Goal: Complete application form: Complete application form

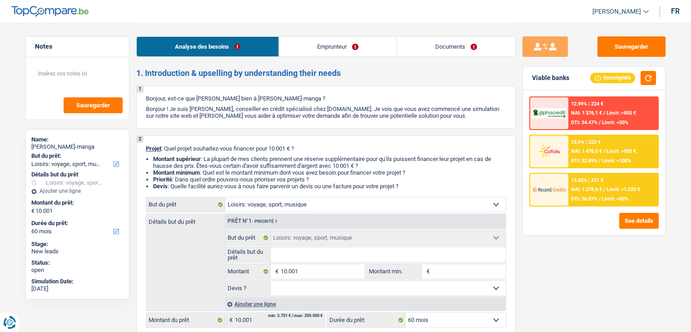
select select "hobbies"
select select "60"
select select "hobbies"
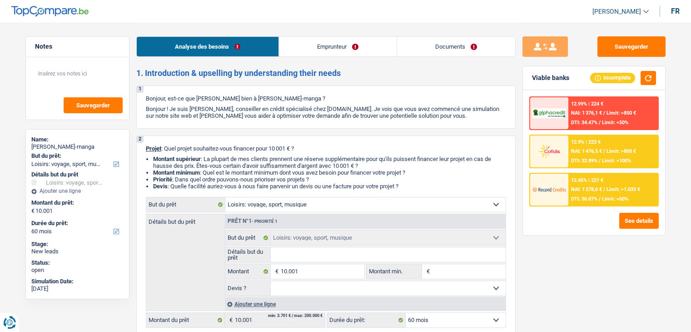
select select "60"
select select "invalid"
select select "disabilityPension"
select select "familyAllowances"
select select "rents"
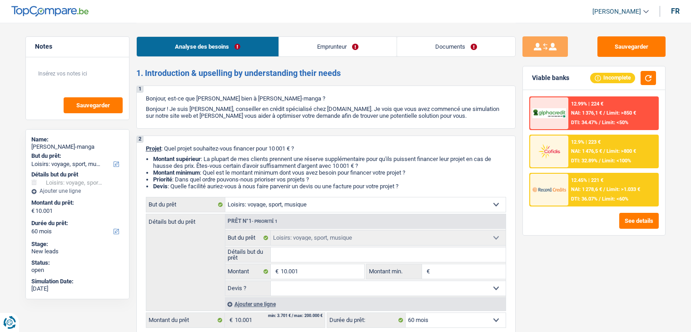
select select "hobbies"
select select "60"
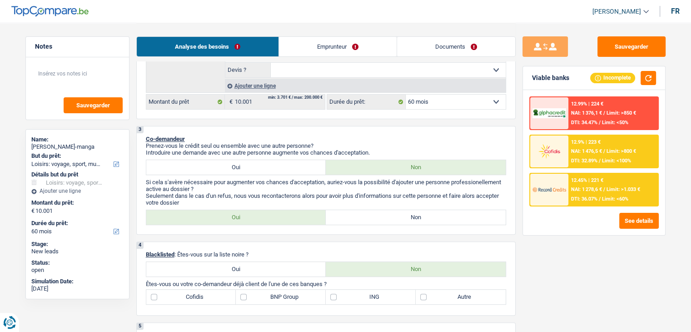
scroll to position [220, 0]
click at [430, 299] on label "Autre" at bounding box center [461, 295] width 90 height 15
click at [430, 299] on input "Autre" at bounding box center [461, 295] width 90 height 15
checkbox input "true"
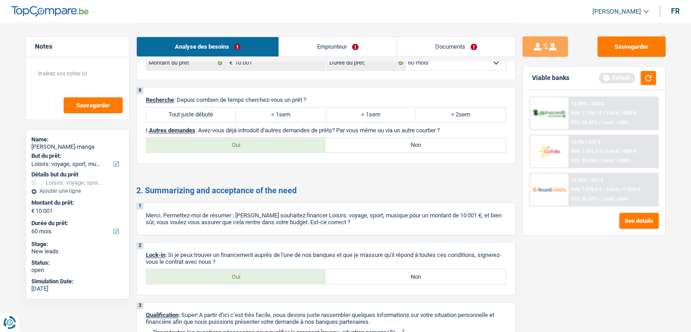
scroll to position [905, 0]
click at [209, 129] on p "I. Autres demandes : Avez-vous déjà introduit d’autres demandes de prêts? Par v…" at bounding box center [326, 130] width 360 height 7
click at [229, 144] on label "Oui" at bounding box center [236, 145] width 180 height 15
click at [229, 144] on input "Oui" at bounding box center [236, 145] width 180 height 15
radio input "true"
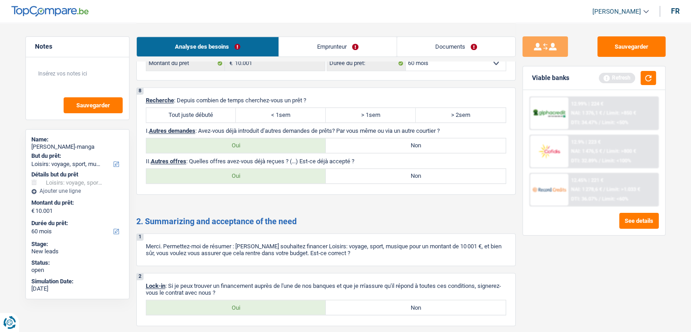
click at [382, 138] on label "Non" at bounding box center [416, 145] width 180 height 15
click at [382, 138] on input "Non" at bounding box center [416, 145] width 180 height 15
radio input "true"
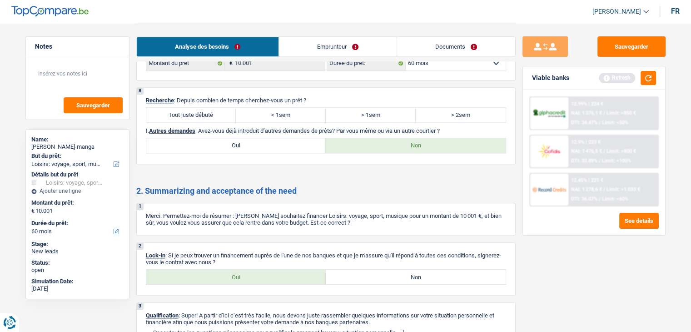
click at [176, 97] on p "Recherche : Depuis combien de temps cherchez-vous un prêt ?" at bounding box center [326, 100] width 360 height 7
click at [186, 108] on label "Tout juste débuté" at bounding box center [191, 115] width 90 height 15
click at [186, 108] on input "Tout juste débuté" at bounding box center [191, 115] width 90 height 15
radio input "true"
click at [322, 44] on link "Emprunteur" at bounding box center [338, 47] width 118 height 20
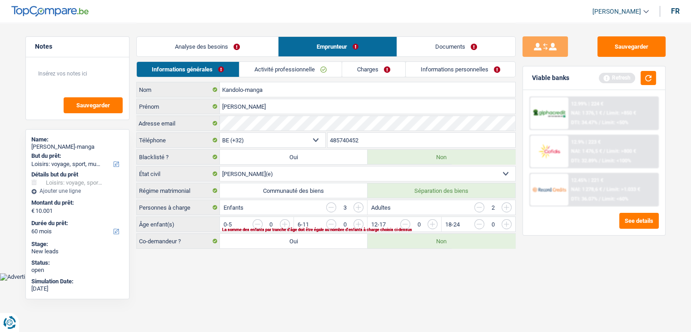
scroll to position [0, 0]
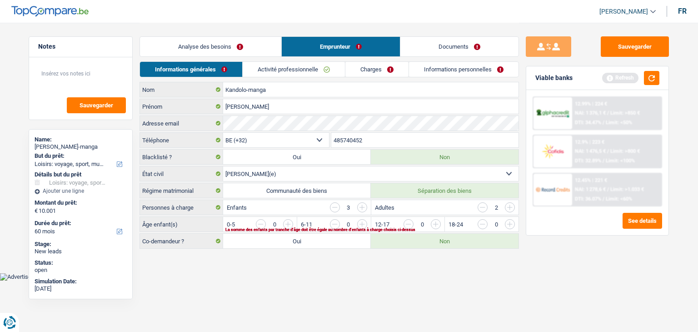
click at [313, 280] on html "Vous avez le contrôle de vos données Nous utilisons des cookies, tout comme nos…" at bounding box center [349, 140] width 698 height 280
click at [322, 238] on label "Oui" at bounding box center [297, 241] width 148 height 15
click at [322, 238] on input "Oui" at bounding box center [297, 241] width 148 height 15
radio input "true"
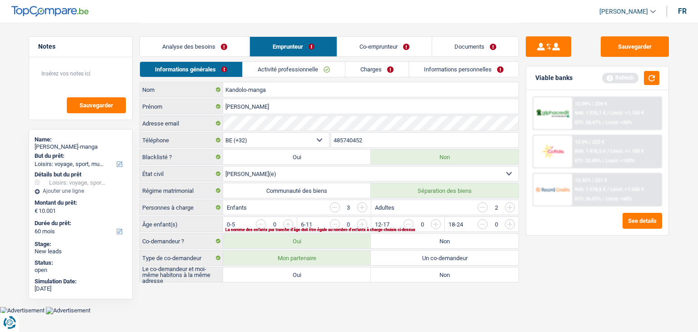
click at [337, 270] on label "Oui" at bounding box center [297, 274] width 148 height 15
click at [337, 270] on input "Oui" at bounding box center [297, 274] width 148 height 15
radio input "true"
click at [337, 270] on label "Oui" at bounding box center [297, 274] width 148 height 15
click at [337, 270] on input "Oui" at bounding box center [297, 274] width 148 height 15
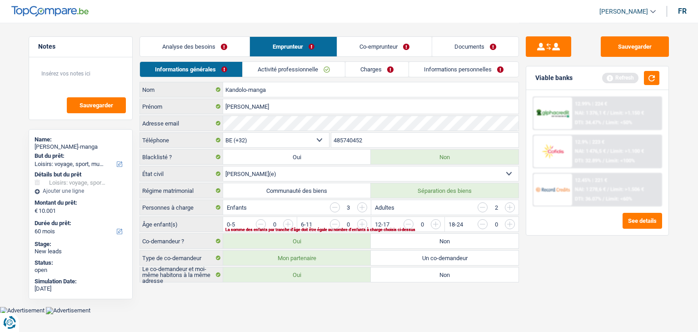
click at [509, 220] on input "button" at bounding box center [694, 226] width 379 height 15
click at [441, 224] on input "button" at bounding box center [620, 226] width 379 height 15
click at [429, 204] on div "Adultes 2" at bounding box center [445, 207] width 148 height 15
click at [205, 47] on link "Analyse des besoins" at bounding box center [195, 47] width 110 height 20
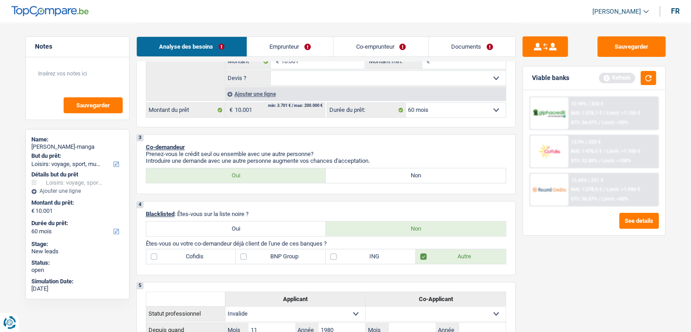
scroll to position [205, 0]
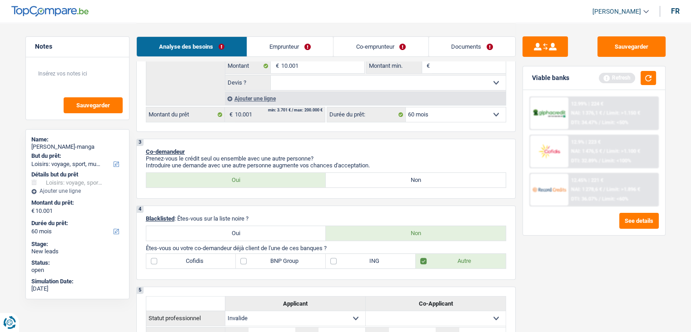
click at [338, 181] on label "Non" at bounding box center [416, 180] width 180 height 15
click at [338, 181] on input "Non" at bounding box center [416, 180] width 180 height 15
radio input "true"
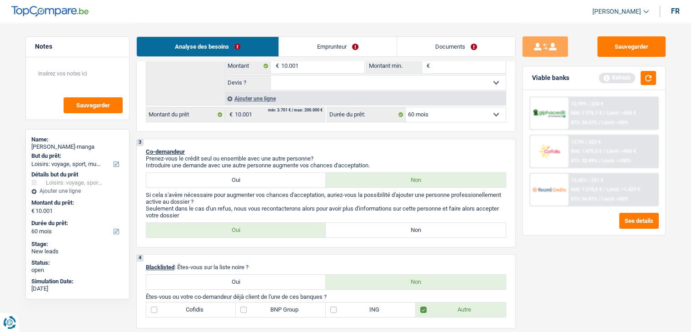
click at [314, 229] on label "Oui" at bounding box center [236, 230] width 180 height 15
click at [314, 229] on input "Oui" at bounding box center [236, 230] width 180 height 15
radio input "true"
click at [335, 50] on link "Emprunteur" at bounding box center [338, 47] width 118 height 20
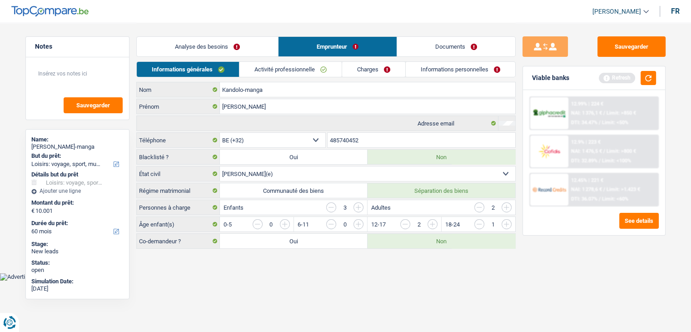
scroll to position [0, 0]
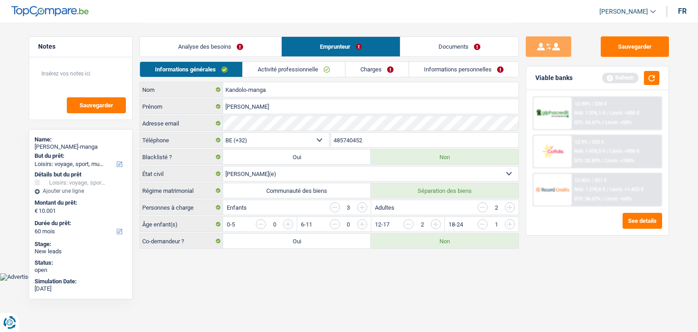
click at [294, 70] on link "Activité professionnelle" at bounding box center [294, 69] width 102 height 15
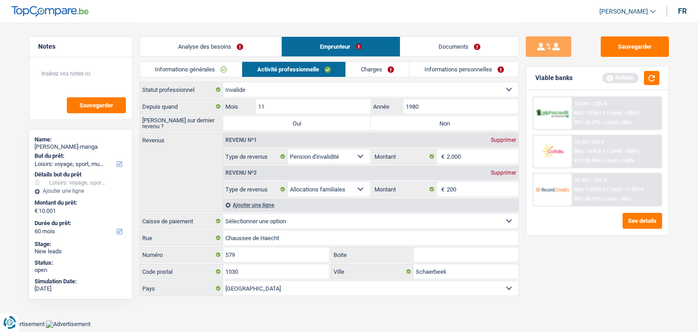
click at [294, 70] on link "Activité professionnelle" at bounding box center [294, 69] width 104 height 15
click at [427, 97] on div "Ouvrier Employé privé Employé public Invalide Indépendant Pensionné Chômeur Mut…" at bounding box center [330, 189] width 380 height 215
click at [427, 99] on input "1980" at bounding box center [461, 106] width 115 height 15
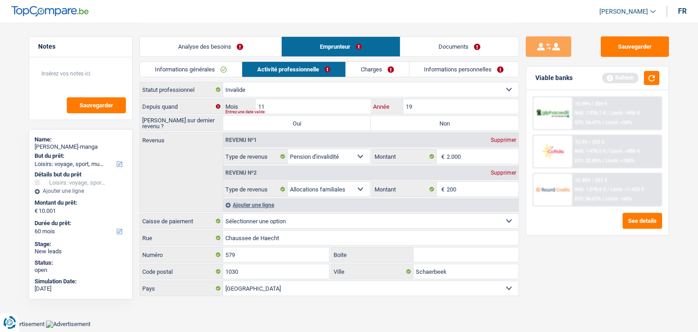
type input "1"
click at [308, 102] on input "11" at bounding box center [313, 106] width 115 height 15
click at [422, 100] on input "Année" at bounding box center [461, 106] width 115 height 15
type input "2002"
click at [592, 306] on div "Sauvegarder Viable banks Refresh 12.99% | 224 € NAI: 1 376,1 € / Limit: >850 € …" at bounding box center [597, 176] width 157 height 281
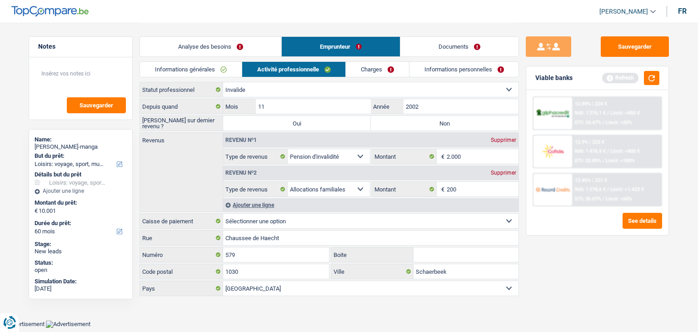
click at [473, 181] on fieldset "200 € Montant N'utilisez que des lettres pour répondre" at bounding box center [445, 188] width 147 height 15
click at [473, 183] on input "200" at bounding box center [483, 189] width 72 height 15
type input "2"
type input "750"
click at [558, 265] on div "Sauvegarder Viable banks Refresh 12.99% | 224 € NAI: 1 376,1 € / Limit: >850 € …" at bounding box center [597, 176] width 157 height 281
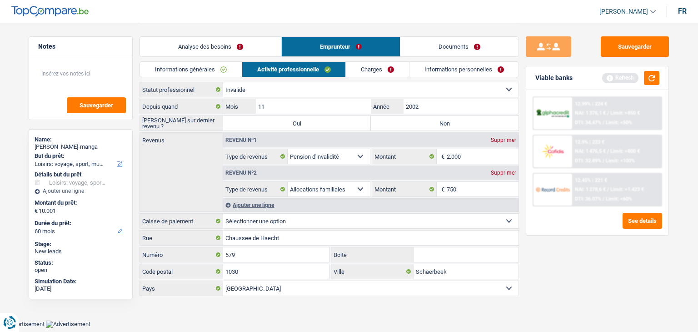
click at [405, 120] on label "Non" at bounding box center [445, 123] width 148 height 15
click at [405, 120] on input "Non" at bounding box center [445, 123] width 148 height 15
radio input "true"
click at [361, 63] on link "Charges" at bounding box center [377, 69] width 63 height 15
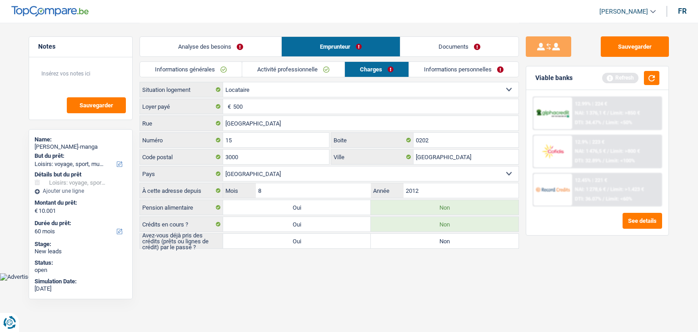
click at [511, 280] on html "Vous avez le contrôle de vos données Nous utilisons des cookies, tout comme nos…" at bounding box center [349, 140] width 698 height 280
click at [446, 139] on input "0202" at bounding box center [466, 140] width 105 height 15
type input "02"
click at [345, 280] on html "Vous avez le contrôle de vos données Nous utilisons des cookies, tout comme nos…" at bounding box center [349, 140] width 698 height 280
click at [400, 240] on label "Non" at bounding box center [445, 241] width 148 height 15
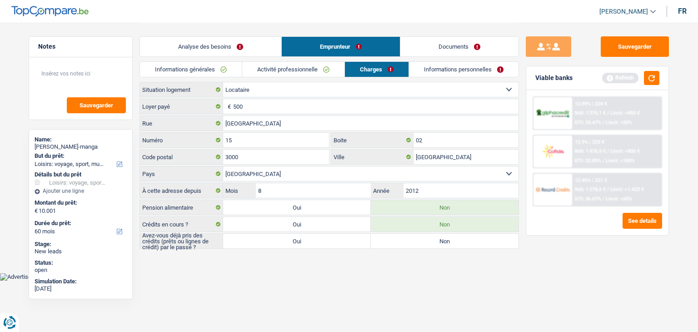
click at [400, 240] on input "Non" at bounding box center [445, 241] width 148 height 15
radio input "true"
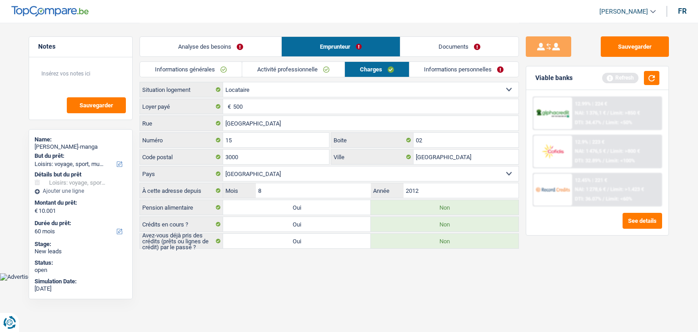
click at [359, 239] on label "Oui" at bounding box center [297, 241] width 148 height 15
click at [359, 239] on input "Oui" at bounding box center [297, 241] width 148 height 15
radio input "true"
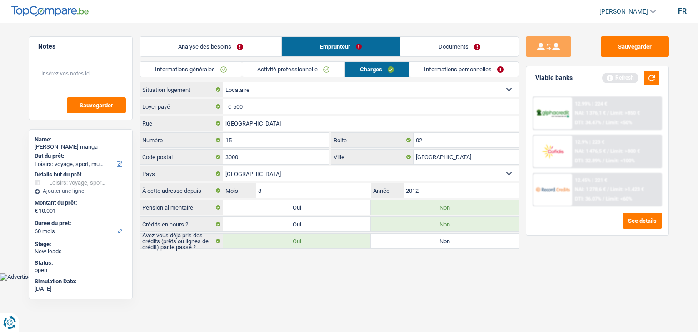
click at [359, 239] on label "Oui" at bounding box center [297, 241] width 148 height 15
click at [359, 239] on input "Oui" at bounding box center [297, 241] width 148 height 15
click at [424, 71] on link "Informations personnelles" at bounding box center [464, 69] width 110 height 15
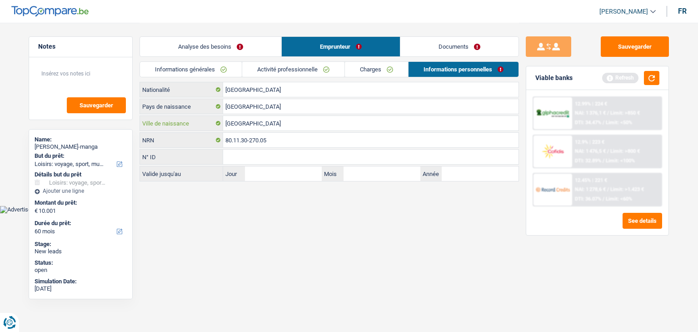
click at [279, 120] on input "Congo" at bounding box center [370, 123] width 295 height 15
type input "C"
type input "kisangiane"
click at [341, 213] on html "Vous avez le contrôle de vos données Nous utilisons des cookies, tout comme nos…" at bounding box center [349, 106] width 698 height 213
click at [653, 82] on button "button" at bounding box center [651, 78] width 15 height 14
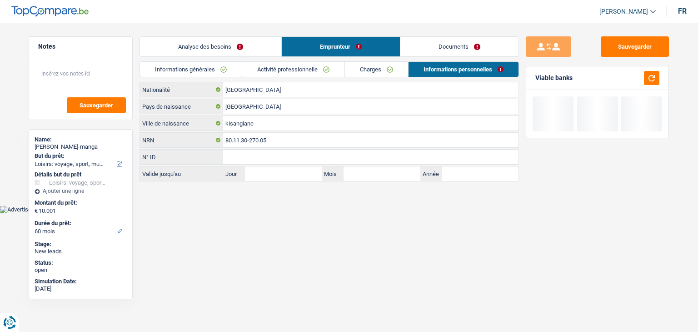
click at [246, 51] on link "Analyse des besoins" at bounding box center [210, 47] width 141 height 20
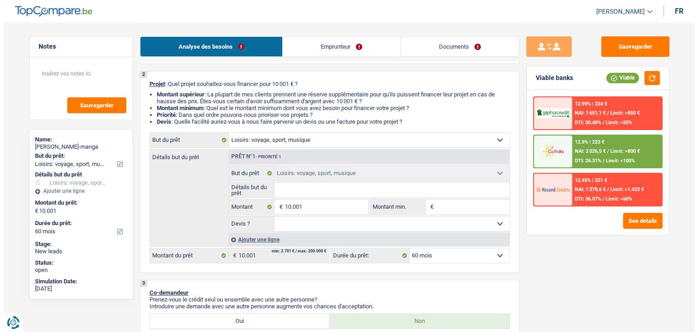
scroll to position [61, 0]
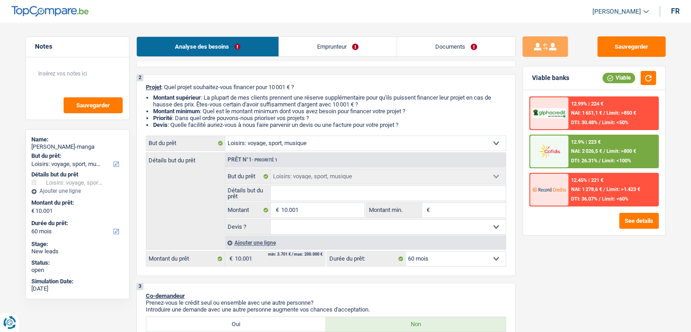
click at [614, 153] on div "12.9% | 223 € NAI: 2 026,5 € / Limit: >800 € DTI: 26.31% / Limit: <100%" at bounding box center [614, 151] width 90 height 32
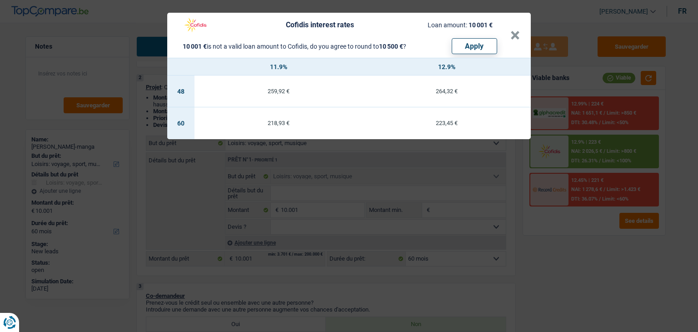
click at [614, 153] on div "Cofidis interest rates Loan amount: 10 001 € 10 001 € is not a valid loan amoun…" at bounding box center [349, 166] width 698 height 332
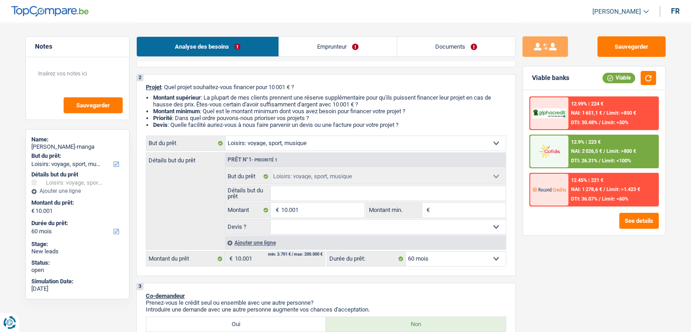
click at [584, 146] on div "12.9% | 223 € NAI: 2 026,5 € / Limit: >800 € DTI: 26.31% / Limit: <100%" at bounding box center [614, 151] width 90 height 32
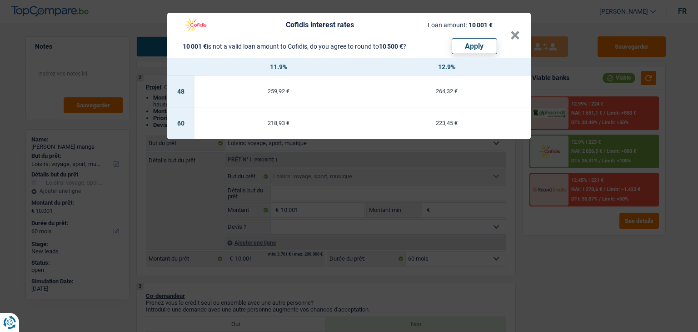
click at [620, 271] on div "Cofidis interest rates Loan amount: 10 001 € 10 001 € is not a valid loan amoun…" at bounding box center [349, 166] width 698 height 332
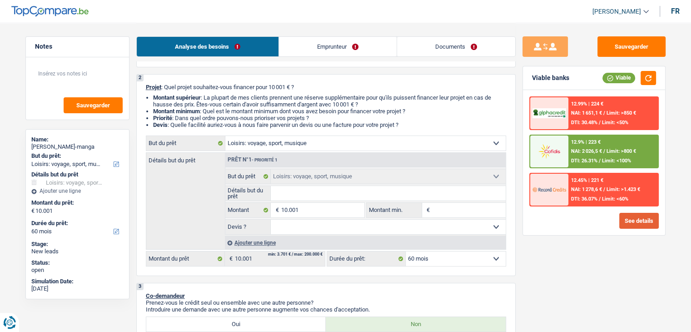
click at [646, 214] on button "See details" at bounding box center [639, 221] width 40 height 16
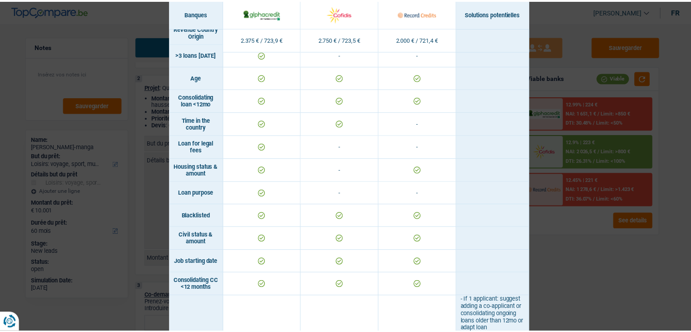
scroll to position [0, 0]
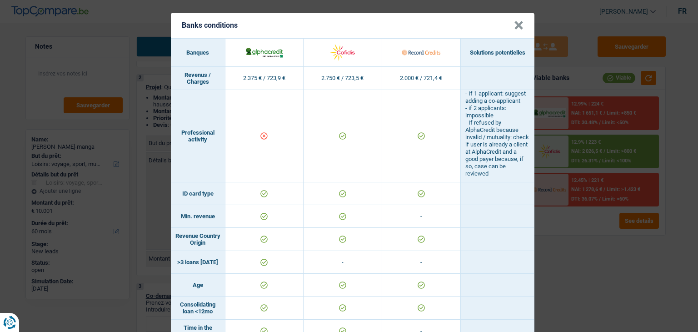
click at [572, 272] on div "Banks conditions × Banques Solutions potentielles Revenus / Charges 2.375 € / 7…" at bounding box center [349, 166] width 698 height 332
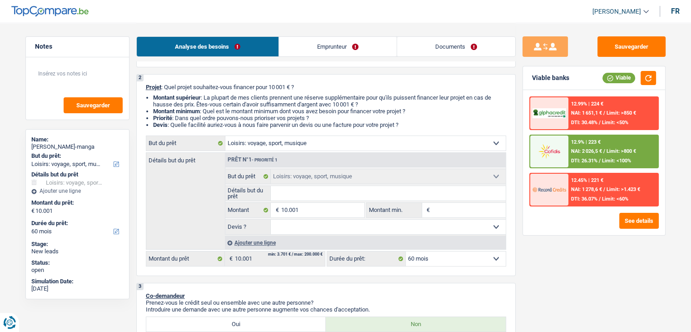
click at [291, 142] on select "Confort maison: meubles, textile, peinture, électroménager, outillage non-profe…" at bounding box center [365, 143] width 280 height 15
click at [225, 136] on select "Confort maison: meubles, textile, peinture, électroménager, outillage non-profe…" at bounding box center [365, 143] width 280 height 15
click at [45, 80] on textarea at bounding box center [77, 77] width 90 height 27
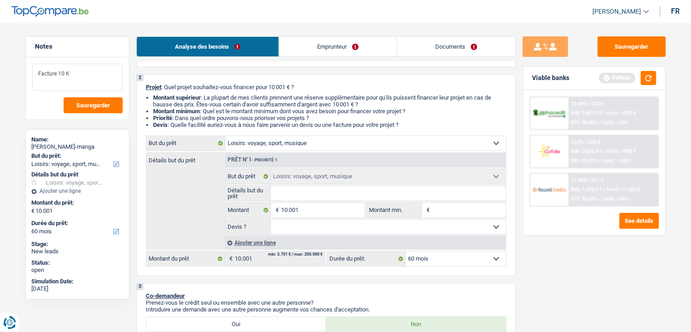
type textarea "Facture 10 K"
click at [332, 223] on select "Oui Non Non répondu Sélectionner une option" at bounding box center [388, 227] width 235 height 15
select select "false"
click at [271, 220] on select "Oui Non Non répondu Sélectionner une option" at bounding box center [388, 227] width 235 height 15
select select "false"
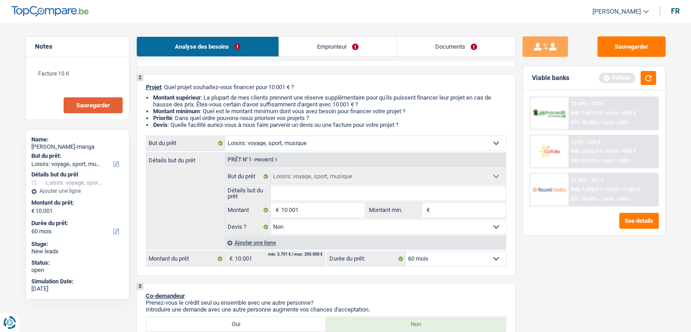
click at [96, 102] on span "Sauvegarder" at bounding box center [93, 105] width 34 height 6
click at [618, 54] on button "Sauvegarder" at bounding box center [632, 46] width 68 height 20
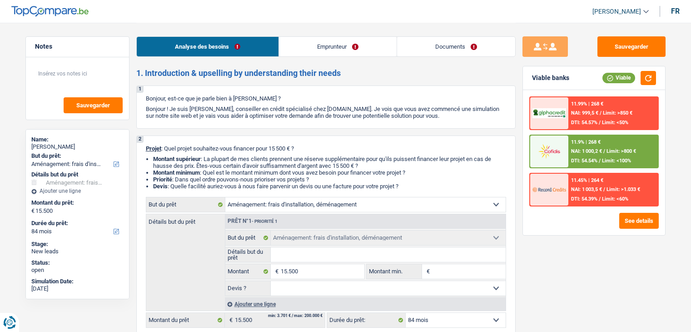
select select "movingOrInstallation"
select select "84"
select select "movingOrInstallation"
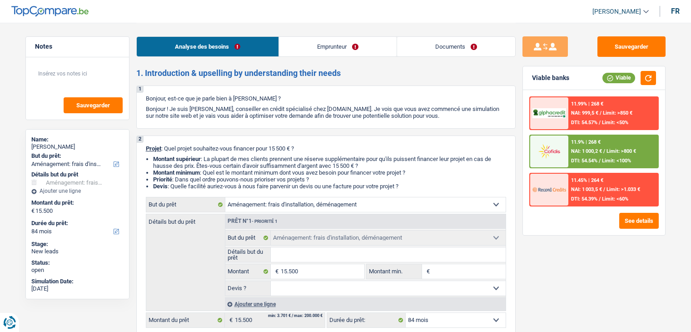
select select "84"
select select "retired"
select select "pension"
select select "rents"
select select "carLoan"
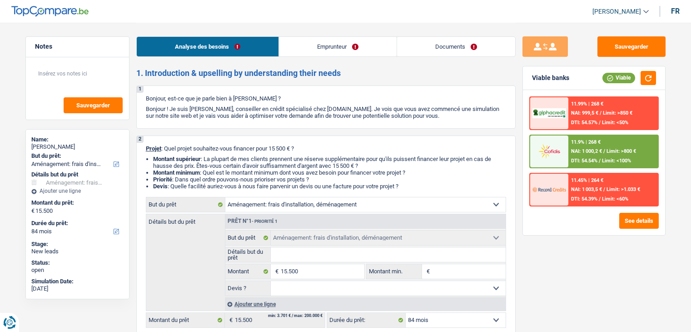
select select "60"
select select "movingOrInstallation"
select select "84"
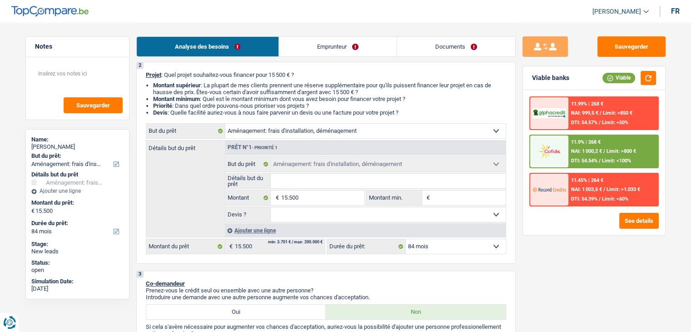
scroll to position [69, 0]
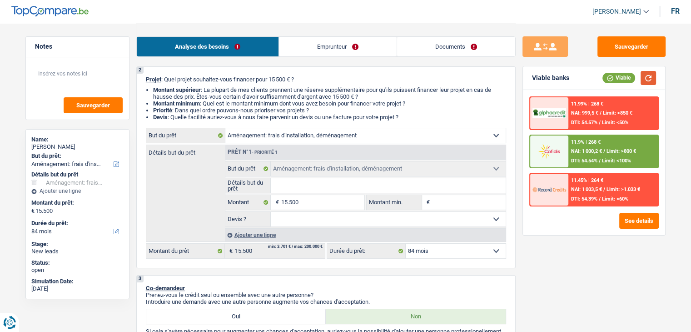
click at [643, 80] on button "button" at bounding box center [648, 78] width 15 height 14
click at [340, 49] on link "Emprunteur" at bounding box center [338, 47] width 118 height 20
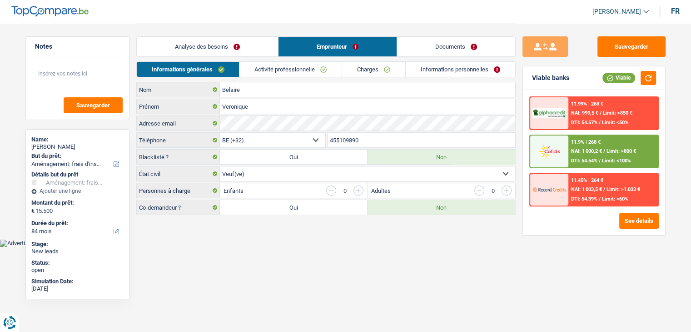
scroll to position [0, 0]
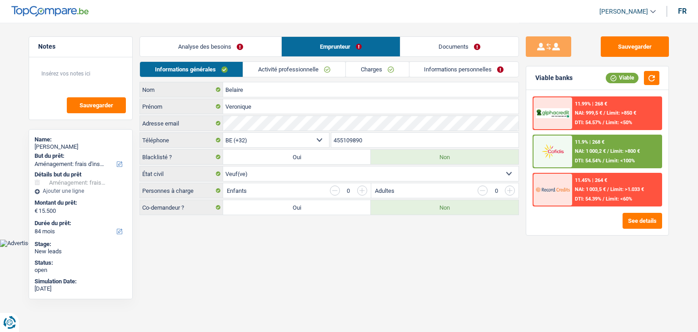
click at [224, 44] on link "Analyse des besoins" at bounding box center [210, 47] width 141 height 20
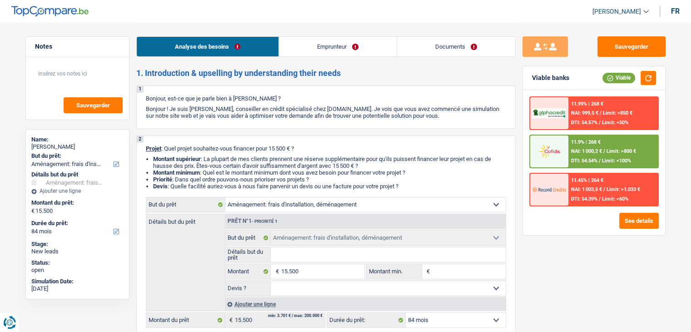
click at [329, 44] on link "Emprunteur" at bounding box center [338, 47] width 118 height 20
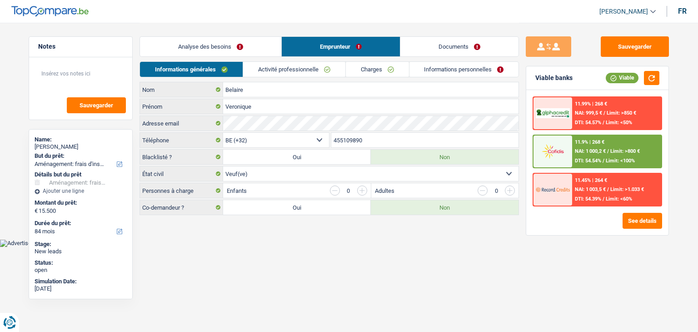
click at [269, 65] on link "Activité professionnelle" at bounding box center [294, 69] width 102 height 15
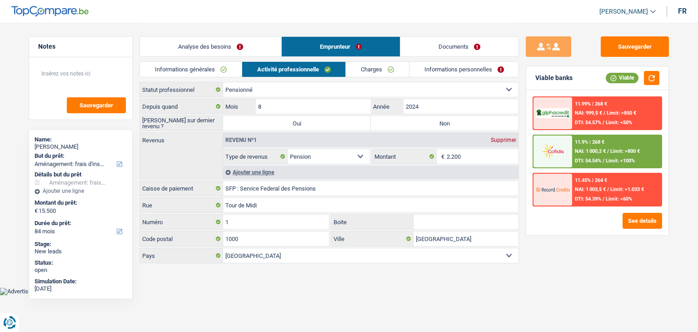
click at [374, 68] on link "Charges" at bounding box center [377, 69] width 63 height 15
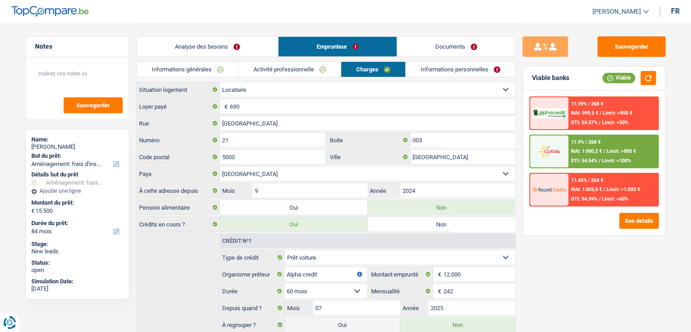
click at [461, 64] on link "Informations personnelles" at bounding box center [461, 69] width 110 height 15
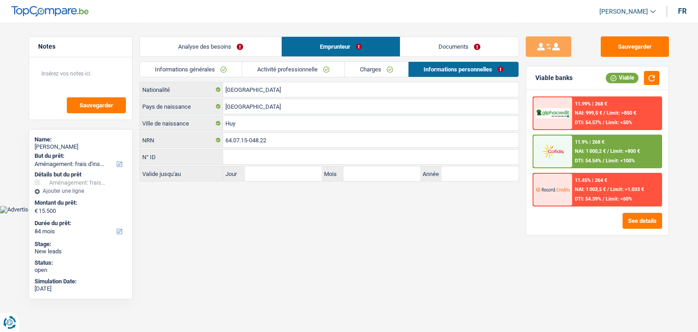
click at [303, 66] on link "Activité professionnelle" at bounding box center [293, 69] width 102 height 15
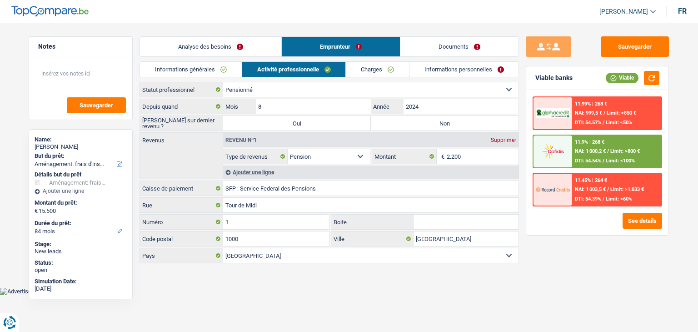
click at [361, 68] on link "Charges" at bounding box center [377, 69] width 63 height 15
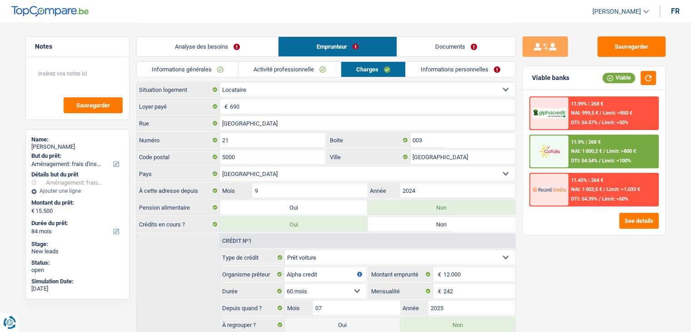
click at [190, 40] on link "Analyse des besoins" at bounding box center [207, 47] width 141 height 20
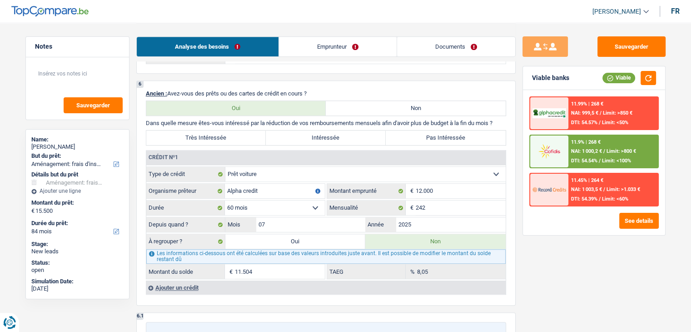
scroll to position [636, 0]
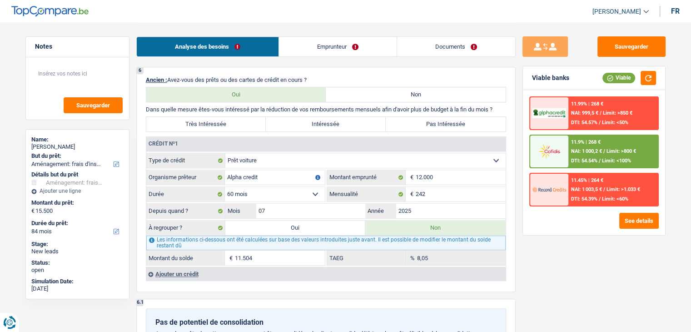
click at [553, 267] on div "Sauvegarder Viable banks Viable 11.99% | 268 € NAI: 999,5 € / Limit: >850 € DTI…" at bounding box center [594, 176] width 157 height 281
click at [297, 228] on label "Oui" at bounding box center [295, 227] width 140 height 15
click at [297, 228] on input "Oui" at bounding box center [295, 227] width 140 height 15
radio input "true"
type input "27.004"
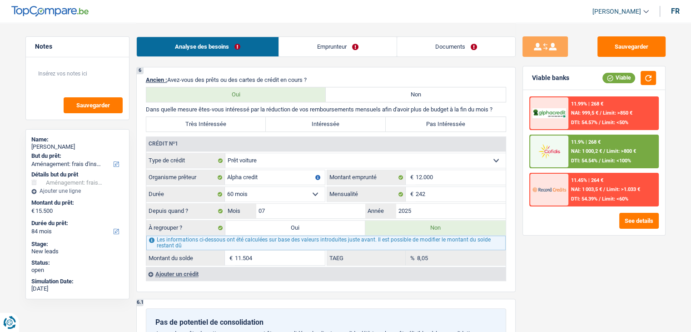
type input "11.504"
radio input "false"
type input "11.504"
select select "refinancing"
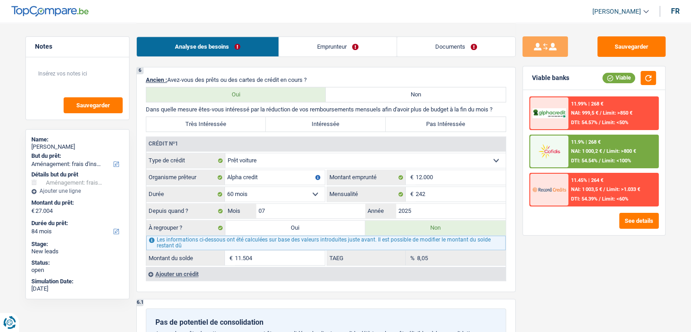
select select "120"
select select "refinancing"
select select "120"
select select "refinancing"
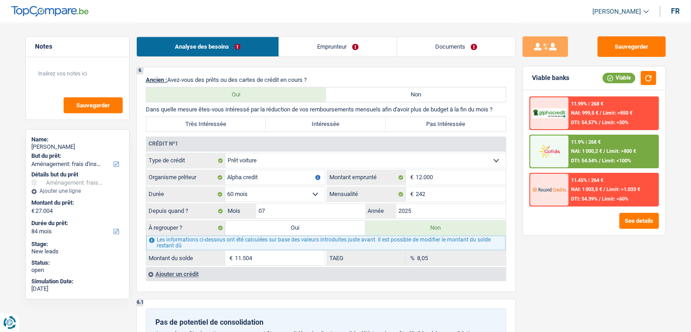
select select "refinancing"
select select "120"
select select "movingOrInstallation"
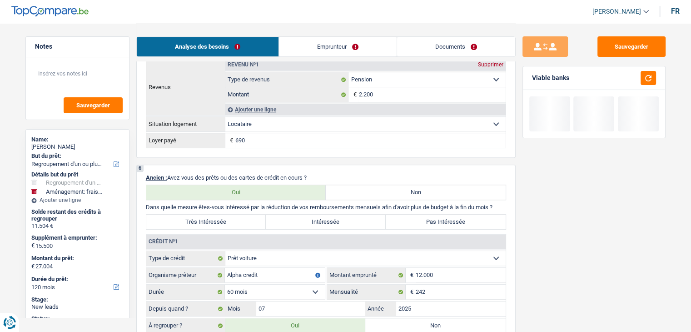
click at [297, 228] on div "6 Ancien : Avez-vous des prêts ou des cartes de crédit en cours ? Oui Non Dans …" at bounding box center [326, 277] width 380 height 225
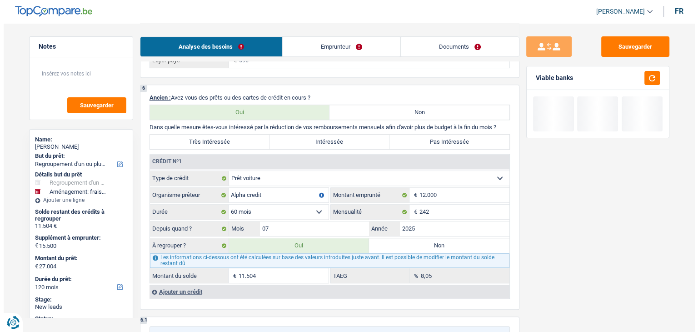
scroll to position [716, 0]
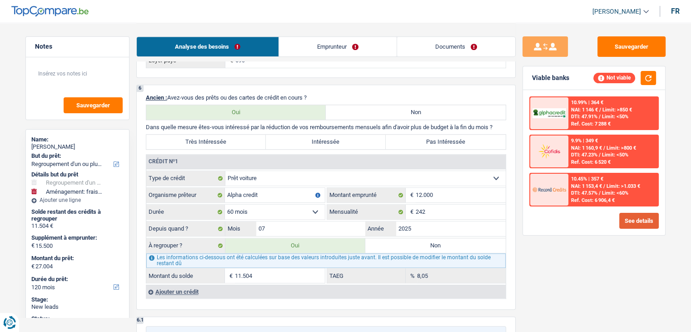
click at [639, 217] on button "See details" at bounding box center [639, 221] width 40 height 16
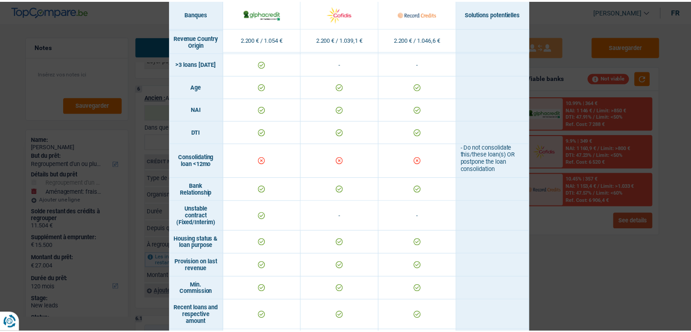
scroll to position [510, 0]
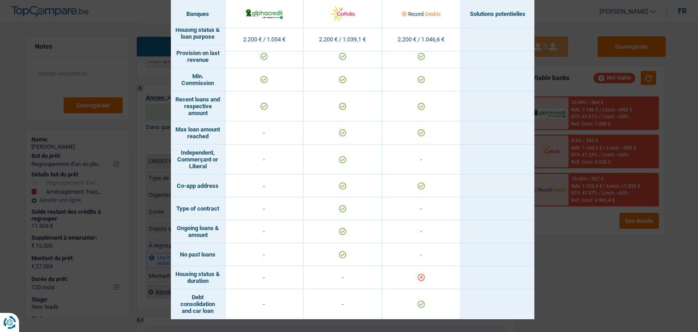
click at [615, 262] on div "Banks conditions × Banques Solutions potentielles Revenus / Charges 2.200 € / 1…" at bounding box center [349, 166] width 698 height 332
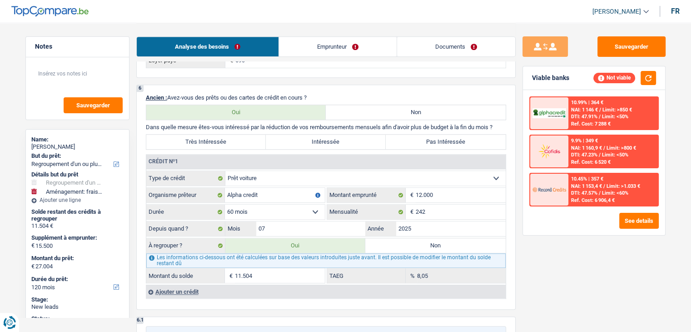
click at [385, 238] on label "Non" at bounding box center [435, 245] width 140 height 15
click at [385, 238] on input "Non" at bounding box center [435, 245] width 140 height 15
radio input "true"
select select "movingOrInstallation"
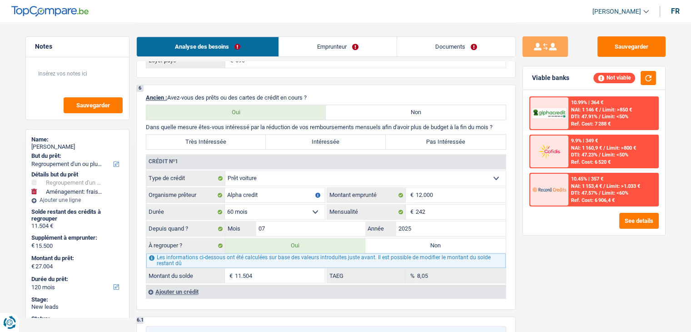
select select "84"
select select "movingOrInstallation"
type input "15.500"
select select "84"
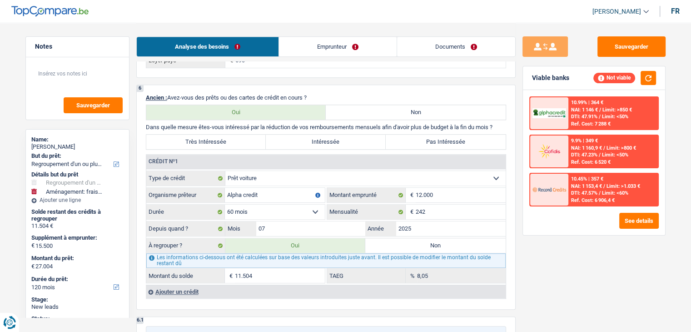
radio input "false"
select select "movingOrInstallation"
type input "15.500"
select select "84"
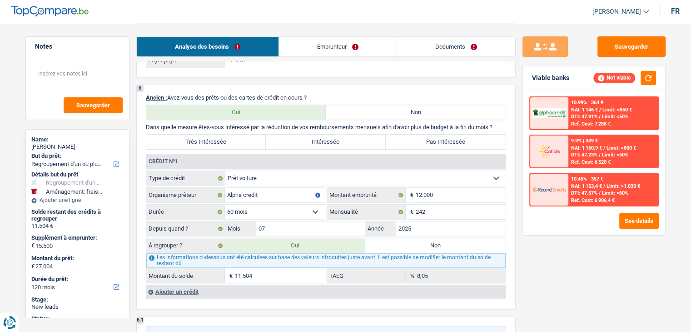
type input "15.500"
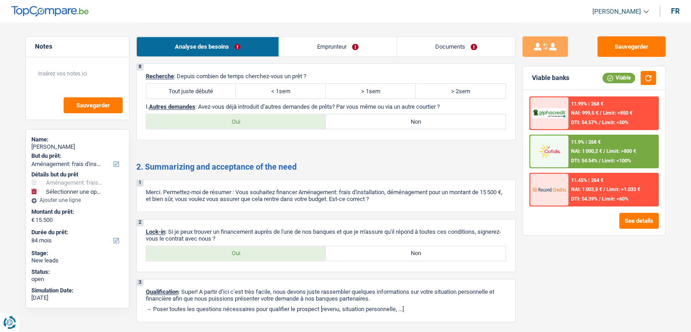
scroll to position [1209, 0]
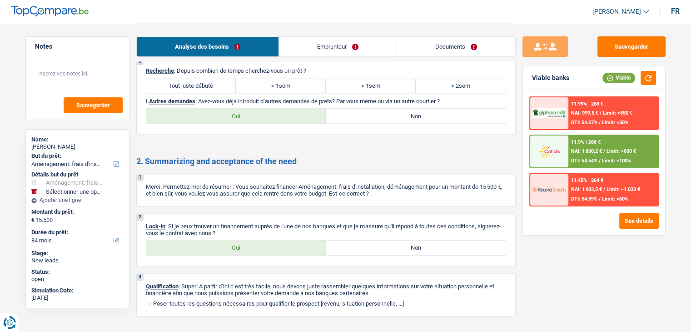
click at [304, 45] on link "Emprunteur" at bounding box center [338, 47] width 118 height 20
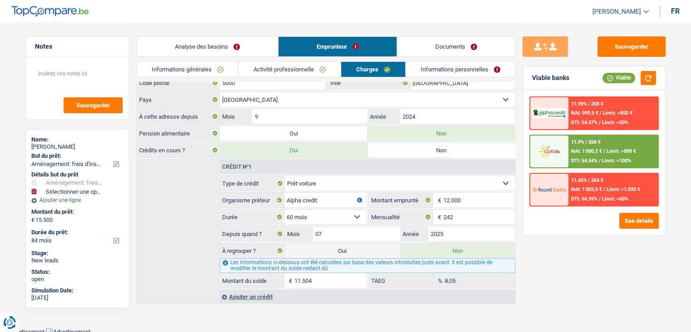
scroll to position [0, 0]
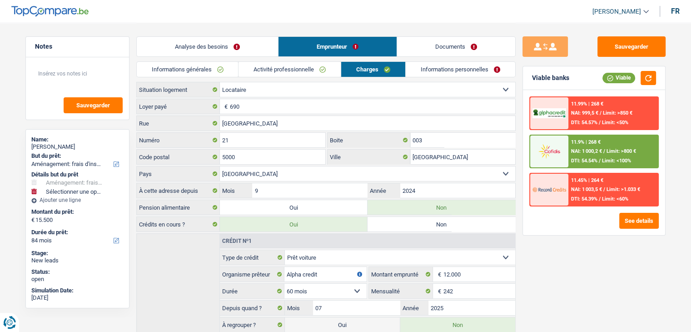
click at [264, 114] on div "Locataire Propriétaire avec prêt hypothécaire Propriétaire sans prêt hypothécai…" at bounding box center [326, 230] width 380 height 296
click at [261, 108] on input "690" at bounding box center [372, 106] width 285 height 15
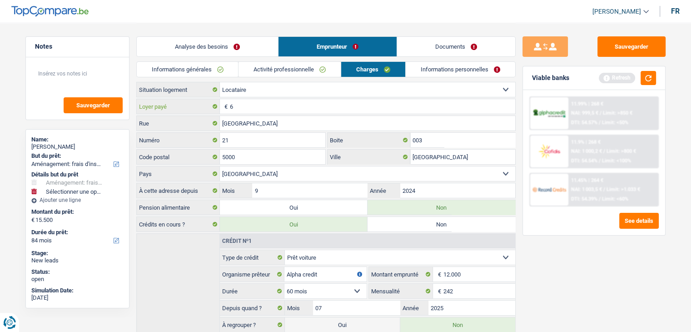
type input "67"
type input "670"
click at [190, 51] on link "Analyse des besoins" at bounding box center [207, 47] width 141 height 20
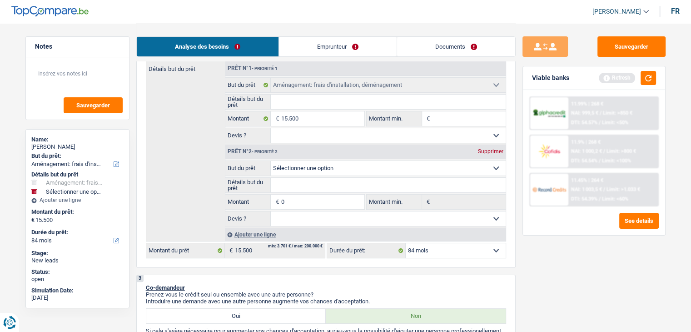
scroll to position [165, 0]
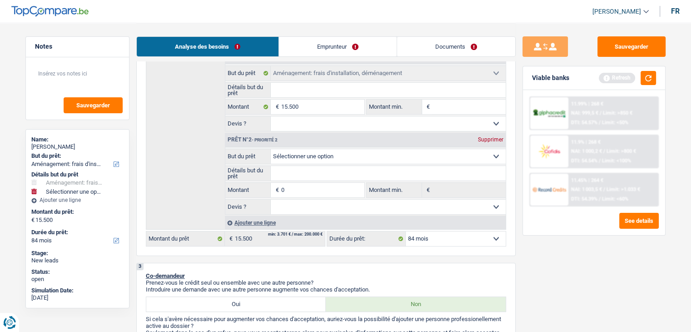
click at [480, 141] on div "Supprimer" at bounding box center [491, 139] width 30 height 5
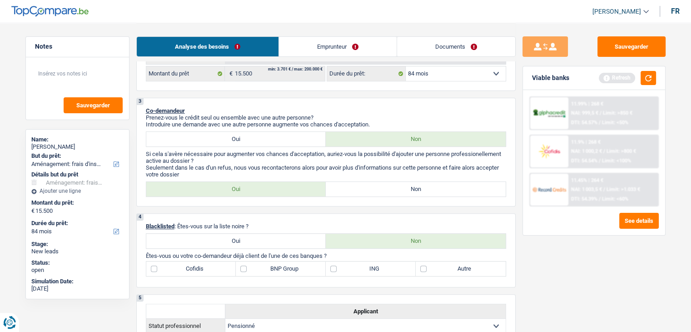
scroll to position [247, 0]
click at [276, 266] on label "BNP Group" at bounding box center [281, 268] width 90 height 15
click at [276, 266] on input "BNP Group" at bounding box center [281, 268] width 90 height 15
checkbox input "true"
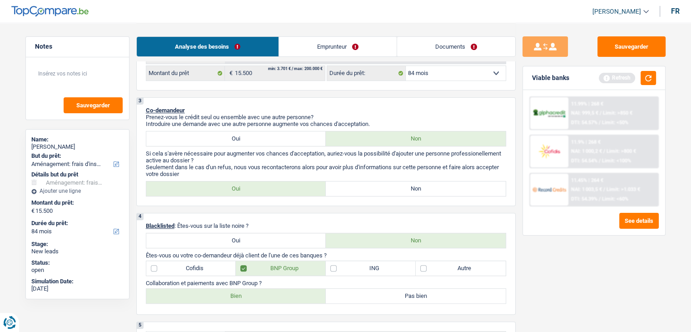
click at [227, 294] on label "Bien" at bounding box center [236, 296] width 180 height 15
click at [227, 294] on input "Bien" at bounding box center [236, 296] width 180 height 15
radio input "true"
click at [325, 41] on link "Emprunteur" at bounding box center [338, 47] width 118 height 20
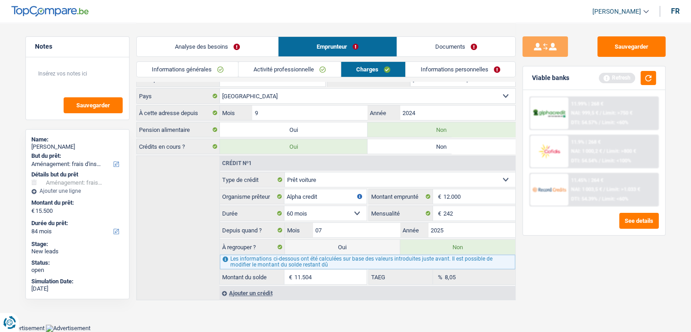
scroll to position [74, 0]
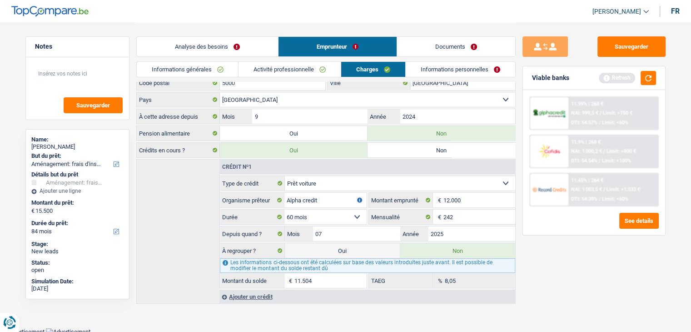
click at [214, 69] on link "Informations générales" at bounding box center [188, 69] width 102 height 15
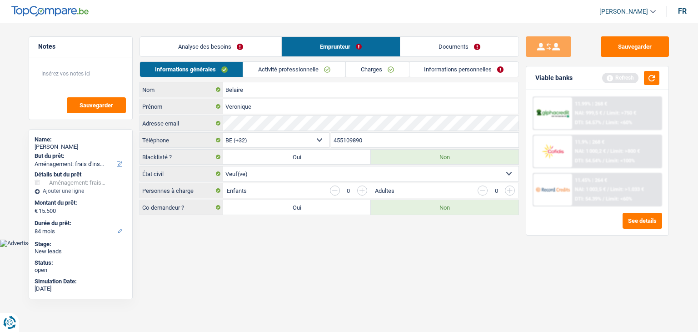
click at [266, 247] on html "Vous avez le contrôle de vos données Nous utilisons des cookies, tout comme nos…" at bounding box center [349, 123] width 698 height 247
click at [272, 66] on link "Activité professionnelle" at bounding box center [294, 69] width 102 height 15
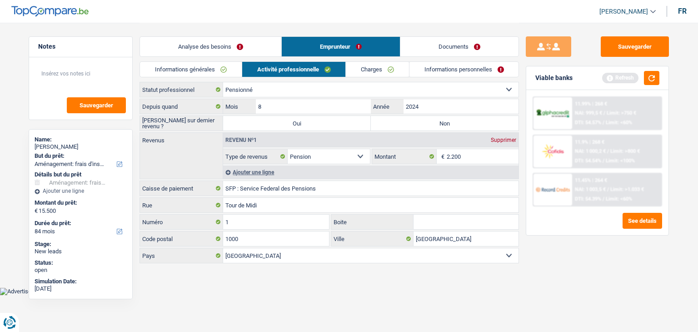
click at [224, 41] on link "Analyse des besoins" at bounding box center [210, 47] width 141 height 20
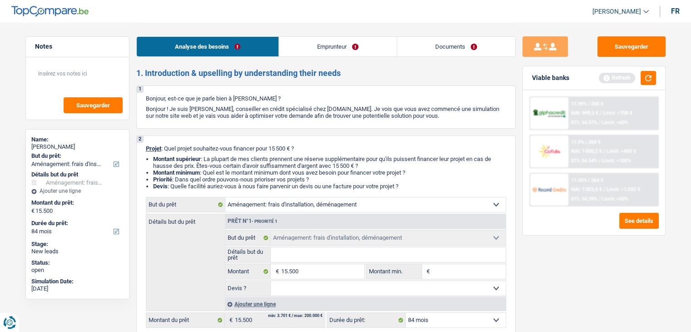
click at [311, 46] on link "Emprunteur" at bounding box center [338, 47] width 118 height 20
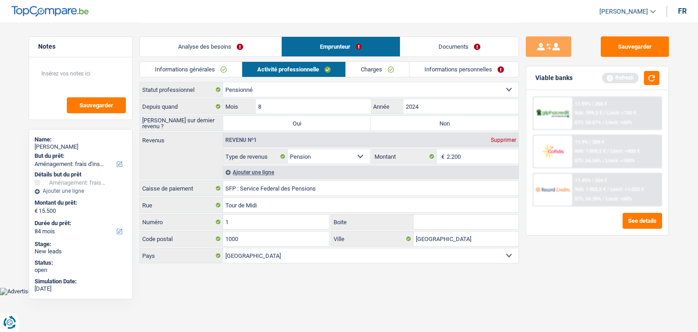
click at [219, 75] on link "Informations générales" at bounding box center [191, 69] width 102 height 15
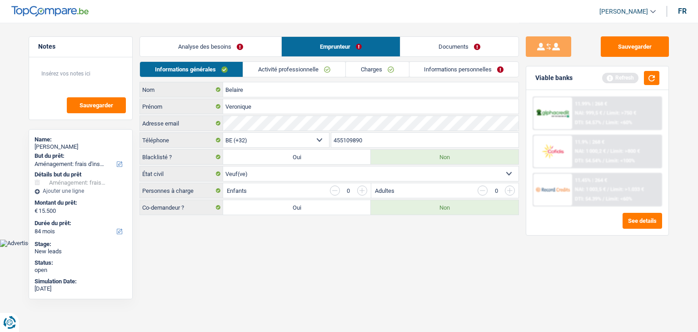
click at [242, 48] on link "Analyse des besoins" at bounding box center [210, 47] width 141 height 20
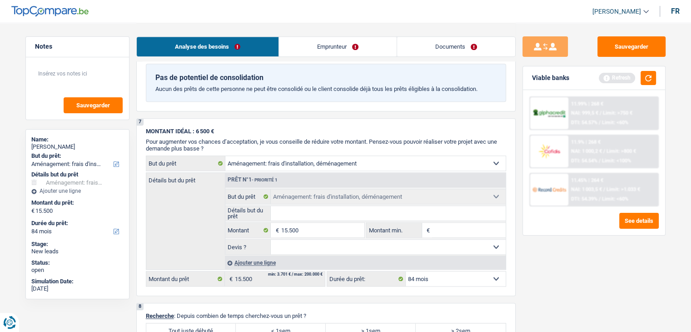
scroll to position [1000, 0]
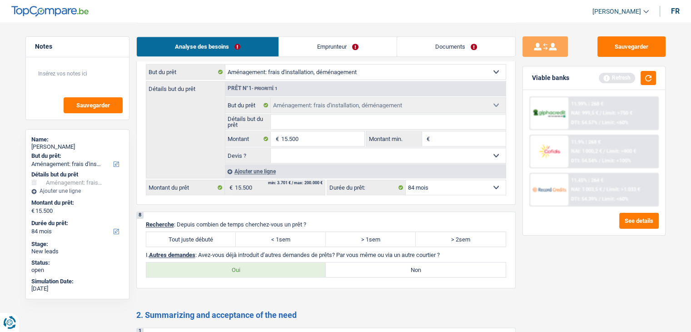
click at [477, 153] on select "Oui Non Non répondu Sélectionner une option" at bounding box center [388, 155] width 235 height 15
select select "false"
click at [271, 148] on select "Oui Non Non répondu Sélectionner une option" at bounding box center [388, 155] width 235 height 15
select select "false"
click at [277, 262] on label "Oui" at bounding box center [236, 269] width 180 height 15
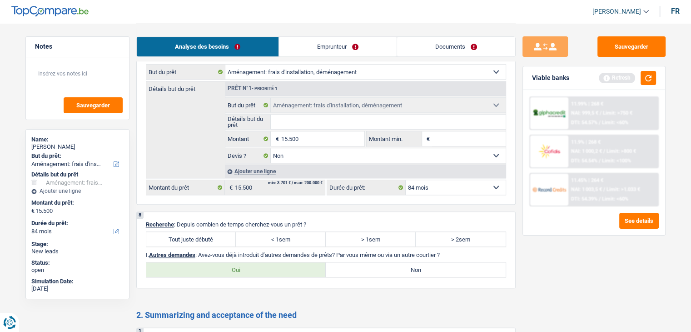
click at [277, 262] on input "Oui" at bounding box center [236, 269] width 180 height 15
radio input "true"
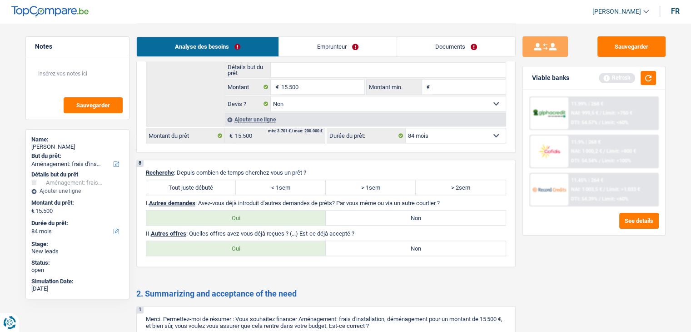
scroll to position [1091, 0]
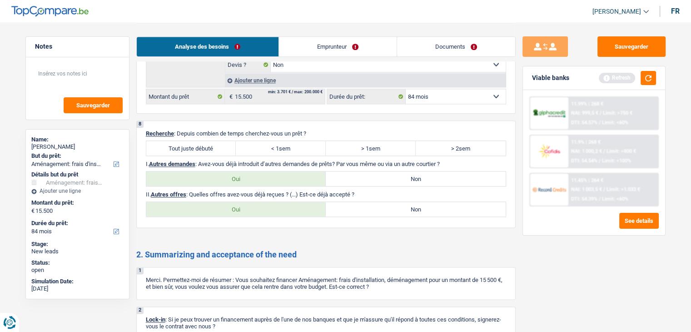
click at [340, 175] on label "Non" at bounding box center [416, 178] width 180 height 15
click at [340, 175] on input "Non" at bounding box center [416, 178] width 180 height 15
radio input "true"
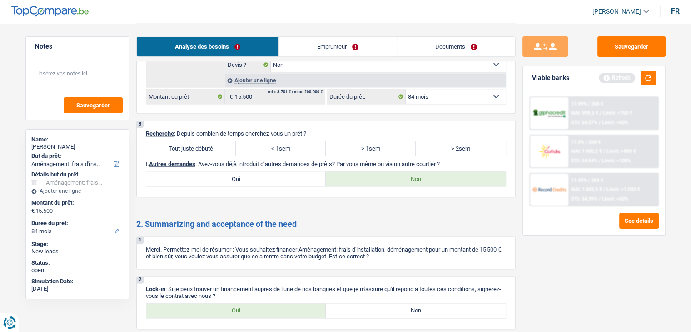
scroll to position [1168, 0]
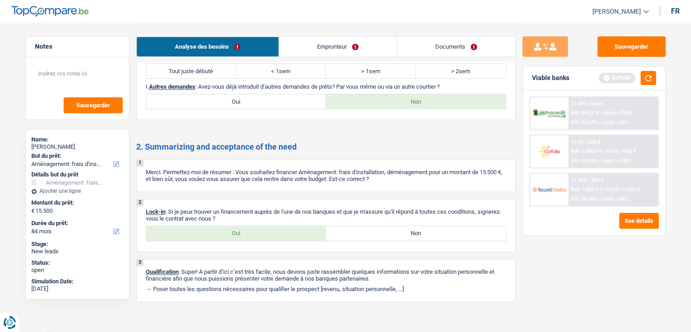
click at [198, 226] on label "Oui" at bounding box center [236, 233] width 180 height 15
click at [198, 226] on input "Oui" at bounding box center [236, 233] width 180 height 15
radio input "true"
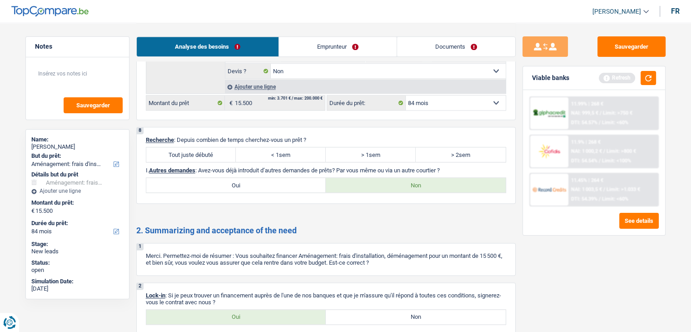
scroll to position [1032, 0]
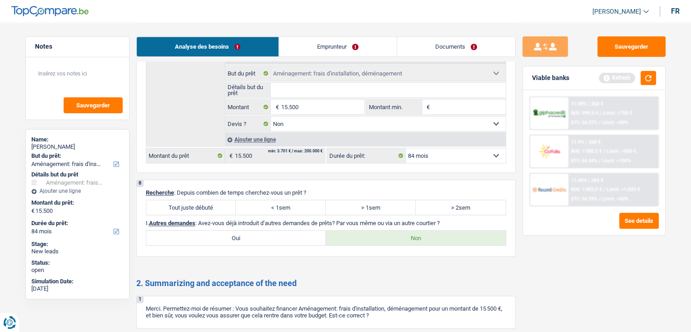
click at [180, 200] on label "Tout juste débuté" at bounding box center [191, 207] width 90 height 15
click at [180, 200] on input "Tout juste débuté" at bounding box center [191, 207] width 90 height 15
radio input "true"
click at [311, 46] on link "Emprunteur" at bounding box center [338, 47] width 118 height 20
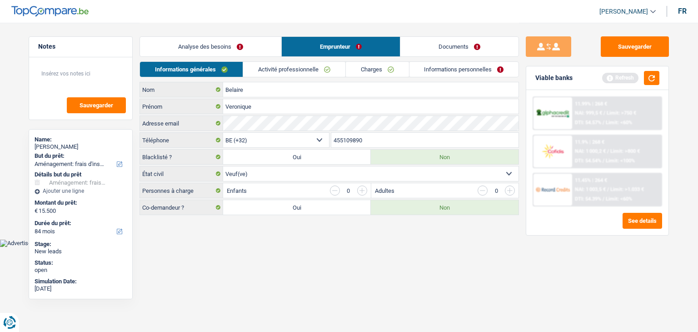
click at [270, 66] on link "Activité professionnelle" at bounding box center [294, 69] width 102 height 15
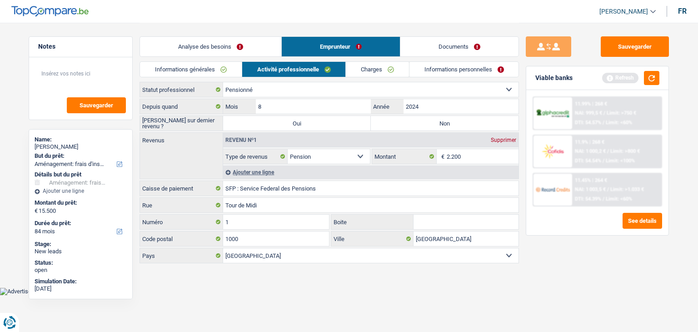
click at [386, 67] on link "Charges" at bounding box center [377, 69] width 63 height 15
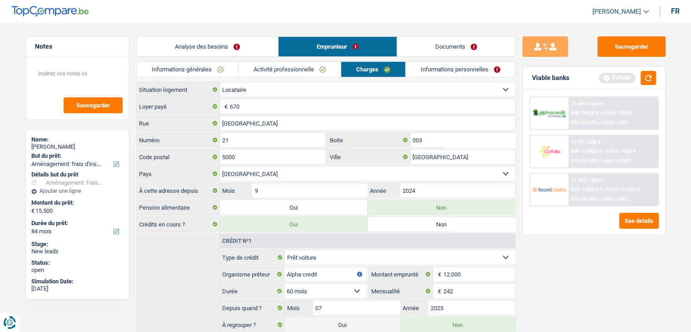
click at [431, 63] on link "Informations personnelles" at bounding box center [461, 69] width 110 height 15
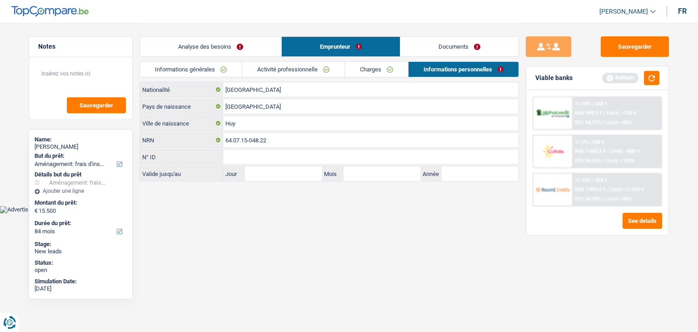
click at [439, 42] on link "Documents" at bounding box center [459, 47] width 118 height 20
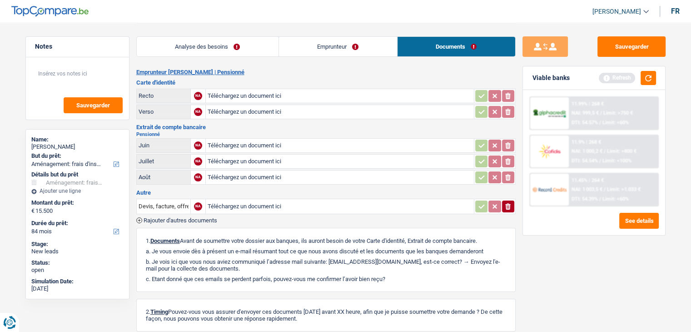
click at [230, 41] on link "Analyse des besoins" at bounding box center [208, 47] width 142 height 20
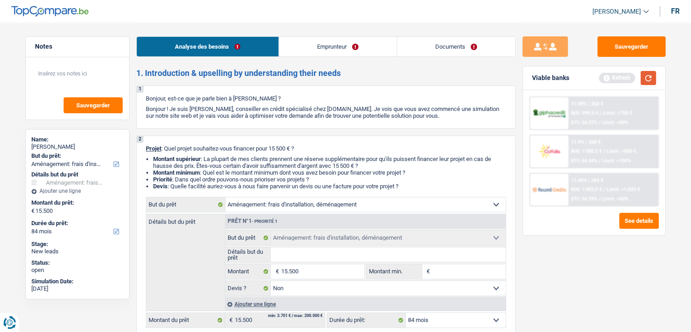
click at [648, 76] on button "button" at bounding box center [648, 78] width 15 height 14
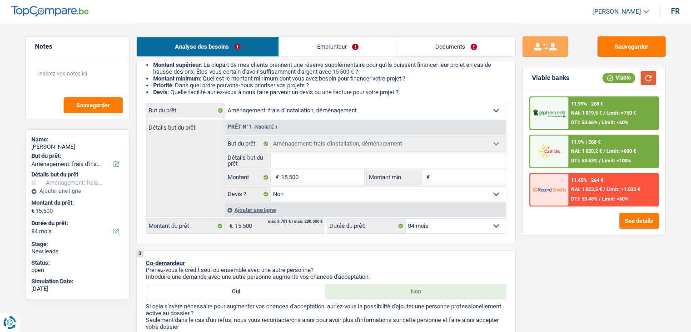
scroll to position [91, 0]
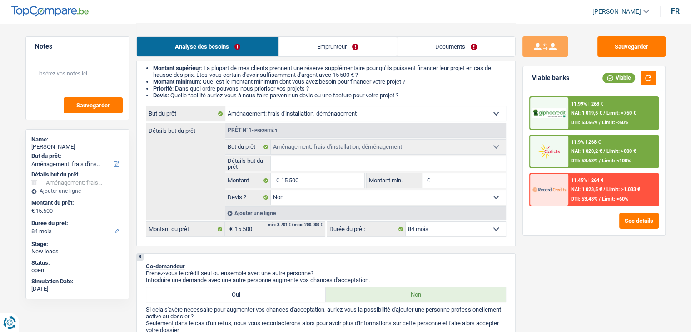
click at [488, 226] on select "12 mois 18 mois 24 mois 30 mois 36 mois 42 mois 48 mois 60 mois 72 mois 84 mois…" at bounding box center [456, 229] width 100 height 15
select select "60"
click at [406, 222] on select "12 mois 18 mois 24 mois 30 mois 36 mois 42 mois 48 mois 60 mois 72 mois 84 mois…" at bounding box center [456, 229] width 100 height 15
select select "60"
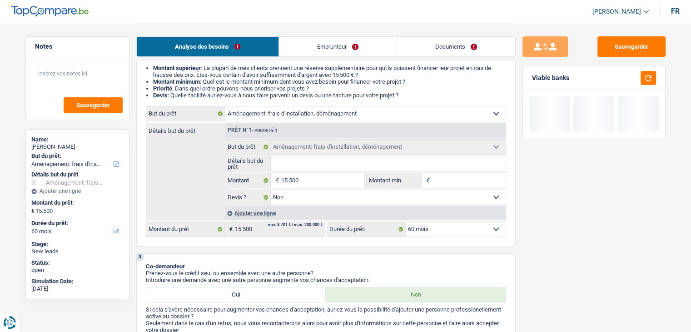
click at [656, 255] on div "Sauvegarder Viable banks" at bounding box center [594, 176] width 157 height 281
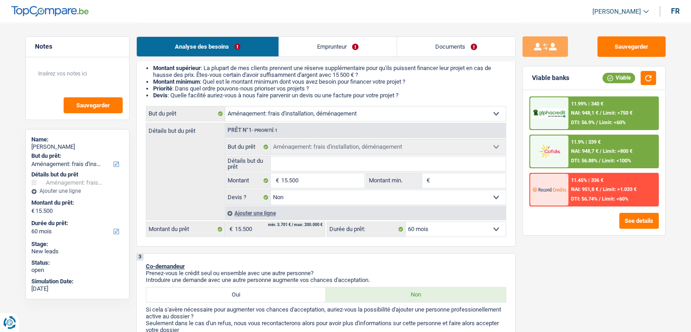
click at [620, 140] on div "11.9% | 339 € NAI: 948,7 € / Limit: >800 € DTI: 56.88% / Limit: <100%" at bounding box center [614, 151] width 90 height 32
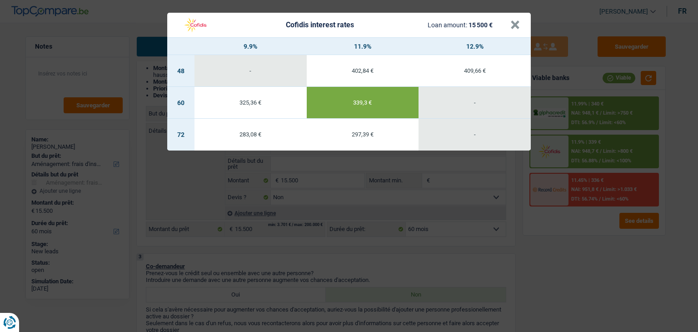
click at [563, 265] on div "Cofidis interest rates Loan amount: 15 500 € × 9.9% 11.9% 12.9% 48 - 402,84 € 4…" at bounding box center [349, 166] width 698 height 332
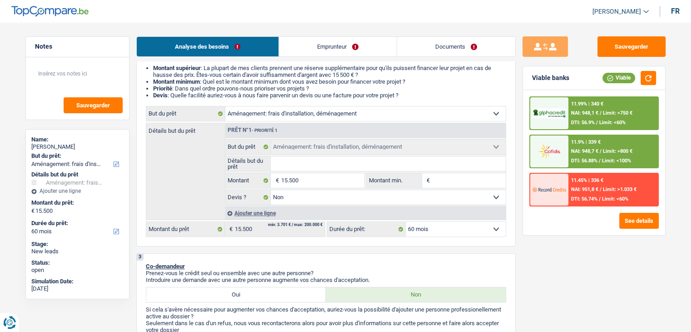
click at [449, 222] on select "12 mois 18 mois 24 mois 30 mois 36 mois 42 mois 48 mois 60 mois 72 mois 84 mois…" at bounding box center [456, 229] width 100 height 15
select select "84"
click at [406, 222] on select "12 mois 18 mois 24 mois 30 mois 36 mois 42 mois 48 mois 60 mois 72 mois 84 mois…" at bounding box center [456, 229] width 100 height 15
select select "84"
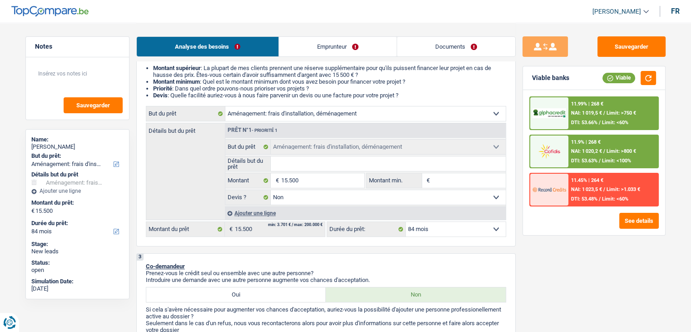
click at [596, 135] on div "11.9% | 268 € NAI: 1 020,2 € / Limit: >800 € DTI: 53.63% / Limit: <100%" at bounding box center [614, 151] width 90 height 32
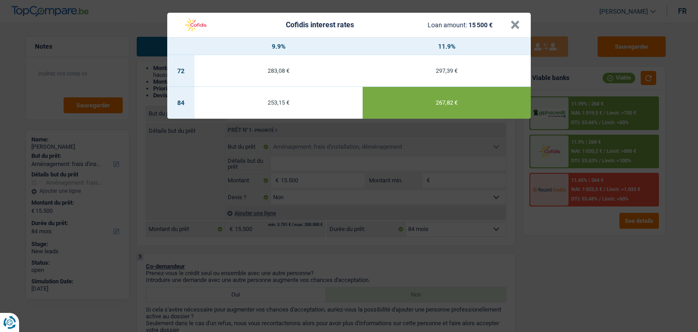
drag, startPoint x: 561, startPoint y: 266, endPoint x: 590, endPoint y: 307, distance: 49.9
click at [590, 307] on div "Cofidis interest rates Loan amount: 15 500 € × 9.9% 11.9% 72 283,08 € 297,39 € …" at bounding box center [349, 166] width 698 height 332
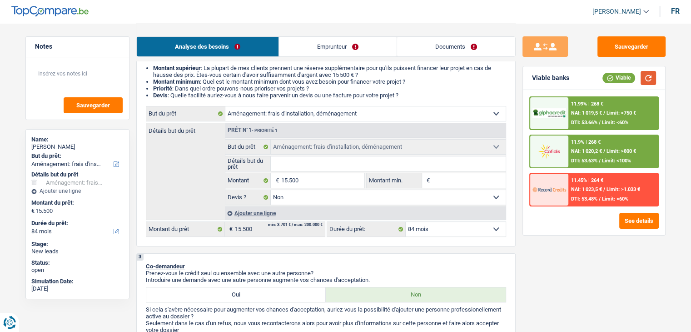
click at [650, 75] on button "button" at bounding box center [648, 78] width 15 height 14
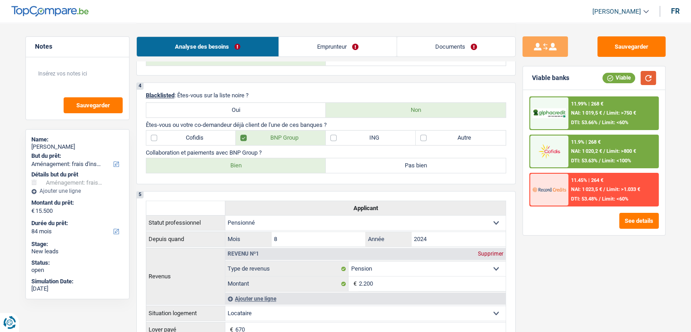
scroll to position [378, 0]
click at [62, 78] on textarea at bounding box center [77, 77] width 90 height 27
click at [636, 48] on button "Sauvegarder" at bounding box center [632, 46] width 68 height 20
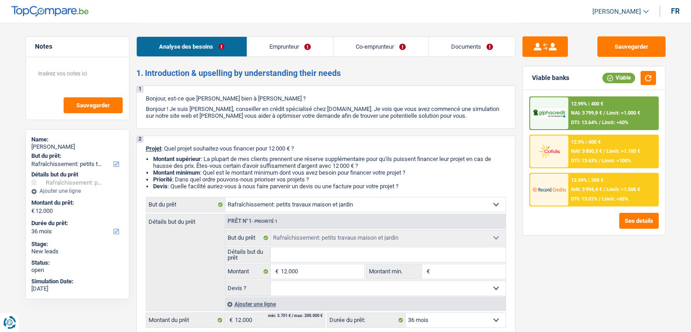
select select "houseOrGarden"
select select "36"
select select "houseOrGarden"
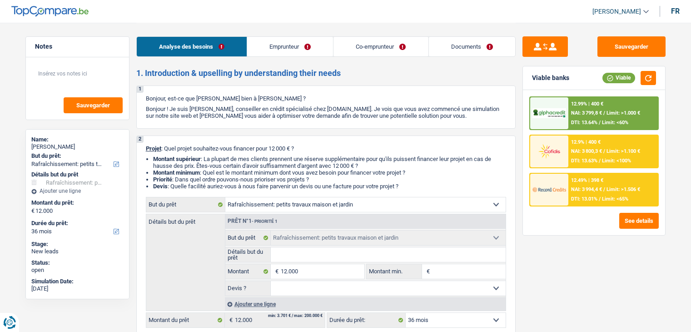
select select "36"
select select "worker"
select select "privateEmployee"
select select "netSalary"
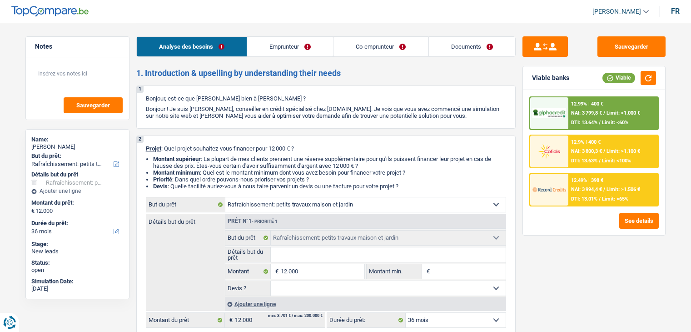
select select "mutualityIndemnity"
select select "mealVouchers"
select select "ownerWithMortgage"
select select "mortgage"
select select "300"
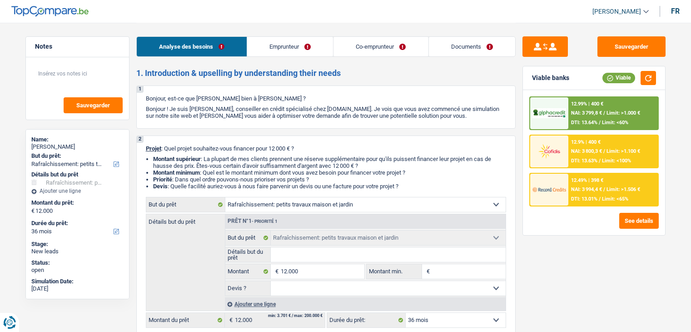
select select "houseOrGarden"
select select "36"
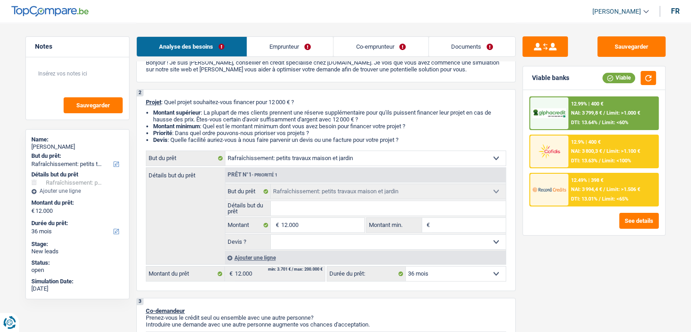
click at [349, 150] on div "Confort maison: meubles, textile, peinture, électroménager, outillage non-profe…" at bounding box center [326, 157] width 360 height 15
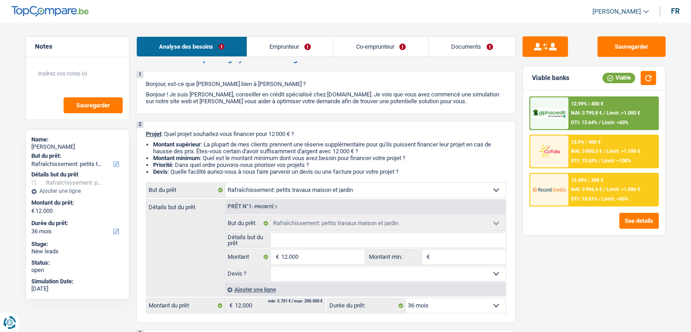
scroll to position [15, 0]
click at [306, 237] on input "Détails but du prêt" at bounding box center [388, 240] width 235 height 15
click at [293, 241] on input "Détails but du prêt" at bounding box center [388, 240] width 235 height 15
click at [287, 236] on input "Détails but du prêt" at bounding box center [388, 240] width 235 height 15
type input "t"
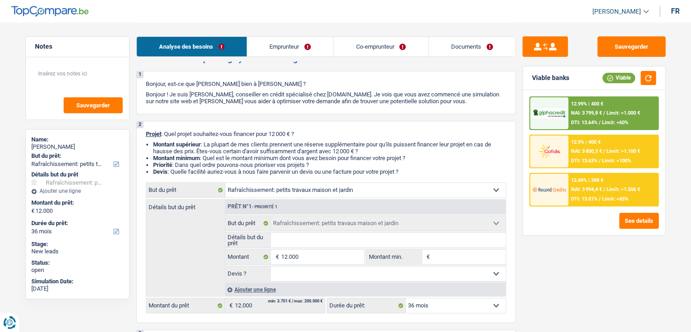
type input "t"
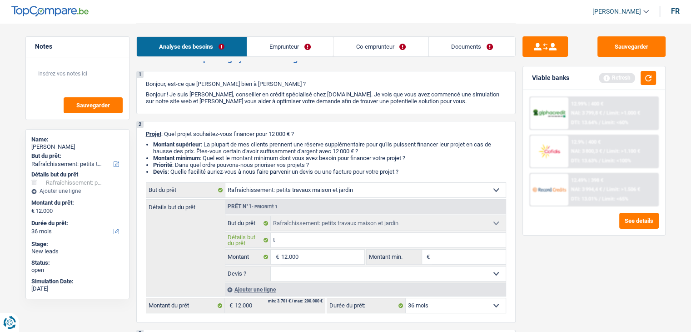
type input "tr"
type input "tra"
type input "trav"
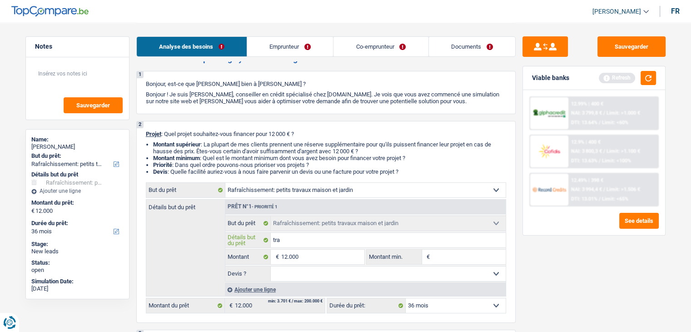
type input "trav"
type input "trave"
type input "travea"
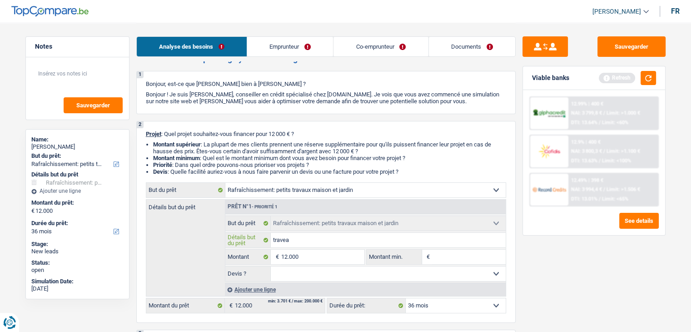
type input "traveau"
type input "traveaux"
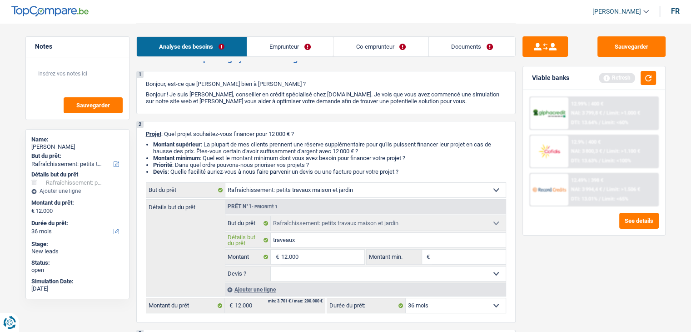
type input "traveaux"
click at [271, 270] on select "Oui Non Non répondu Sélectionner une option" at bounding box center [388, 273] width 235 height 15
select select "false"
click at [271, 266] on select "Oui Non Non répondu Sélectionner une option" at bounding box center [388, 273] width 235 height 15
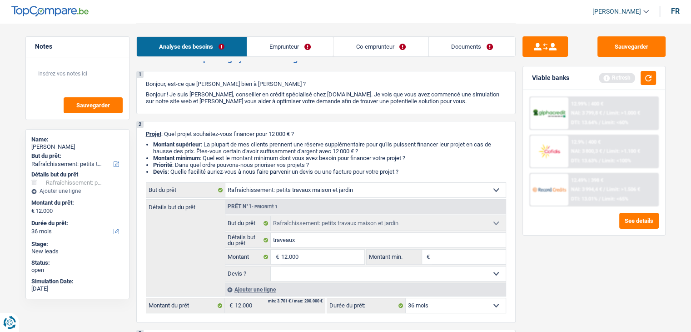
select select "false"
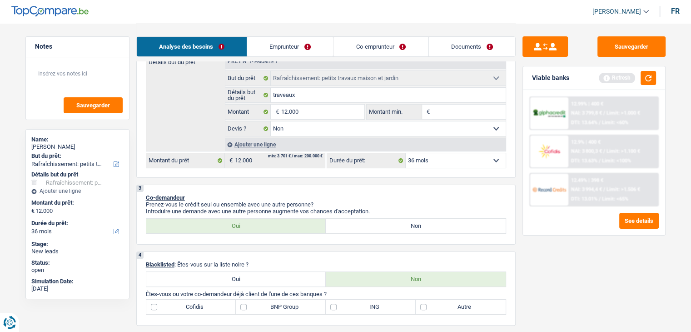
scroll to position [256, 0]
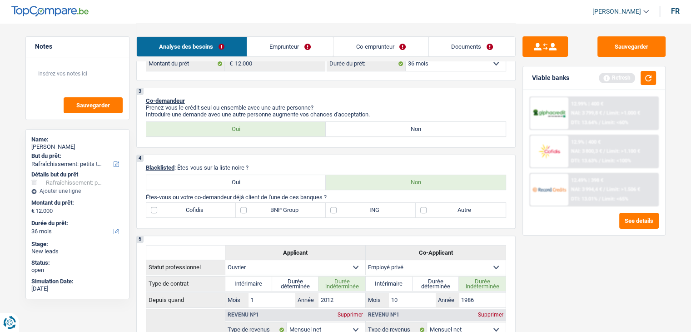
click at [307, 60] on div "Analyse des besoins Emprunteur Co-emprunteur Documents" at bounding box center [326, 42] width 380 height 39
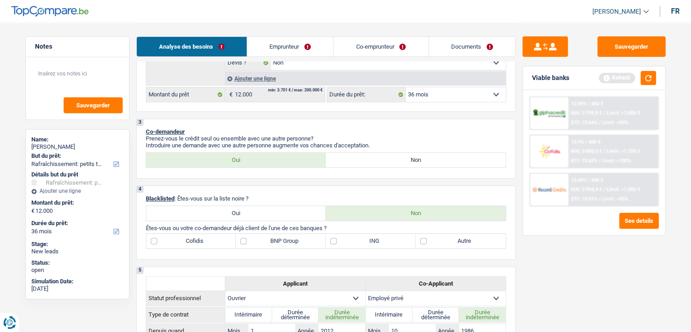
scroll to position [225, 0]
click at [265, 236] on label "BNP Group" at bounding box center [281, 241] width 90 height 15
click at [265, 236] on input "BNP Group" at bounding box center [281, 241] width 90 height 15
checkbox input "true"
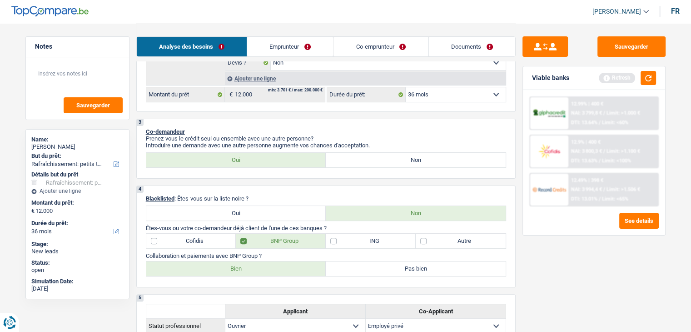
click at [263, 268] on label "Bien" at bounding box center [236, 268] width 180 height 15
click at [263, 268] on input "Bien" at bounding box center [236, 268] width 180 height 15
radio input "true"
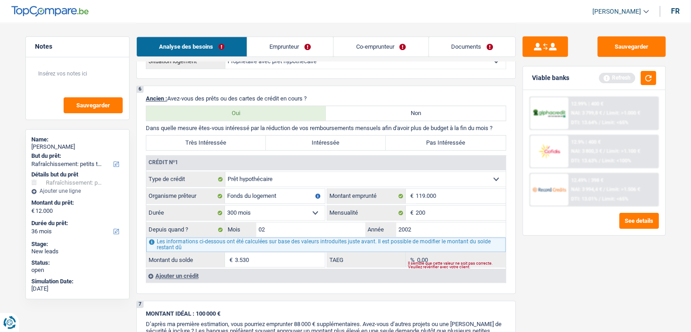
scroll to position [732, 0]
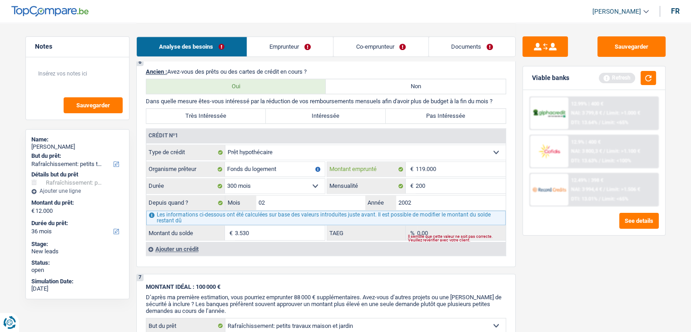
click at [427, 163] on input "119.000" at bounding box center [461, 169] width 90 height 15
type input "11.000"
select select
type input "120.000"
click at [560, 283] on div "Sauvegarder Viable banks Refresh 12.99% | 400 € NAI: 3 799,8 € / Limit: >1.000 …" at bounding box center [594, 176] width 157 height 281
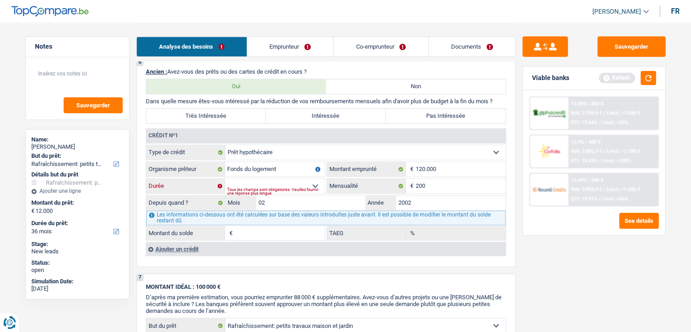
click at [317, 182] on select "120 mois 132 mois 144 mois 180 mois 240 mois 300 mois 360 mois 420 mois Sélecti…" at bounding box center [275, 186] width 100 height 15
select select "300"
click at [225, 179] on select "120 mois 132 mois 144 mois 180 mois 240 mois 300 mois 360 mois 420 mois Sélecti…" at bounding box center [275, 186] width 100 height 15
type input "3.317"
type input "0,00"
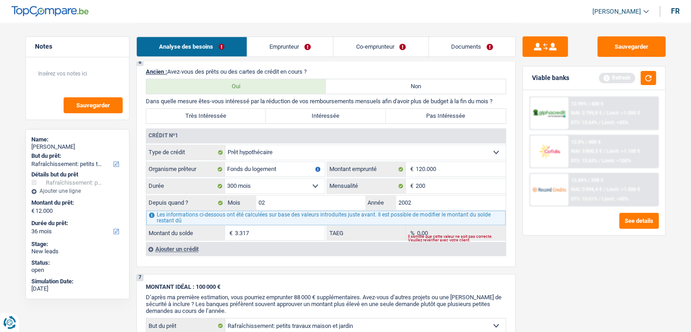
click at [613, 282] on div "Sauvegarder Viable banks Refresh 12.99% | 400 € NAI: 3 799,8 € / Limit: >1.000 …" at bounding box center [594, 176] width 157 height 281
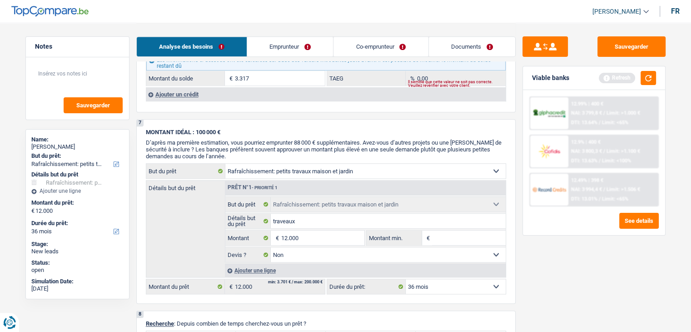
scroll to position [813, 0]
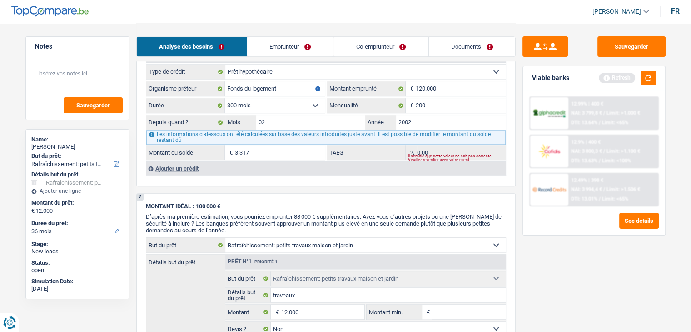
click at [178, 168] on div "Ajouter un crédit" at bounding box center [326, 168] width 360 height 14
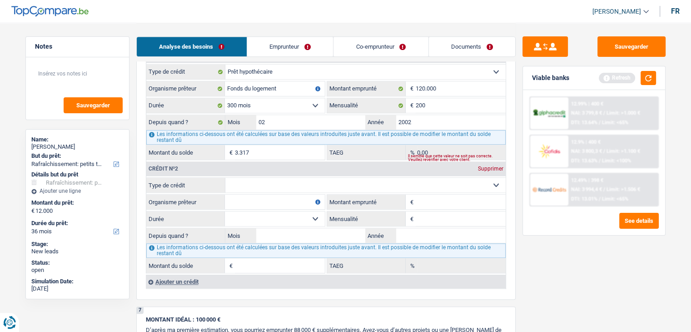
click at [483, 166] on div "Supprimer" at bounding box center [491, 168] width 30 height 5
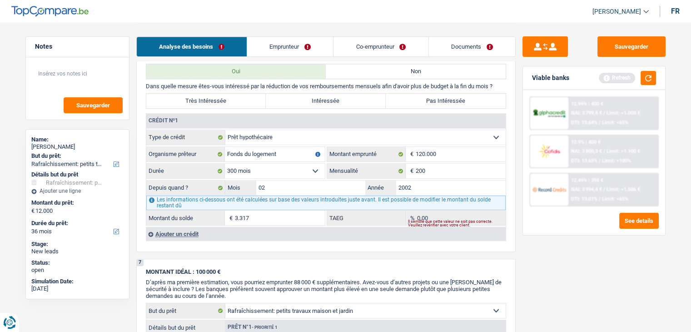
scroll to position [751, 0]
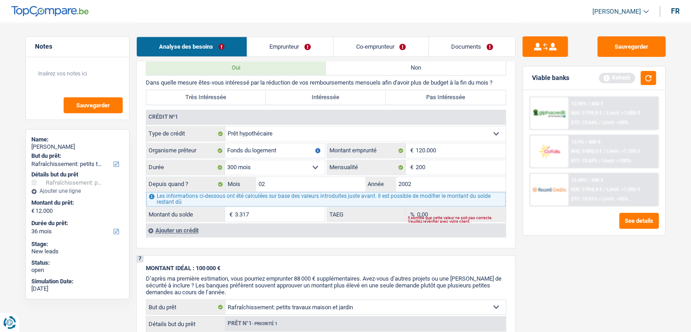
click at [164, 223] on div "Ajouter un crédit" at bounding box center [326, 230] width 360 height 14
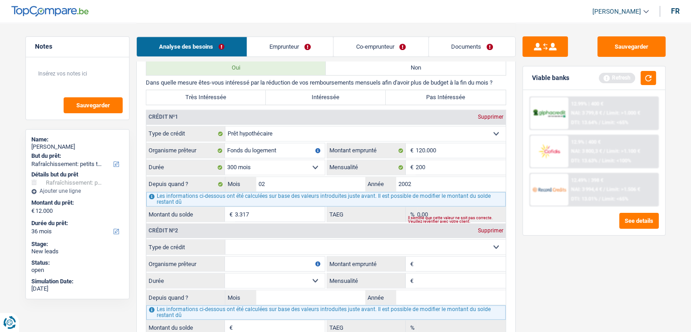
click at [255, 256] on input "Organisme prêteur" at bounding box center [275, 263] width 100 height 15
type input "buyway"
click at [459, 250] on fieldset "Carte ou ouverture de crédit Prêt hypothécaire Vente à tempérament Prêt à tempé…" at bounding box center [326, 287] width 360 height 96
click at [456, 256] on input "Montant emprunté" at bounding box center [461, 263] width 90 height 15
type input "2.500"
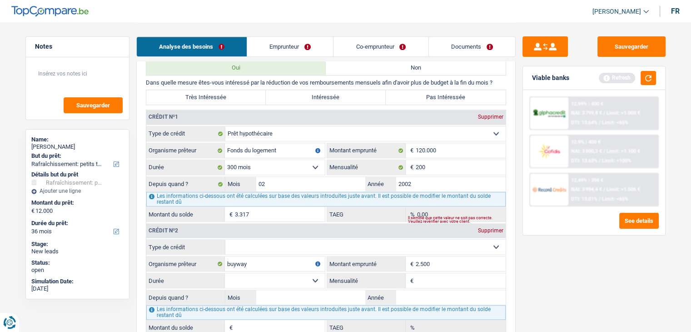
click at [395, 234] on div "Crédit nº2 Supprimer Carte ou ouverture de crédit Prêt hypothécaire Vente à tem…" at bounding box center [326, 278] width 360 height 113
click at [380, 240] on select "Carte ou ouverture de crédit Prêt hypothécaire Vente à tempérament Prêt à tempé…" at bounding box center [365, 247] width 280 height 15
select select "cardOrCredit"
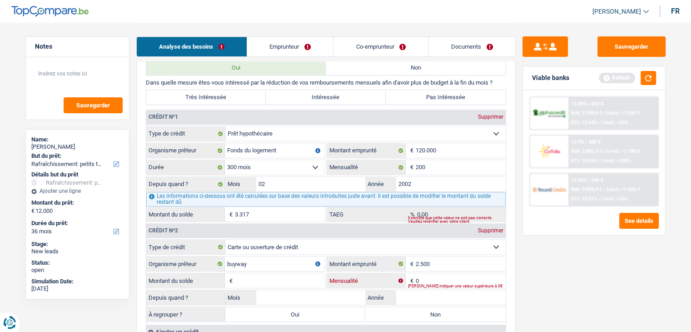
click at [426, 273] on input "0" at bounding box center [461, 280] width 90 height 15
type input "150"
click at [275, 275] on input "Montant du solde" at bounding box center [280, 280] width 90 height 15
type input "2.500"
click at [396, 290] on input "Année" at bounding box center [451, 297] width 110 height 15
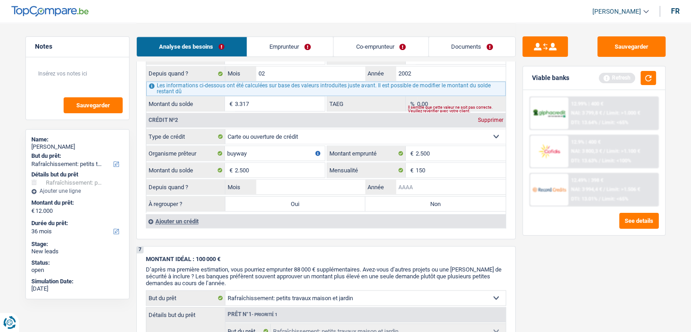
scroll to position [862, 0]
type input "2020"
click at [309, 179] on input "Mois" at bounding box center [311, 186] width 110 height 15
type input "05"
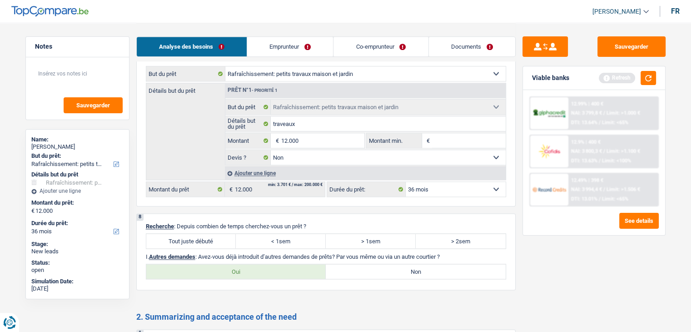
scroll to position [1155, 0]
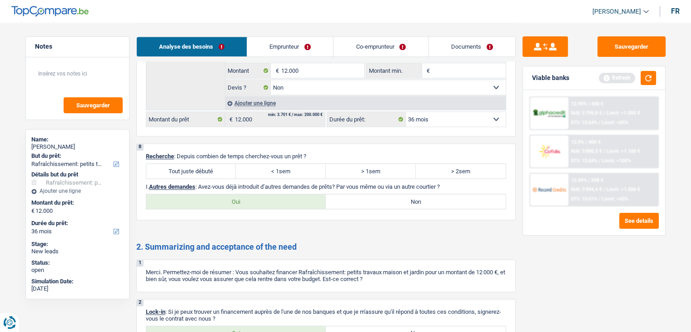
click at [194, 164] on label "Tout juste débuté" at bounding box center [191, 171] width 90 height 15
click at [194, 164] on input "Tout juste débuté" at bounding box center [191, 171] width 90 height 15
radio input "true"
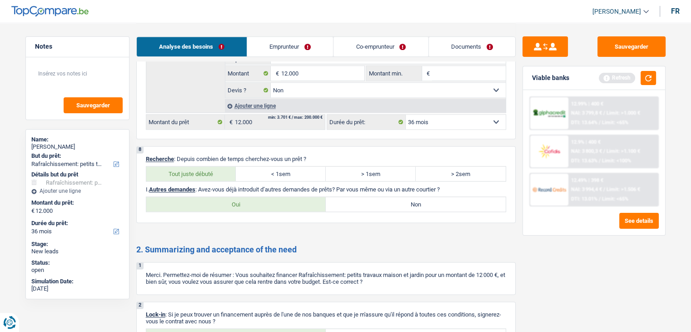
drag, startPoint x: 279, startPoint y: 195, endPoint x: 316, endPoint y: 207, distance: 39.2
click at [316, 207] on div "8 Recherche : Depuis combien de temps cherchez-vous un prêt ? Tout juste débuté…" at bounding box center [326, 184] width 380 height 77
click at [300, 203] on label "Oui" at bounding box center [236, 204] width 180 height 15
click at [300, 203] on input "Oui" at bounding box center [236, 204] width 180 height 15
radio input "true"
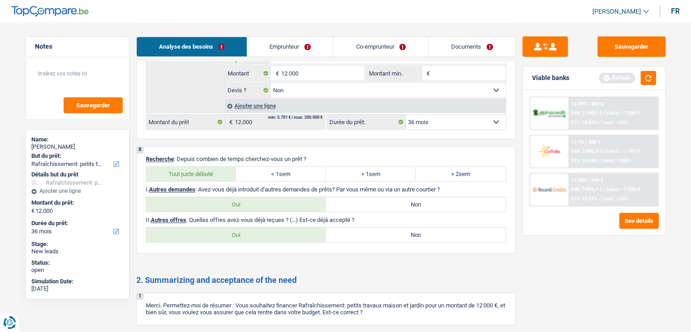
click at [405, 227] on label "Non" at bounding box center [416, 234] width 180 height 15
click at [405, 227] on input "Non" at bounding box center [416, 234] width 180 height 15
radio input "true"
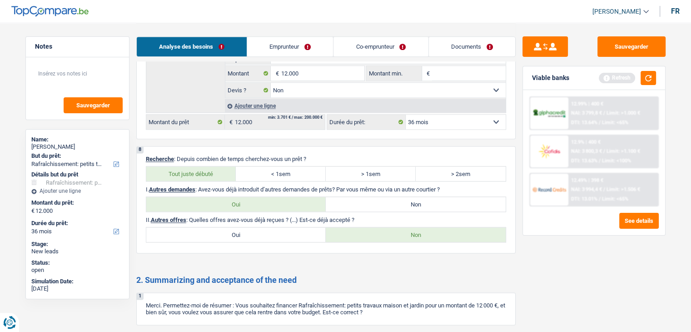
scroll to position [1284, 0]
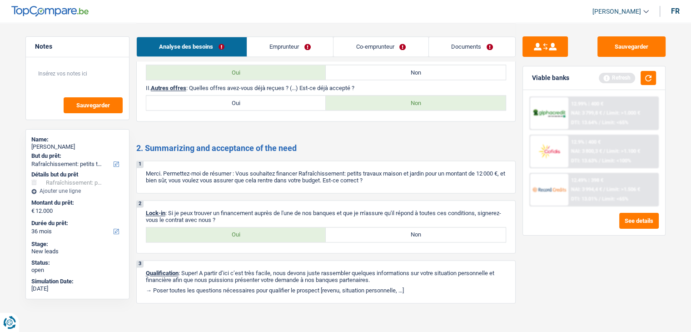
click at [266, 227] on label "Oui" at bounding box center [236, 234] width 180 height 15
click at [266, 227] on input "Oui" at bounding box center [236, 234] width 180 height 15
radio input "true"
click at [284, 44] on link "Emprunteur" at bounding box center [290, 47] width 86 height 20
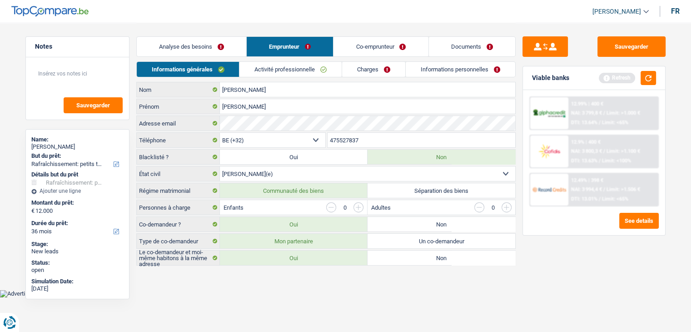
scroll to position [0, 0]
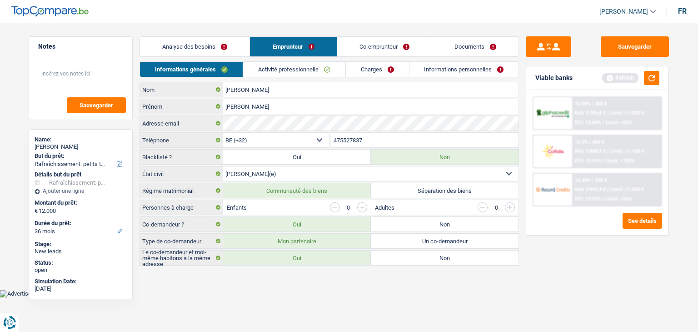
click at [291, 64] on link "Activité professionnelle" at bounding box center [294, 69] width 102 height 15
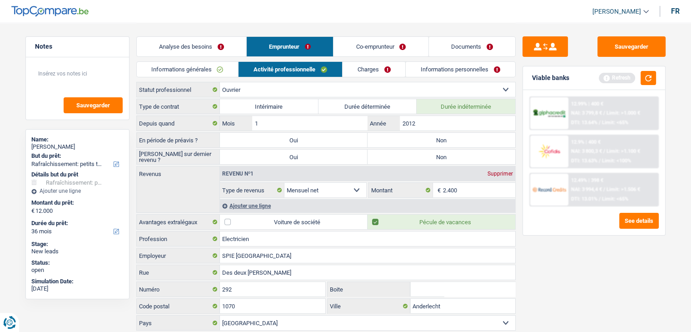
click at [442, 138] on label "Non" at bounding box center [442, 140] width 148 height 15
click at [442, 138] on input "Non" at bounding box center [442, 140] width 148 height 15
radio input "true"
click at [248, 206] on div "Ajouter une ligne" at bounding box center [367, 205] width 295 height 13
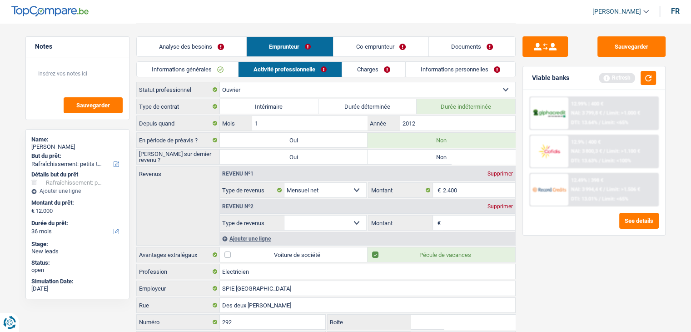
click at [301, 219] on select "Allocation d'handicap Allocations chômage Allocations familiales Chèques repas …" at bounding box center [326, 222] width 82 height 15
select select "other"
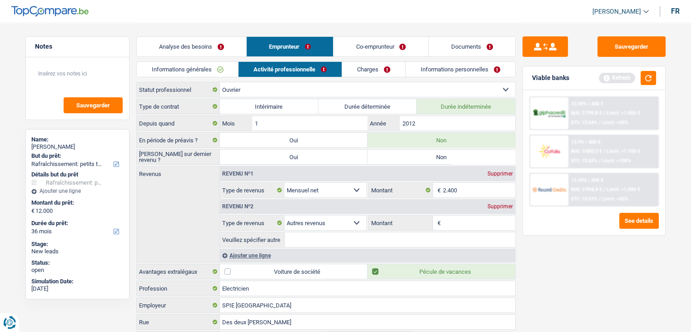
click at [445, 218] on input "Montant" at bounding box center [479, 222] width 72 height 15
type input "190"
click at [463, 185] on input "2.400" at bounding box center [479, 190] width 72 height 15
type input "2.200"
click at [383, 237] on input "Veuillez spécifier autre" at bounding box center [400, 239] width 230 height 15
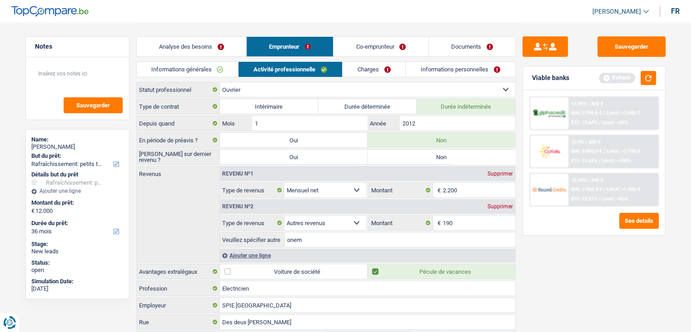
type input "onem"
click at [608, 302] on div "Sauvegarder Viable banks Refresh 12.99% | 400 € NAI: 3 799,8 € / Limit: >1.000 …" at bounding box center [594, 176] width 157 height 281
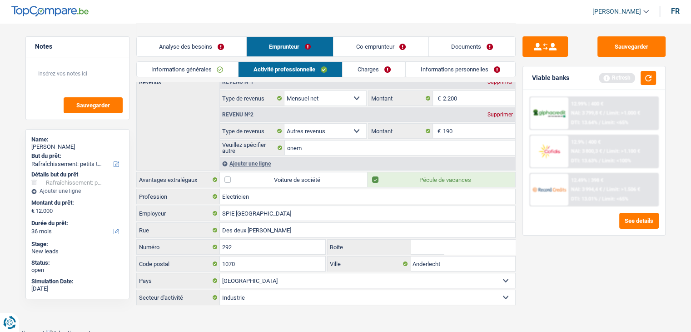
scroll to position [93, 0]
click at [365, 73] on link "Charges" at bounding box center [374, 69] width 63 height 15
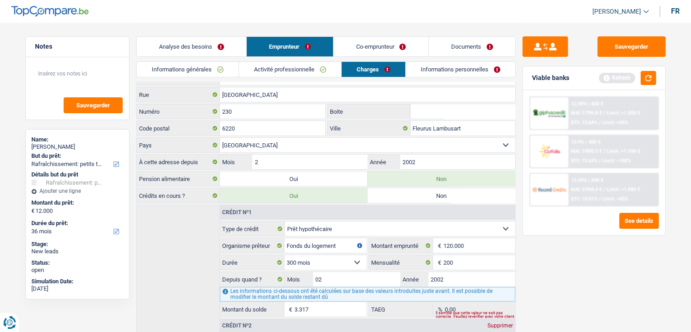
scroll to position [10, 0]
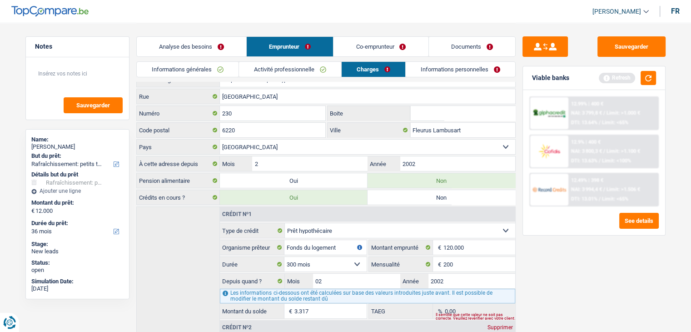
click at [471, 61] on li "Informations personnelles" at bounding box center [460, 69] width 110 height 16
click at [467, 70] on link "Informations personnelles" at bounding box center [461, 69] width 110 height 15
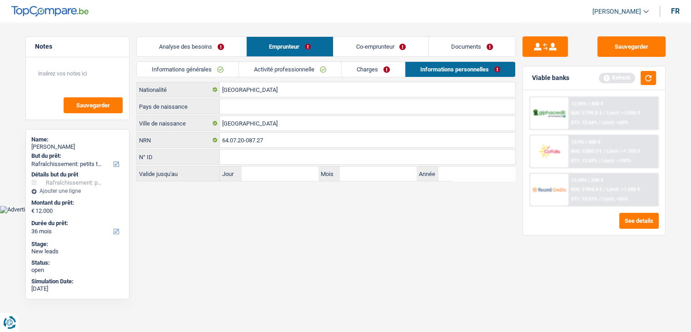
scroll to position [0, 0]
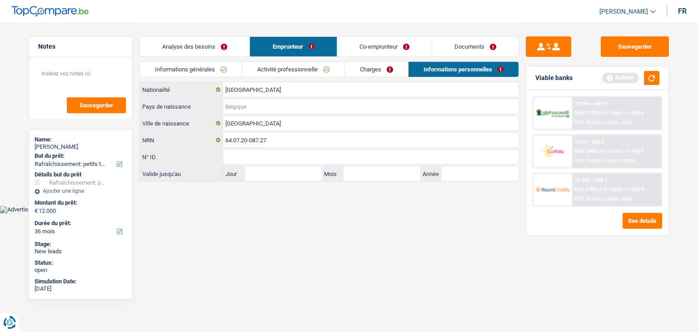
click at [236, 105] on input "Pays de naissance" at bounding box center [370, 106] width 295 height 15
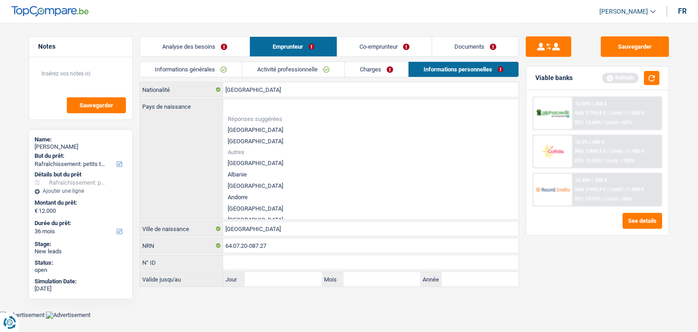
click at [247, 128] on li "[GEOGRAPHIC_DATA]" at bounding box center [370, 129] width 295 height 11
type input "[GEOGRAPHIC_DATA]"
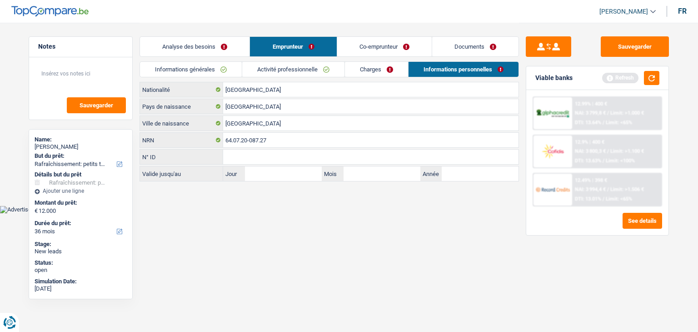
click at [375, 44] on link "Co-emprunteur" at bounding box center [384, 47] width 95 height 20
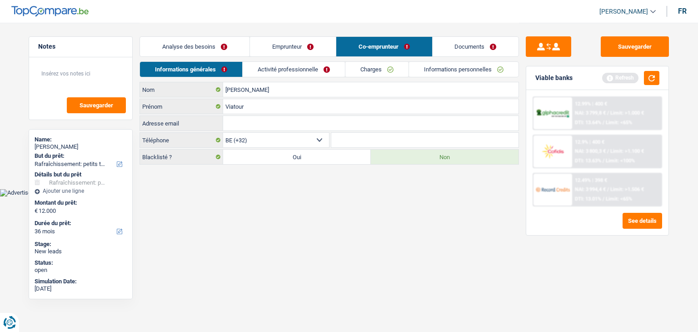
click at [265, 71] on link "Activité professionnelle" at bounding box center [294, 69] width 102 height 15
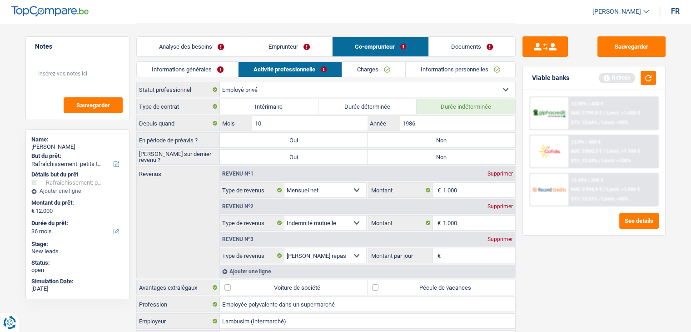
click at [224, 77] on li "Informations générales" at bounding box center [187, 69] width 102 height 16
click at [219, 71] on link "Informations générales" at bounding box center [188, 69] width 102 height 15
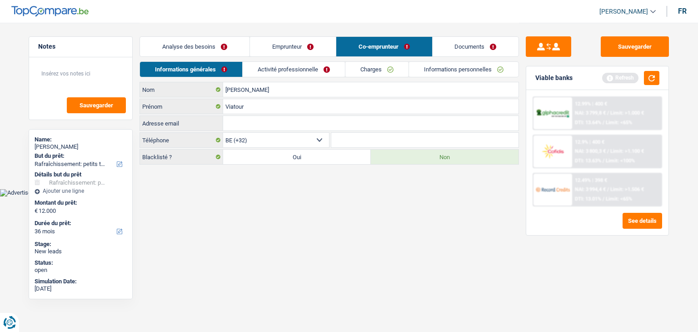
click at [271, 71] on link "Activité professionnelle" at bounding box center [294, 69] width 102 height 15
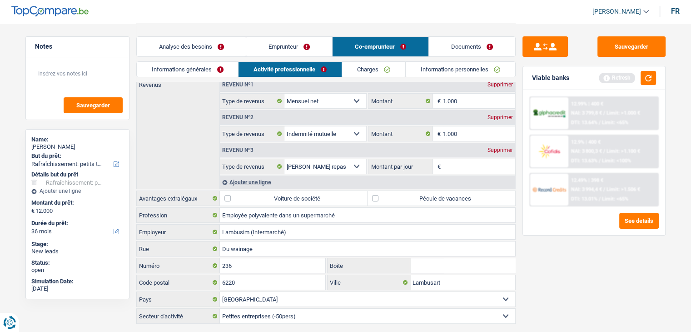
scroll to position [90, 0]
click at [349, 224] on input "Lambusim (Intermarché)" at bounding box center [367, 230] width 295 height 15
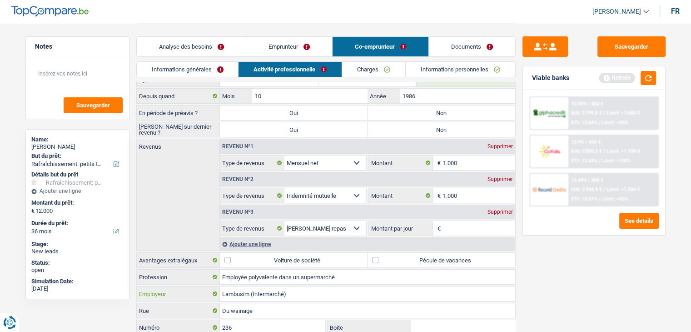
scroll to position [27, 0]
click at [473, 159] on input "1.000" at bounding box center [479, 163] width 72 height 15
type input "150"
click at [469, 192] on input "1.000" at bounding box center [479, 196] width 72 height 15
type input "1"
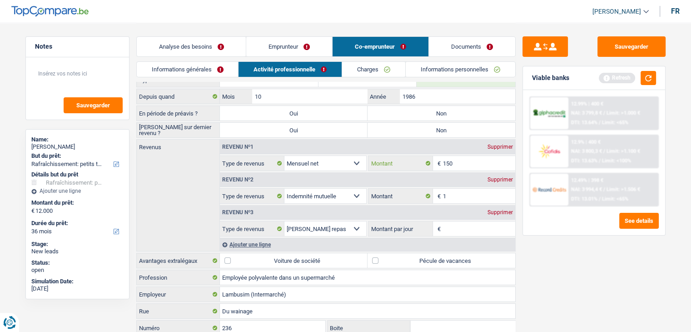
click at [468, 157] on input "150" at bounding box center [479, 163] width 72 height 15
click at [447, 164] on input "150" at bounding box center [479, 163] width 72 height 15
type input "1.050"
click at [452, 195] on input "1" at bounding box center [479, 196] width 72 height 15
type input "1.000"
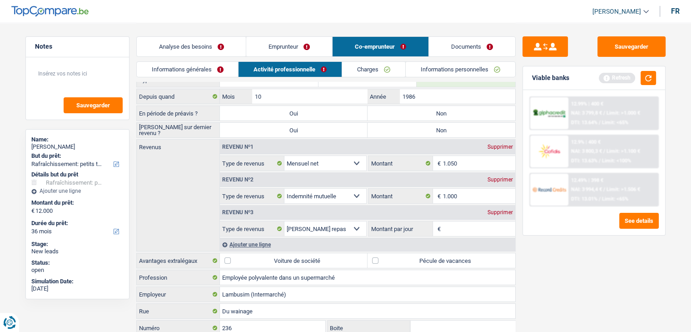
click at [559, 268] on div "Sauvegarder Viable banks Refresh 12.99% | 400 € NAI: 3 799,8 € / Limit: >1.000 …" at bounding box center [594, 176] width 157 height 281
click at [438, 225] on span "€" at bounding box center [438, 228] width 10 height 15
click at [461, 227] on input "Montant par jour" at bounding box center [479, 228] width 72 height 15
type input "4"
type input "5,0"
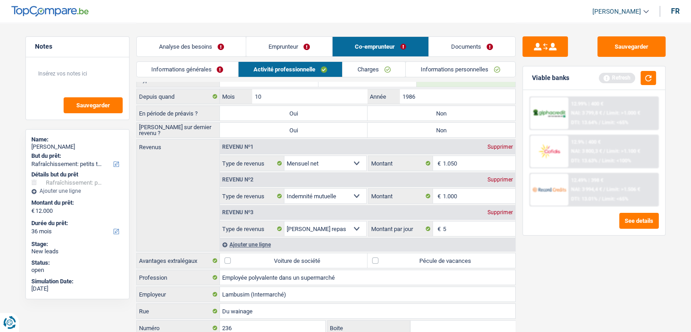
type input "5,0"
click at [264, 42] on link "Emprunteur" at bounding box center [289, 47] width 86 height 20
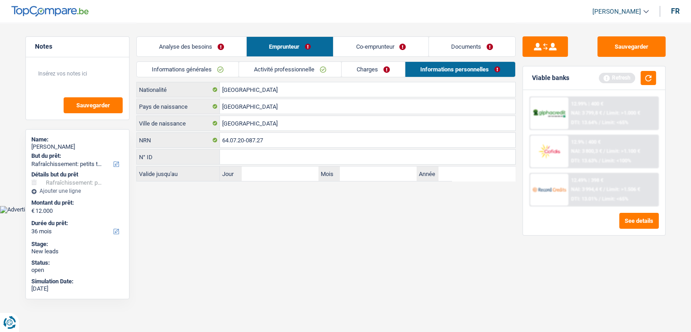
scroll to position [0, 0]
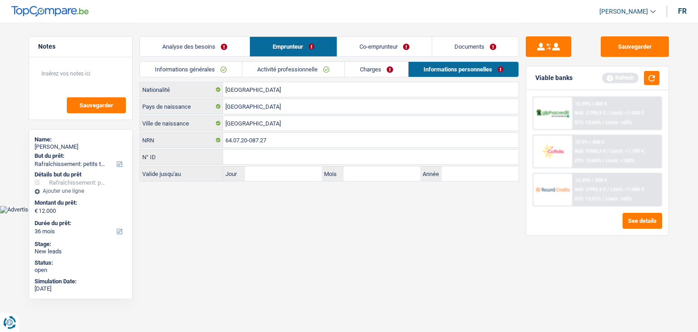
click at [200, 44] on link "Analyse des besoins" at bounding box center [195, 47] width 110 height 20
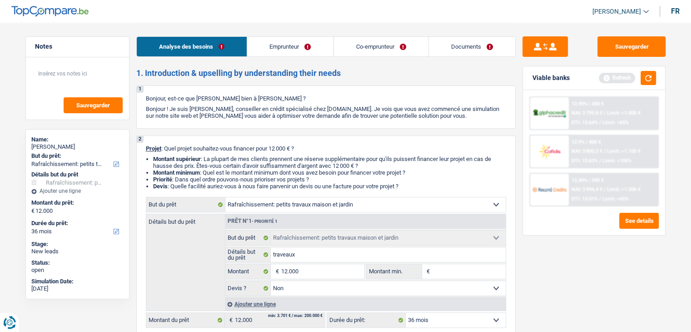
click at [299, 48] on link "Emprunteur" at bounding box center [290, 47] width 86 height 20
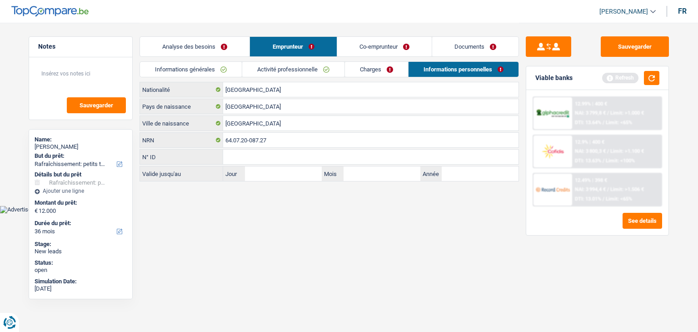
click at [315, 68] on link "Activité professionnelle" at bounding box center [293, 69] width 102 height 15
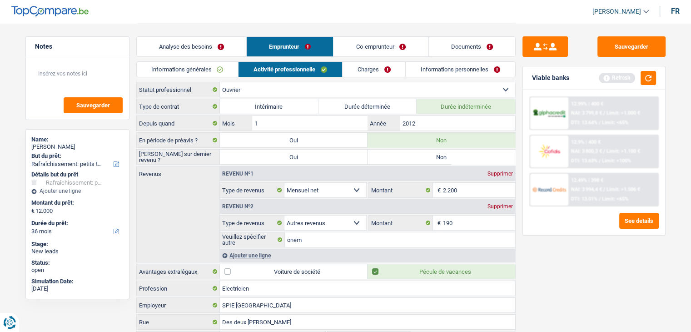
click at [256, 254] on div "Ajouter une ligne" at bounding box center [367, 255] width 295 height 13
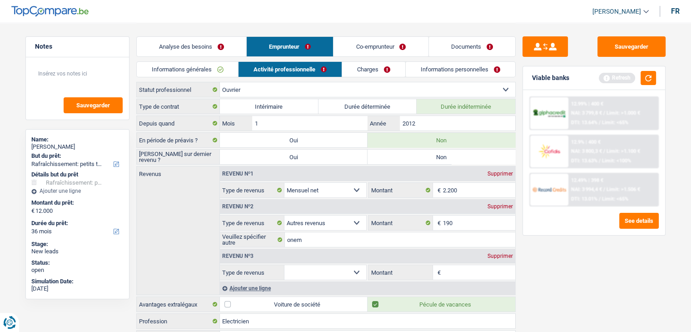
click at [464, 268] on input "Montant" at bounding box center [479, 272] width 72 height 15
type input "8"
click at [358, 270] on select "Allocation d'handicap Allocations chômage Allocations familiales Chèques repas …" at bounding box center [326, 272] width 82 height 15
select select "mealVouchers"
click at [285, 265] on select "Allocation d'handicap Allocations chômage Allocations familiales Chèques repas …" at bounding box center [326, 272] width 82 height 15
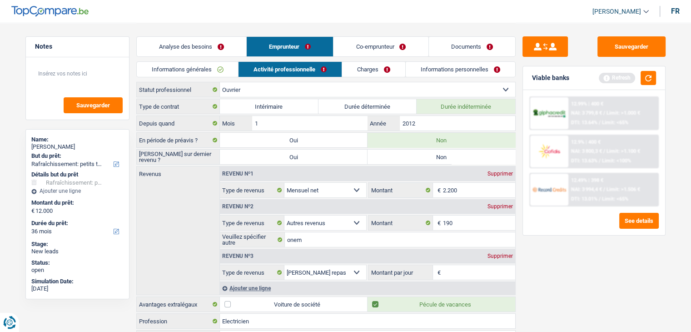
click at [453, 265] on input "Montant par jour" at bounding box center [479, 272] width 72 height 15
type input "8,0"
click at [371, 68] on link "Charges" at bounding box center [374, 69] width 63 height 15
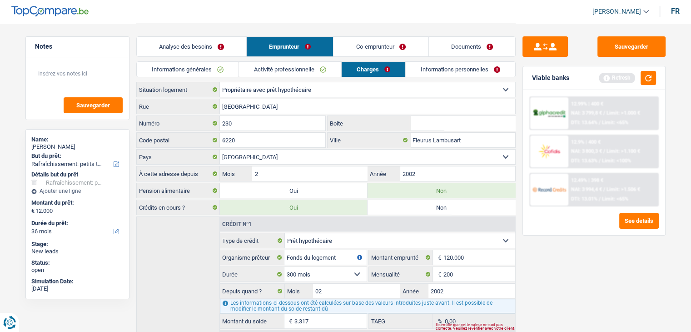
click at [367, 44] on link "Co-emprunteur" at bounding box center [381, 47] width 95 height 20
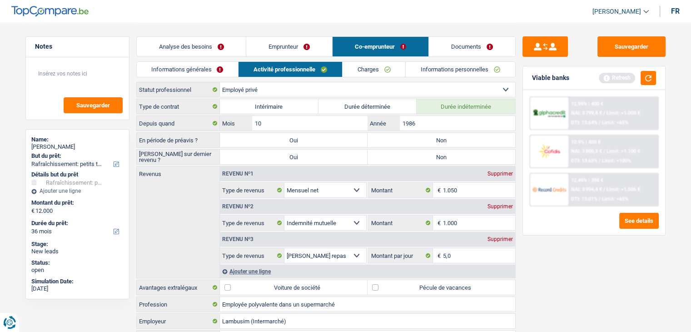
click at [366, 66] on link "Charges" at bounding box center [374, 69] width 63 height 15
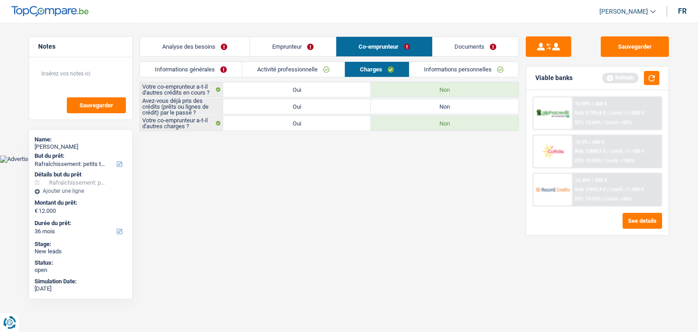
click at [335, 106] on label "Oui" at bounding box center [297, 106] width 148 height 15
click at [335, 106] on input "Oui" at bounding box center [297, 106] width 148 height 15
radio input "true"
click at [451, 70] on link "Informations personnelles" at bounding box center [464, 69] width 110 height 15
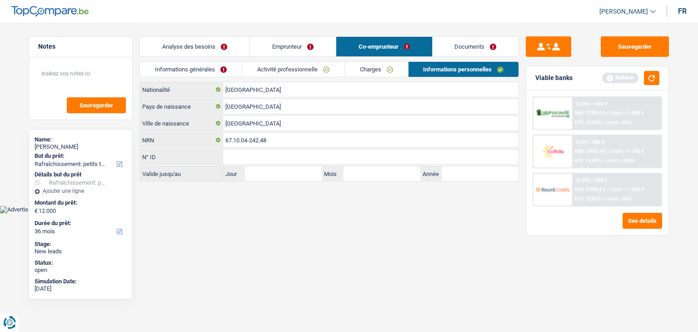
click at [467, 43] on link "Documents" at bounding box center [476, 47] width 86 height 20
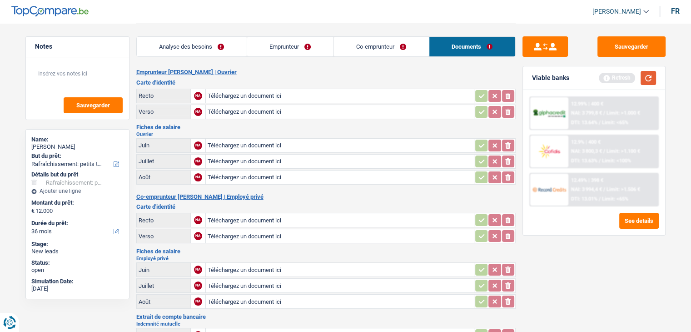
click at [654, 77] on button "button" at bounding box center [648, 78] width 15 height 14
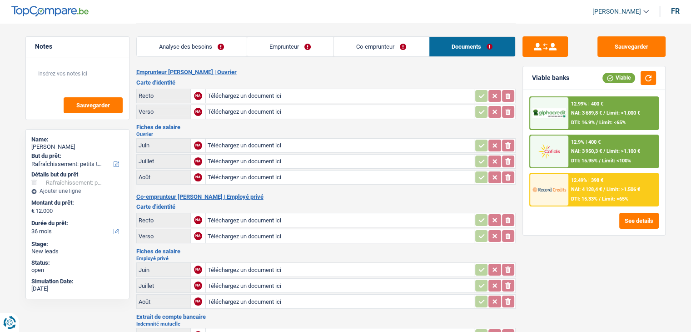
click at [215, 50] on link "Analyse des besoins" at bounding box center [192, 47] width 110 height 20
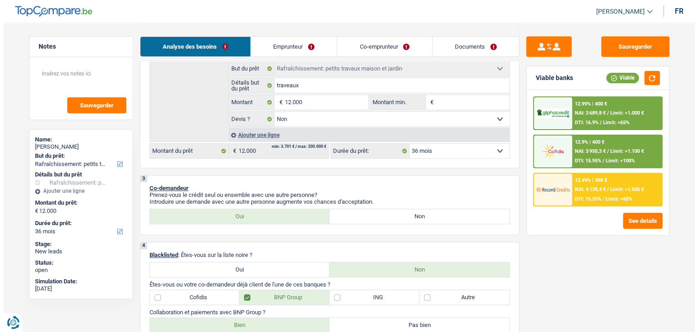
scroll to position [178, 0]
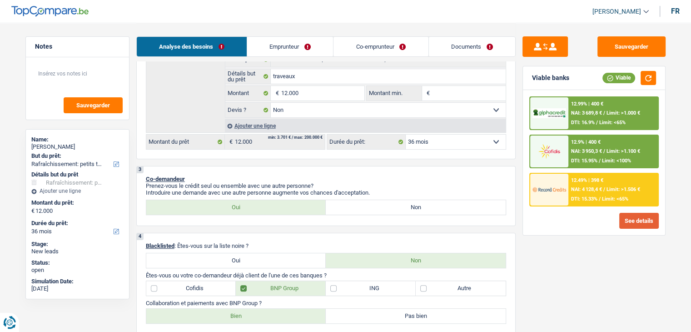
click at [636, 217] on button "See details" at bounding box center [639, 221] width 40 height 16
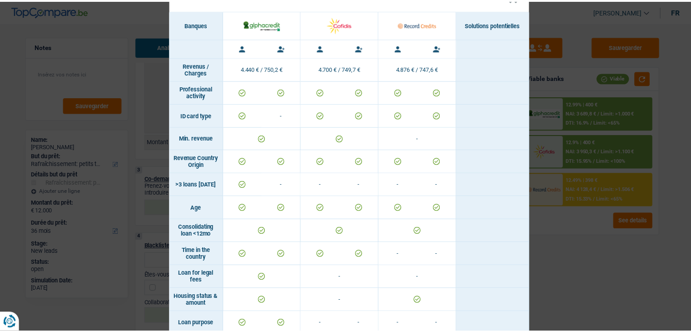
scroll to position [0, 0]
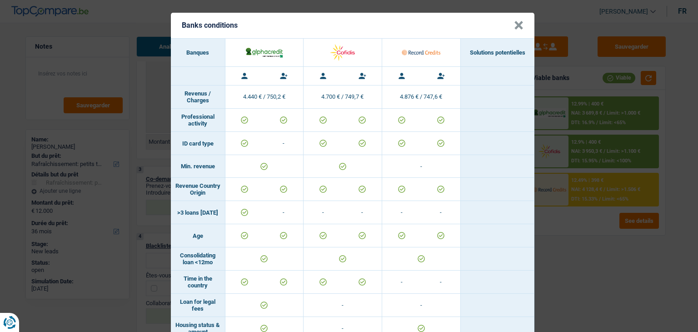
click at [619, 287] on div "Banks conditions × Banques Solutions potentielles Revenus / Charges 4.440 € / 7…" at bounding box center [349, 166] width 698 height 332
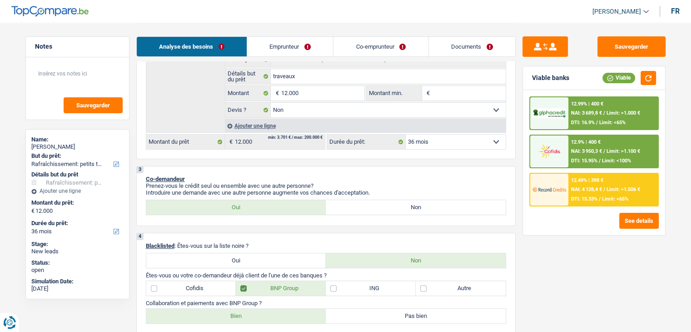
click at [591, 201] on div "12.49% | 398 € NAI: 4 128,4 € / Limit: >1.506 € DTI: 15.33% / Limit: <65%" at bounding box center [614, 190] width 90 height 32
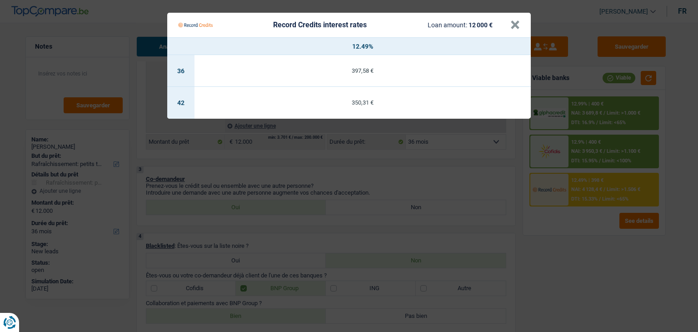
click at [589, 261] on Credits "Record Credits interest rates Loan amount: 12 000 € × 12.49% 36 397,58 € 42 350…" at bounding box center [349, 166] width 698 height 332
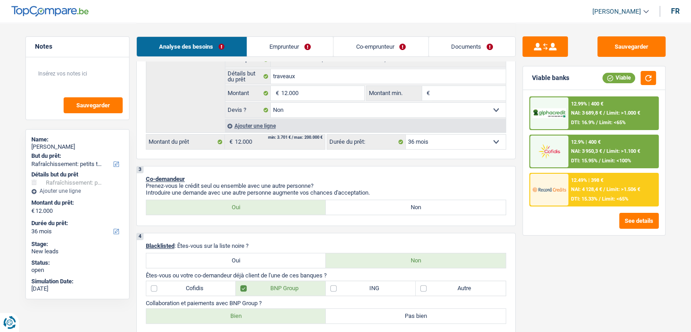
click at [578, 153] on span "NAI: 3 950,3 €" at bounding box center [586, 151] width 31 height 6
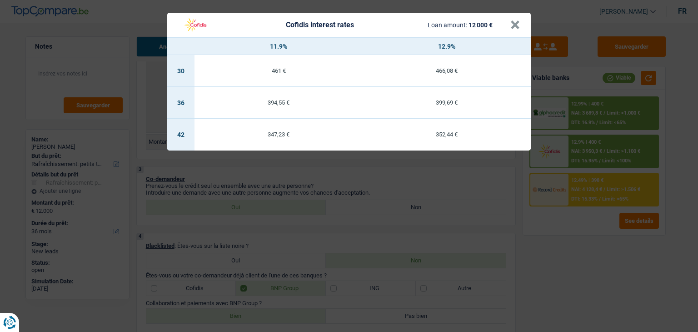
click at [559, 217] on div "Cofidis interest rates Loan amount: 12 000 € × 11.9% 12.9% 30 461 € 466,08 € 36…" at bounding box center [349, 166] width 698 height 332
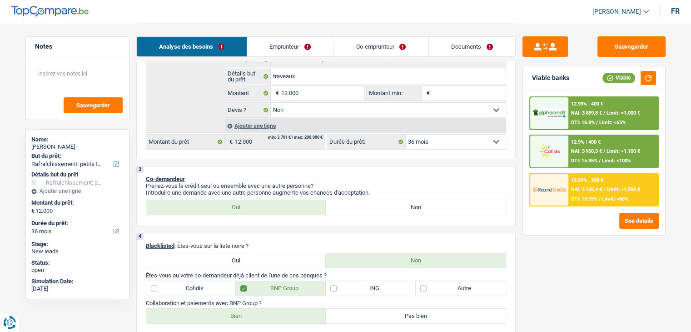
click at [564, 95] on div "12.99% | 400 € NAI: 3 689,8 € / Limit: >1.000 € DTI: 16.9% / Limit: <65% 12.9% …" at bounding box center [594, 162] width 142 height 145
click at [578, 111] on span "NAI: 3 689,8 €" at bounding box center [586, 113] width 31 height 6
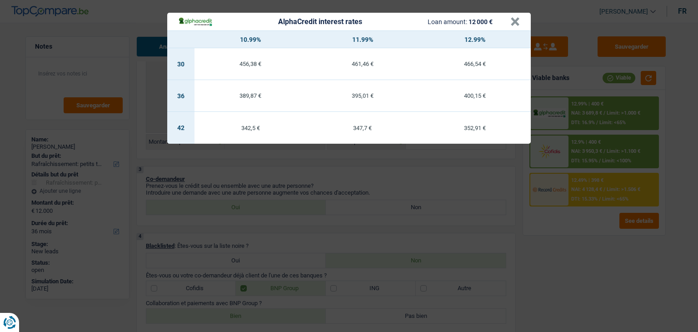
click at [564, 242] on div "AlphaCredit interest rates Loan amount: 12 000 € × 10.99% 11.99% 12.99% 30 456,…" at bounding box center [349, 166] width 698 height 332
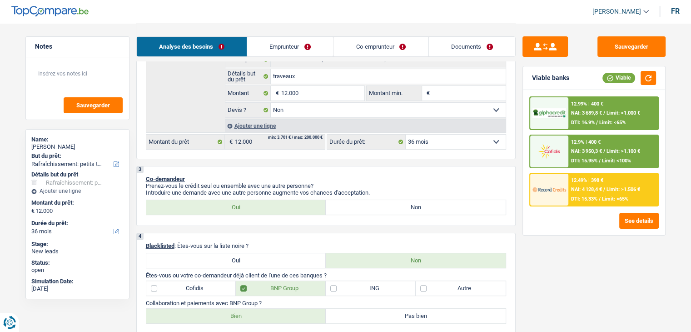
click at [485, 140] on select "12 mois 18 mois 24 mois 30 mois 36 mois 42 mois 48 mois 60 mois Sélectionner un…" at bounding box center [456, 142] width 100 height 15
select select "42"
click at [406, 135] on select "12 mois 18 mois 24 mois 30 mois 36 mois 42 mois 48 mois 60 mois Sélectionner un…" at bounding box center [456, 142] width 100 height 15
select select "42"
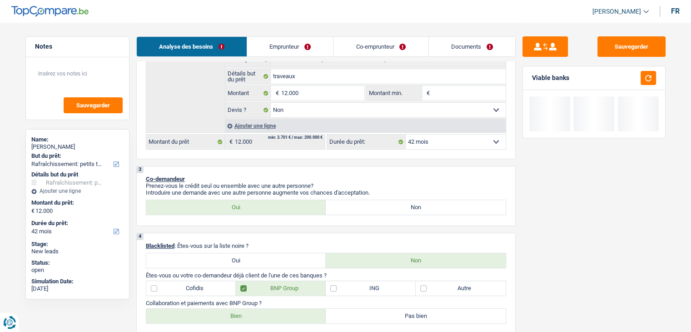
click at [583, 280] on div "Sauvegarder Viable banks" at bounding box center [594, 176] width 157 height 281
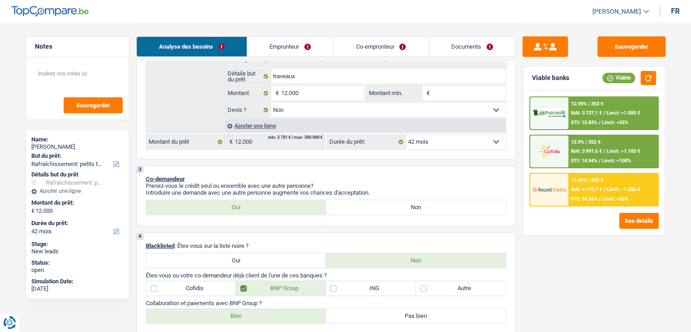
click at [575, 190] on span "NAI: 4 175,7 €" at bounding box center [586, 189] width 31 height 6
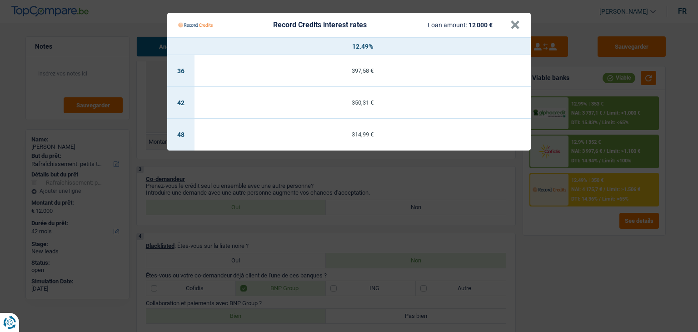
click at [630, 275] on Credits "Record Credits interest rates Loan amount: 12 000 € × 12.49% 36 397,58 € 42 350…" at bounding box center [349, 166] width 698 height 332
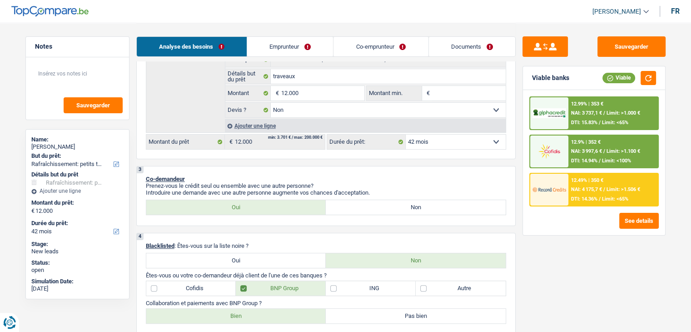
click at [613, 152] on span "Limit: >1.100 €" at bounding box center [624, 151] width 34 height 6
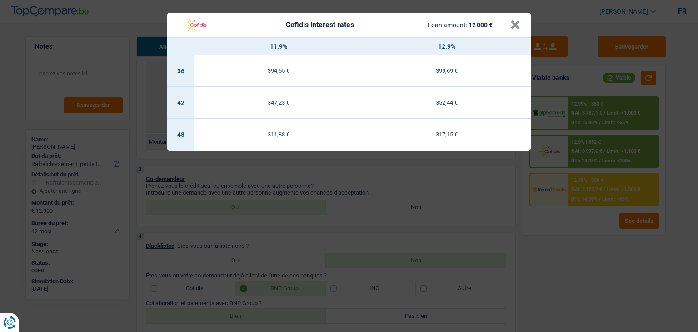
click at [533, 228] on div "Cofidis interest rates Loan amount: 12 000 € × 11.9% 12.9% 36 394,55 € 399,69 €…" at bounding box center [349, 166] width 698 height 332
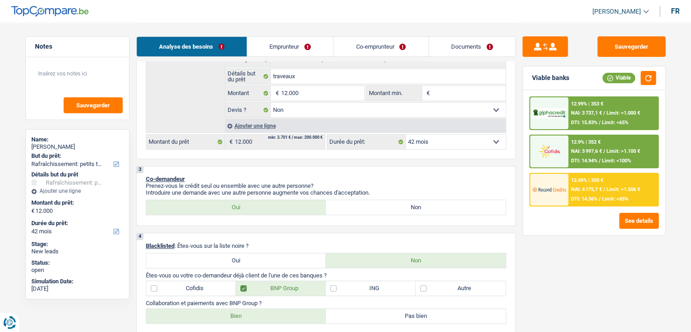
click at [547, 185] on img at bounding box center [550, 189] width 34 height 17
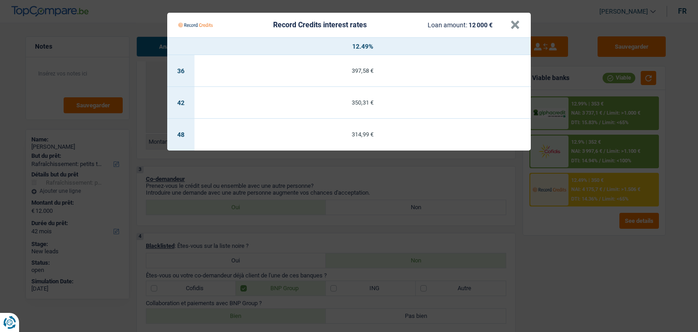
click at [585, 113] on Credits "Record Credits interest rates Loan amount: 12 000 € × 12.49% 36 397,58 € 42 350…" at bounding box center [349, 166] width 698 height 332
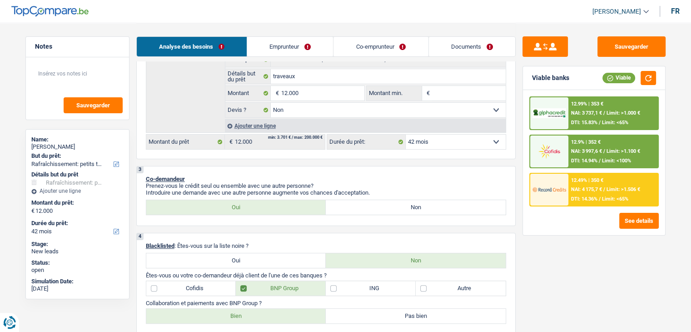
click at [585, 113] on span "NAI: 3 737,1 €" at bounding box center [586, 113] width 31 height 6
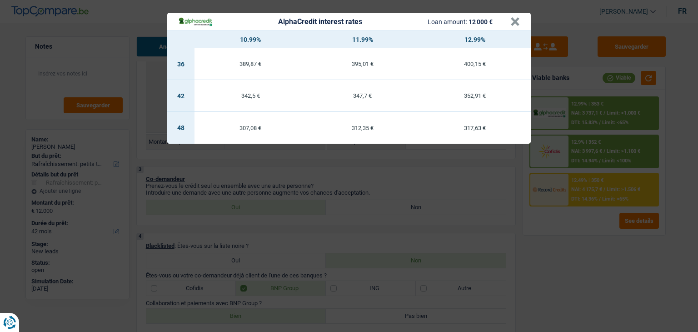
click at [615, 266] on div "AlphaCredit interest rates Loan amount: 12 000 € × 10.99% 11.99% 12.99% 36 389,…" at bounding box center [349, 166] width 698 height 332
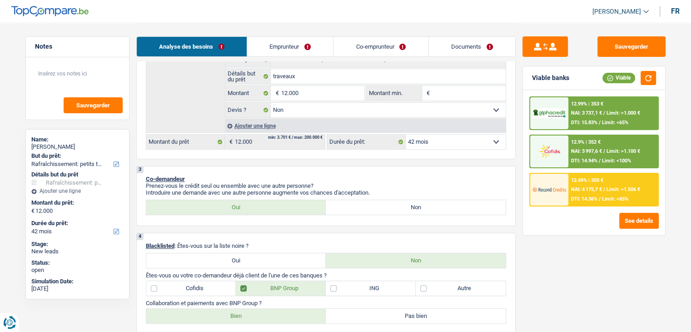
click at [441, 135] on select "12 mois 18 mois 24 mois 30 mois 36 mois 42 mois 48 mois 60 mois Sélectionner un…" at bounding box center [456, 142] width 100 height 15
click at [406, 135] on select "12 mois 18 mois 24 mois 30 mois 36 mois 42 mois 48 mois 60 mois Sélectionner un…" at bounding box center [456, 142] width 100 height 15
click at [428, 135] on select "12 mois 18 mois 24 mois 30 mois 36 mois 42 mois 48 mois 60 mois Sélectionner un…" at bounding box center [456, 142] width 100 height 15
select select "36"
click at [406, 135] on select "12 mois 18 mois 24 mois 30 mois 36 mois 42 mois 48 mois 60 mois Sélectionner un…" at bounding box center [456, 142] width 100 height 15
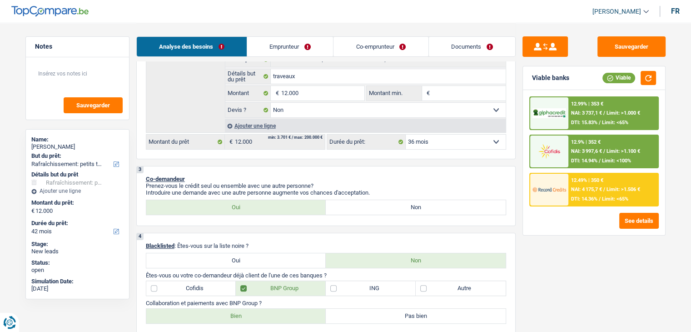
select select "36"
click at [592, 152] on span "NAI: 3 950,3 €" at bounding box center [586, 151] width 31 height 6
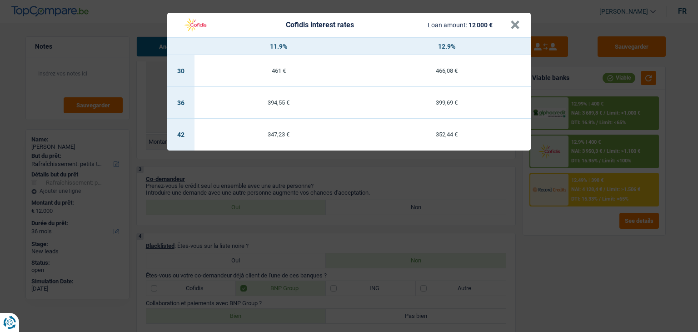
click at [575, 114] on div "Cofidis interest rates Loan amount: 12 000 € × 11.9% 12.9% 30 461 € 466,08 € 36…" at bounding box center [349, 166] width 698 height 332
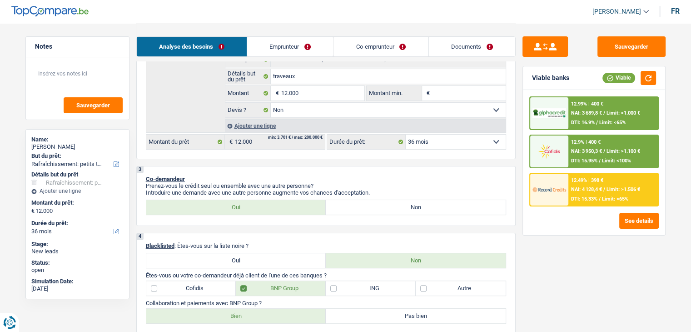
click at [574, 115] on span "NAI: 3 689,8 €" at bounding box center [586, 113] width 31 height 6
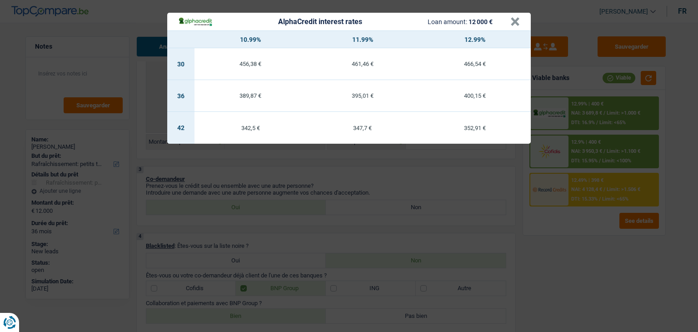
click at [575, 113] on div "AlphaCredit interest rates Loan amount: 12 000 € × 10.99% 11.99% 12.99% 30 456,…" at bounding box center [349, 166] width 698 height 332
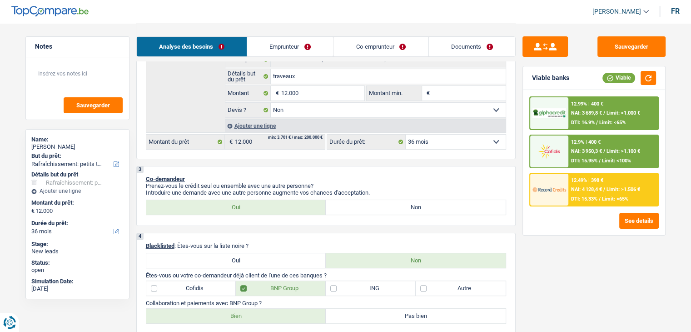
click at [575, 113] on span "NAI: 3 689,8 €" at bounding box center [586, 113] width 31 height 6
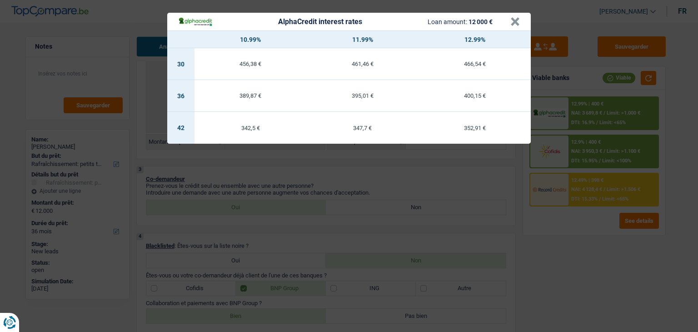
click at [573, 221] on div "AlphaCredit interest rates Loan amount: 12 000 € × 10.99% 11.99% 12.99% 30 456,…" at bounding box center [349, 166] width 698 height 332
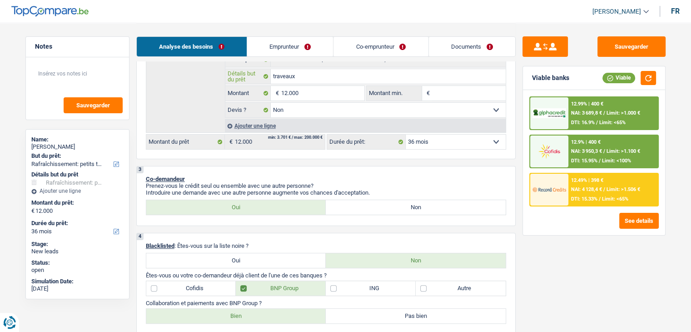
click at [338, 77] on input "traveaux" at bounding box center [388, 76] width 235 height 15
click at [335, 88] on input "12.000" at bounding box center [322, 93] width 83 height 15
type input "1.200"
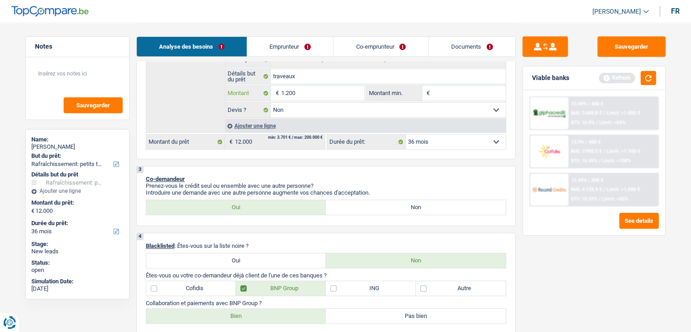
type input "12.001"
click at [568, 266] on div "Sauvegarder Viable banks Refresh 12.99% | 400 € NAI: 3 689,8 € / Limit: >1.000 …" at bounding box center [594, 176] width 157 height 281
type input "12.001"
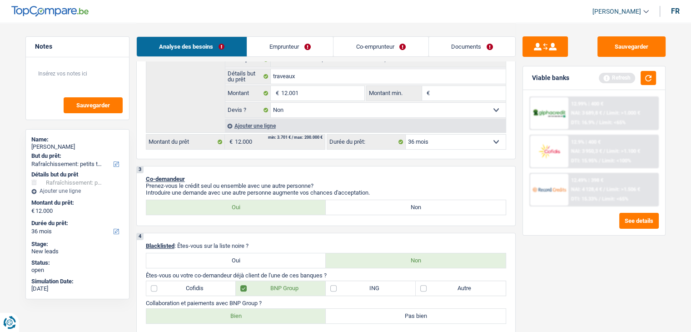
select select "60"
type input "12.001"
select select "60"
type input "12.001"
select select "60"
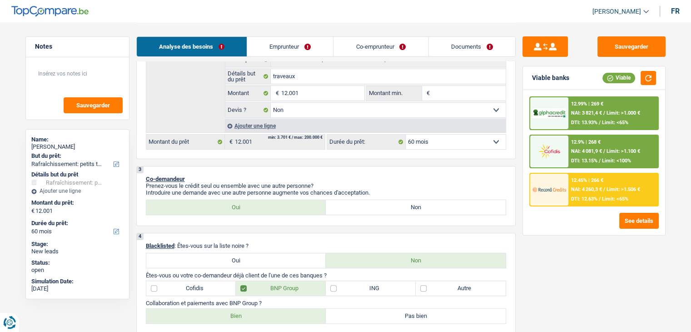
click at [496, 144] on select "12 mois 18 mois 24 mois 30 mois 36 mois 42 mois 48 mois 60 mois Sélectionner un…" at bounding box center [456, 142] width 100 height 15
select select "36"
click at [406, 135] on select "12 mois 18 mois 24 mois 30 mois 36 mois 42 mois 48 mois 60 mois Sélectionner un…" at bounding box center [456, 142] width 100 height 15
select select "36"
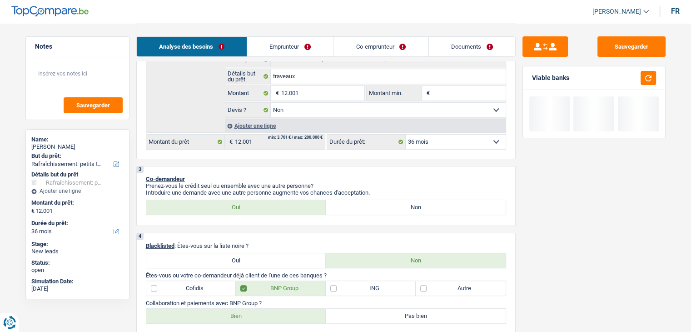
click at [617, 282] on div "Sauvegarder Viable banks" at bounding box center [594, 176] width 157 height 281
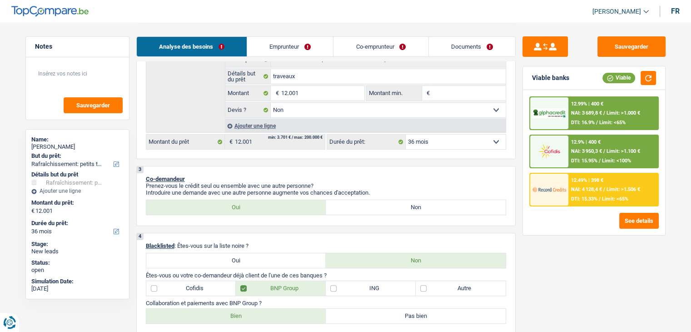
click at [609, 180] on div "12.49% | 398 € NAI: 4 128,4 € / Limit: >1.506 € DTI: 15.33% / Limit: <65%" at bounding box center [614, 190] width 90 height 32
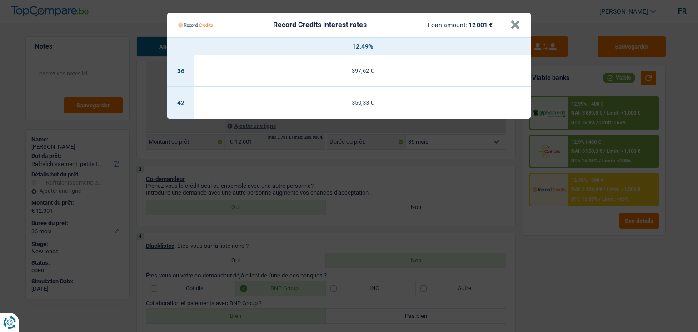
click at [556, 154] on Credits "Record Credits interest rates Loan amount: 12 001 € × 12.49% 36 397,62 € 42 350…" at bounding box center [349, 166] width 698 height 332
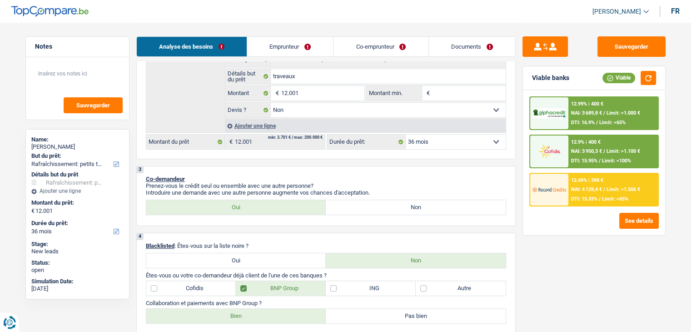
click at [571, 103] on div "12.99% | 400 €" at bounding box center [587, 104] width 32 height 6
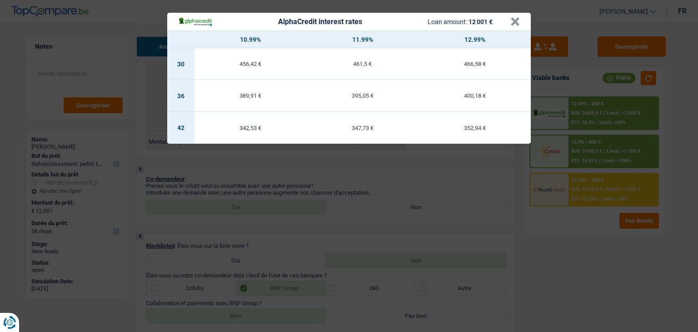
click at [570, 242] on div "AlphaCredit interest rates Loan amount: 12 001 € × 10.99% 11.99% 12.99% 30 456,…" at bounding box center [349, 166] width 698 height 332
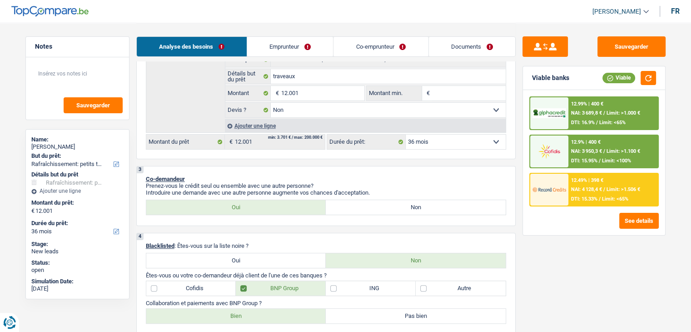
click at [584, 118] on div "12.99% | 400 € NAI: 3 689,8 € / Limit: >1.000 € DTI: 16.9% / Limit: <65%" at bounding box center [614, 113] width 90 height 32
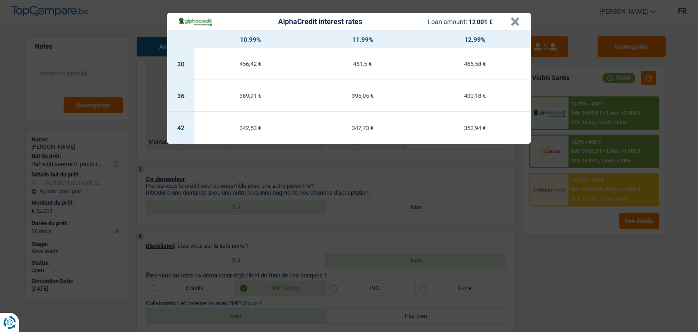
click at [594, 261] on div "AlphaCredit interest rates Loan amount: 12 001 € × 10.99% 11.99% 12.99% 30 456,…" at bounding box center [349, 166] width 698 height 332
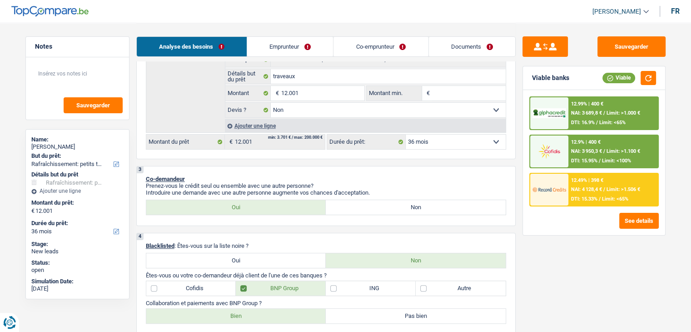
click at [576, 197] on span "DTI: 15.33%" at bounding box center [584, 199] width 26 height 6
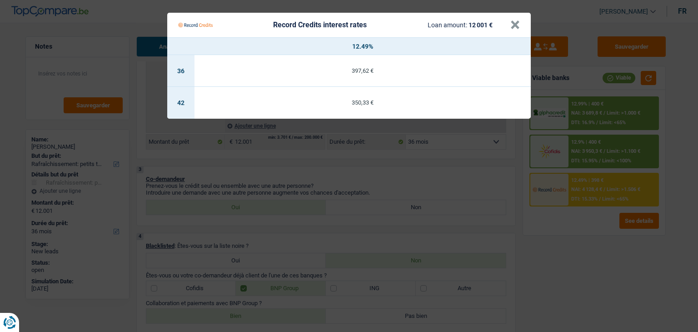
click at [590, 269] on Credits "Record Credits interest rates Loan amount: 12 001 € × 12.49% 36 397,62 € 42 350…" at bounding box center [349, 166] width 698 height 332
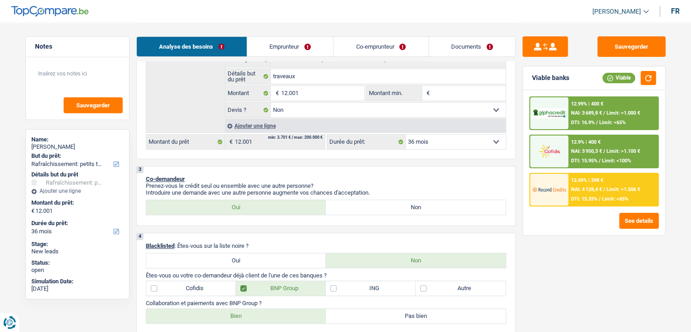
click at [434, 143] on select "12 mois 18 mois 24 mois 30 mois 36 mois 42 mois 48 mois 60 mois Sélectionner un…" at bounding box center [456, 142] width 100 height 15
click at [549, 222] on div "See details" at bounding box center [594, 221] width 130 height 16
click at [569, 190] on div "12.49% | 398 € NAI: 4 128,4 € / Limit: >1.506 € DTI: 15.33% / Limit: <65%" at bounding box center [614, 190] width 90 height 32
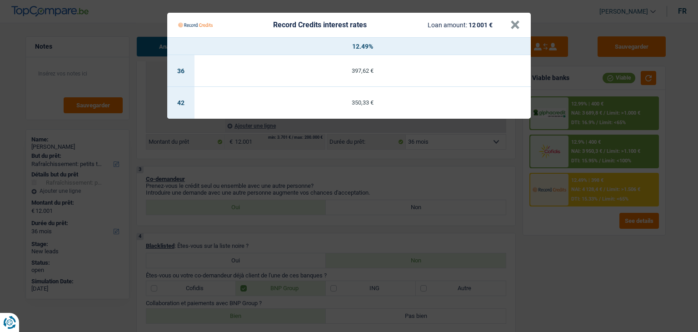
click at [581, 150] on Credits "Record Credits interest rates Loan amount: 12 001 € × 12.49% 36 397,62 € 42 350…" at bounding box center [349, 166] width 698 height 332
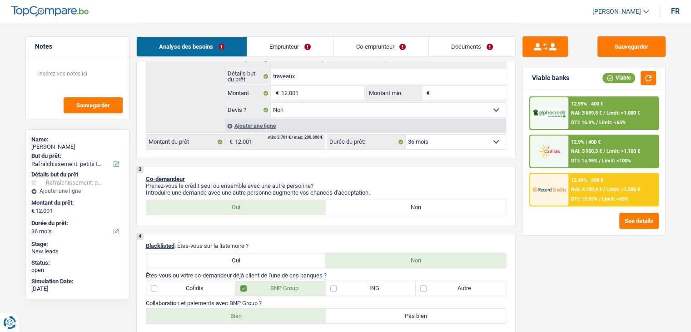
click at [581, 150] on span "NAI: 3 950,3 €" at bounding box center [586, 151] width 31 height 6
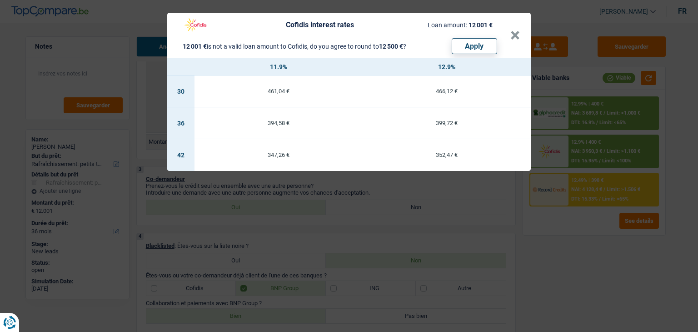
click at [568, 111] on div "Cofidis interest rates Loan amount: 12 001 € 12 001 € is not a valid loan amoun…" at bounding box center [349, 166] width 698 height 332
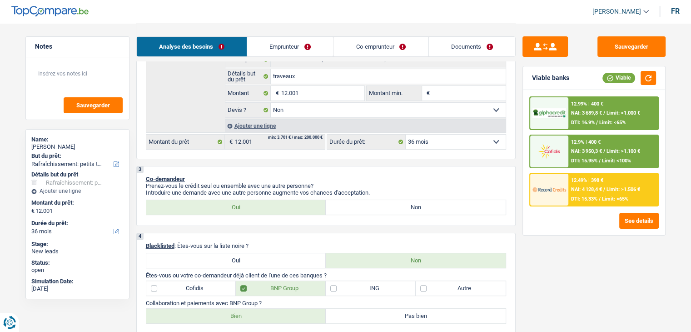
click at [568, 111] on div at bounding box center [549, 113] width 38 height 32
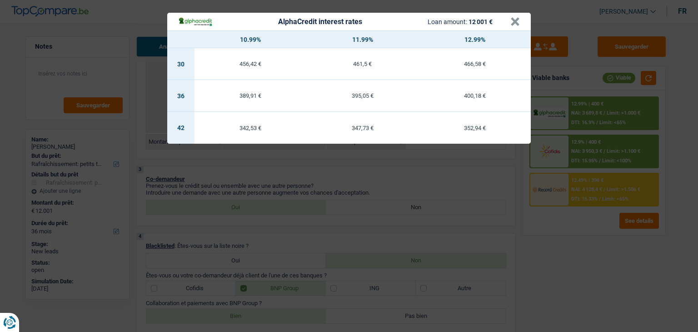
click at [568, 111] on div "AlphaCredit interest rates Loan amount: 12 001 € × 10.99% 11.99% 12.99% 30 456,…" at bounding box center [349, 166] width 698 height 332
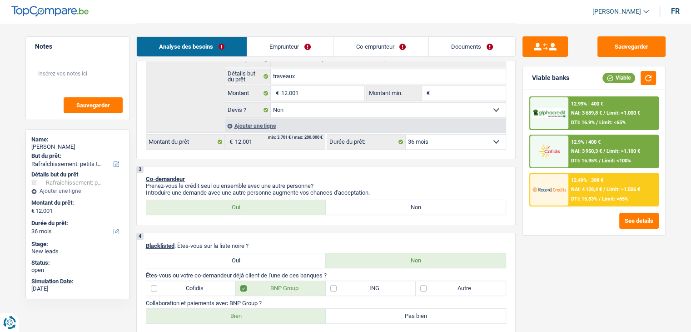
click at [568, 111] on div at bounding box center [549, 113] width 38 height 32
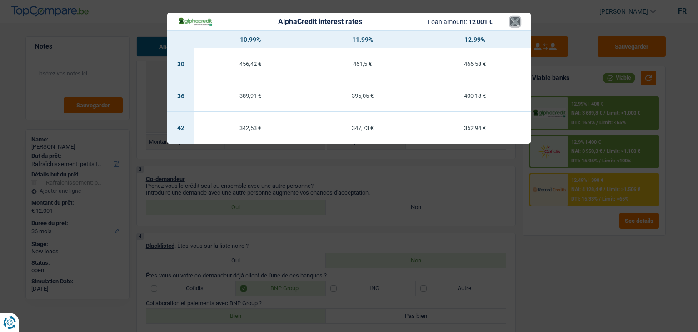
click at [519, 22] on button "×" at bounding box center [515, 21] width 10 height 9
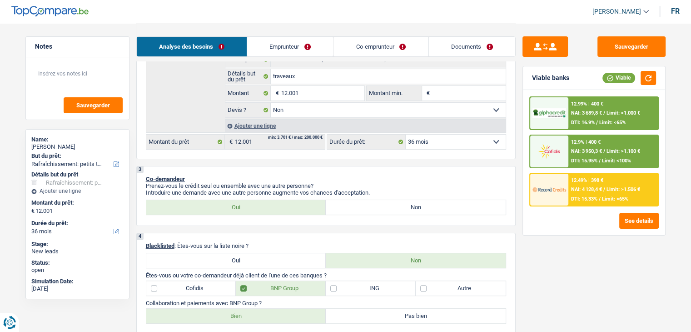
click at [578, 271] on div "Sauvegarder Viable banks Viable 12.99% | 400 € NAI: 3 689,8 € / Limit: >1.000 €…" at bounding box center [594, 176] width 157 height 281
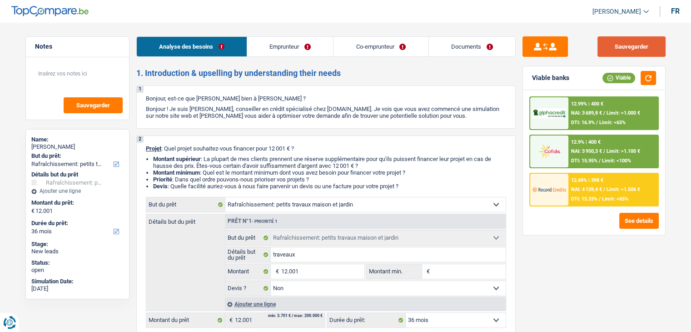
click at [627, 40] on button "Sauvegarder" at bounding box center [632, 46] width 68 height 20
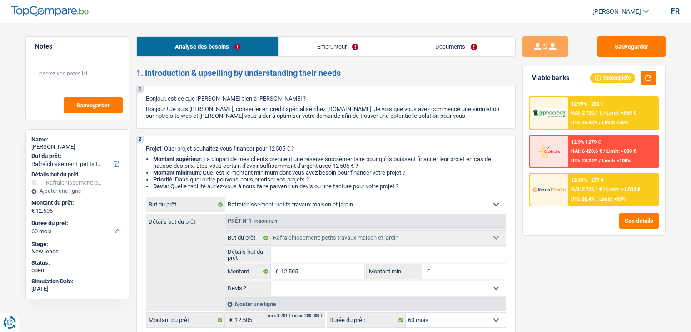
select select "houseOrGarden"
select select "60"
select select "houseOrGarden"
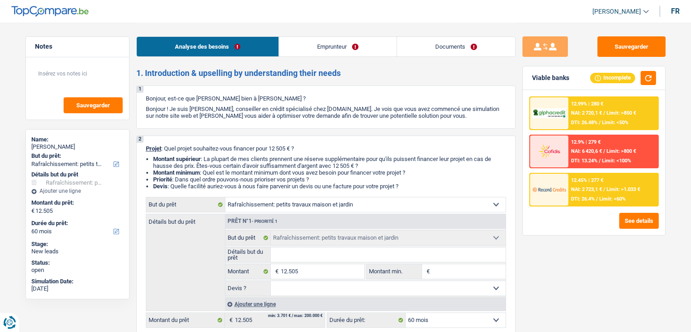
select select "60"
select select "independent"
select select "parttimeSelfemployed"
select select "netSalary"
select select "rents"
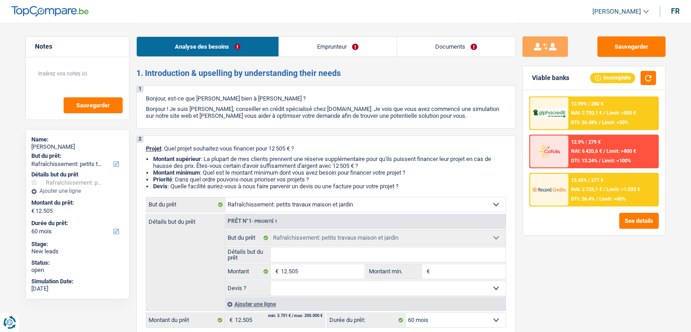
select select "houseOrGarden"
select select "60"
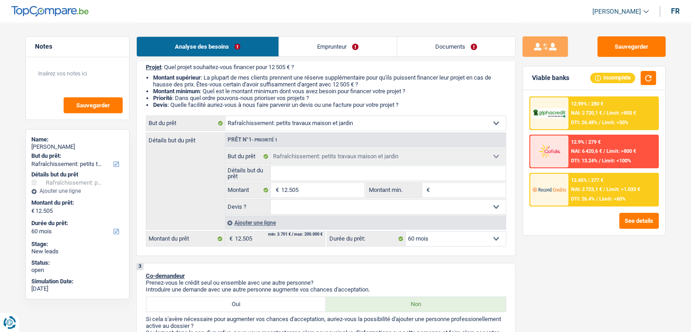
scroll to position [83, 0]
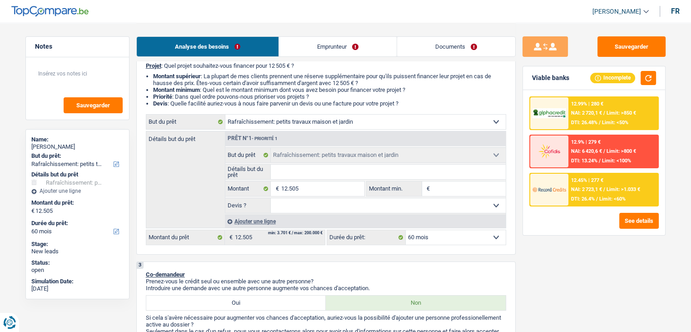
click at [345, 45] on link "Emprunteur" at bounding box center [338, 47] width 118 height 20
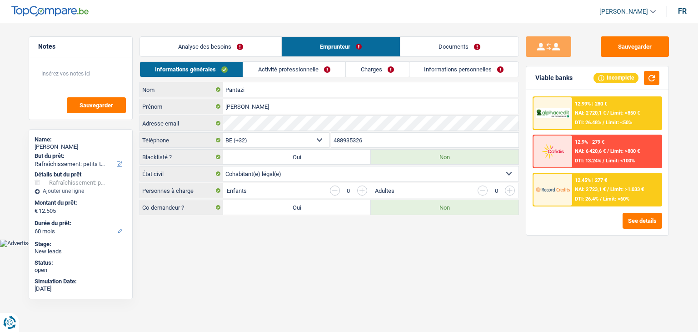
click at [293, 61] on li "Activité professionnelle" at bounding box center [294, 69] width 103 height 16
click at [295, 65] on link "Activité professionnelle" at bounding box center [294, 69] width 102 height 15
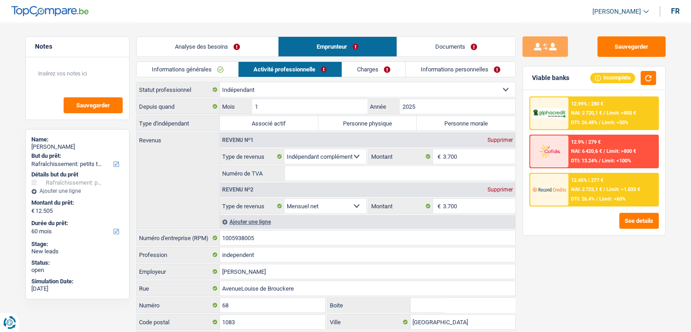
click at [354, 122] on label "Personne physique" at bounding box center [368, 123] width 99 height 15
click at [354, 122] on input "Personne physique" at bounding box center [368, 123] width 99 height 15
radio input "true"
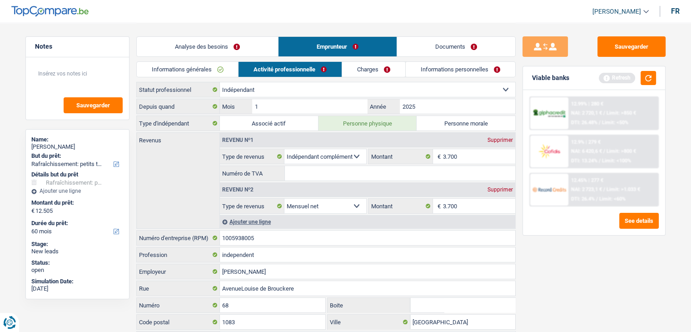
click at [354, 122] on label "Personne physique" at bounding box center [368, 123] width 99 height 15
click at [354, 122] on input "Personne physique" at bounding box center [368, 123] width 99 height 15
click at [203, 62] on link "Informations générales" at bounding box center [188, 69] width 102 height 15
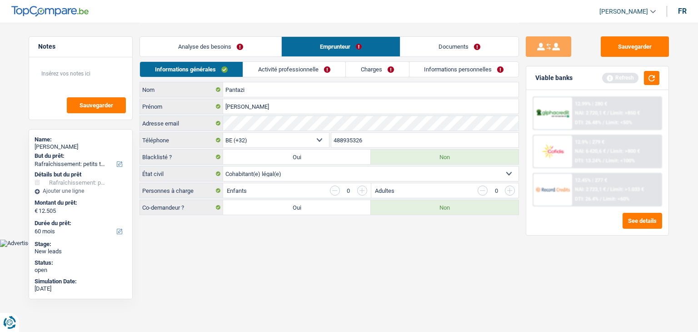
drag, startPoint x: 414, startPoint y: 228, endPoint x: 259, endPoint y: 258, distance: 157.5
click at [259, 247] on html "Vous avez le contrôle de vos données Nous utilisons des cookies, tout comme nos…" at bounding box center [349, 123] width 698 height 247
click at [203, 41] on link "Analyse des besoins" at bounding box center [210, 47] width 141 height 20
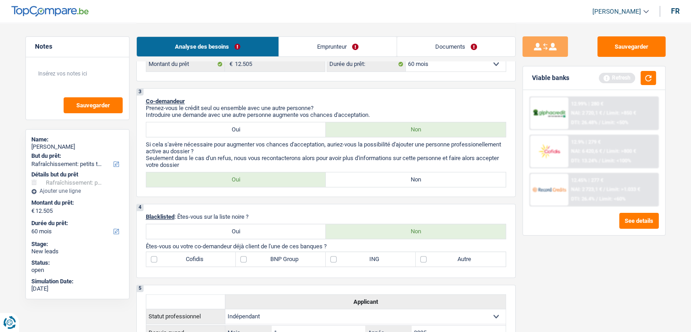
scroll to position [255, 0]
click at [355, 180] on label "Non" at bounding box center [416, 181] width 180 height 15
click at [355, 180] on input "Non" at bounding box center [416, 181] width 180 height 15
radio input "true"
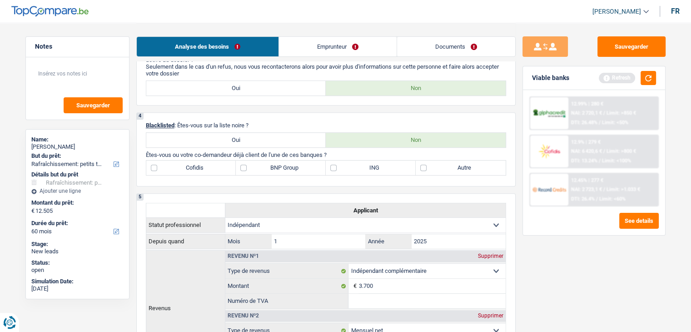
scroll to position [329, 0]
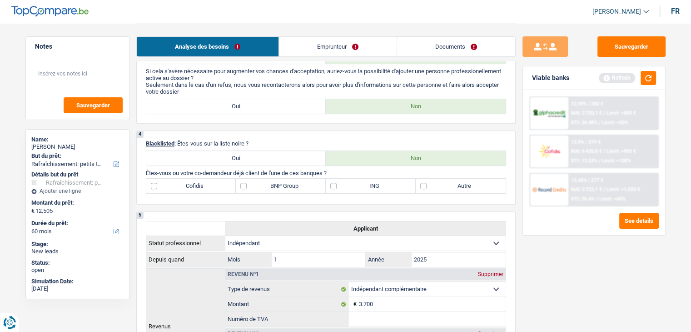
click at [441, 184] on label "Autre" at bounding box center [461, 186] width 90 height 15
click at [441, 184] on input "Autre" at bounding box center [461, 186] width 90 height 15
checkbox input "true"
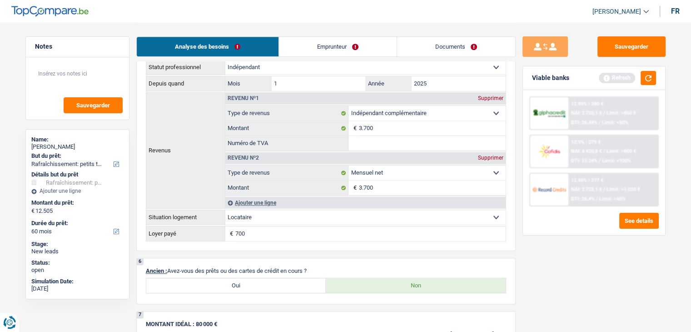
scroll to position [504, 0]
click at [286, 198] on div "Ajouter une ligne" at bounding box center [365, 202] width 280 height 11
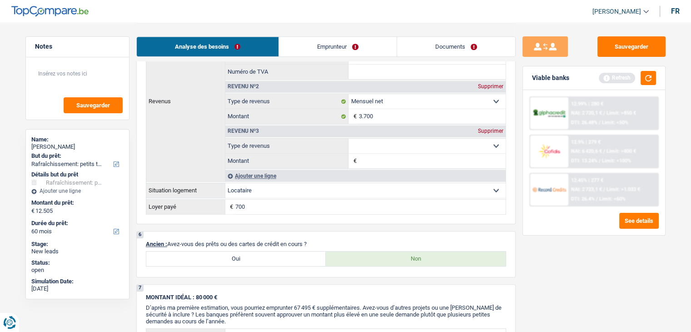
scroll to position [593, 0]
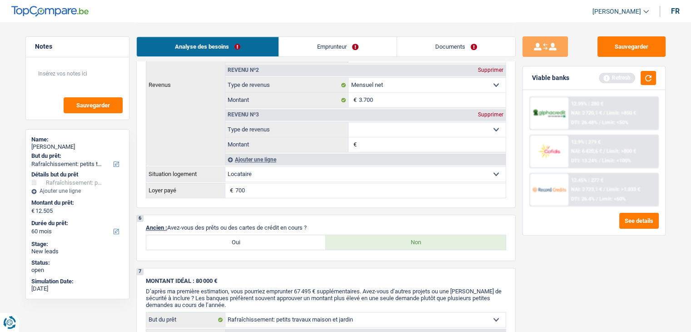
click at [232, 237] on label "Oui" at bounding box center [236, 242] width 180 height 15
click at [232, 237] on input "Oui" at bounding box center [236, 242] width 180 height 15
radio input "true"
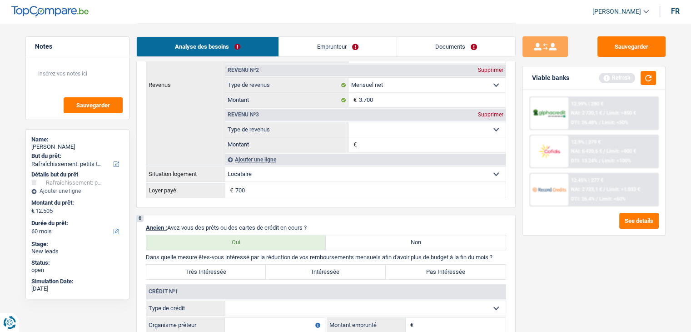
scroll to position [681, 0]
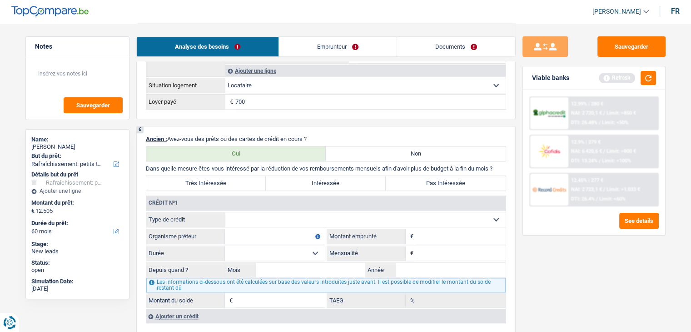
click at [283, 207] on div "Crédit nº1 Carte ou ouverture de crédit Prêt hypothécaire Vente à tempérament P…" at bounding box center [326, 252] width 360 height 112
click at [282, 212] on select "Carte ou ouverture de crédit Prêt hypothécaire Vente à tempérament Prêt à tempé…" at bounding box center [365, 219] width 280 height 15
select select "personalLoan"
type input "0"
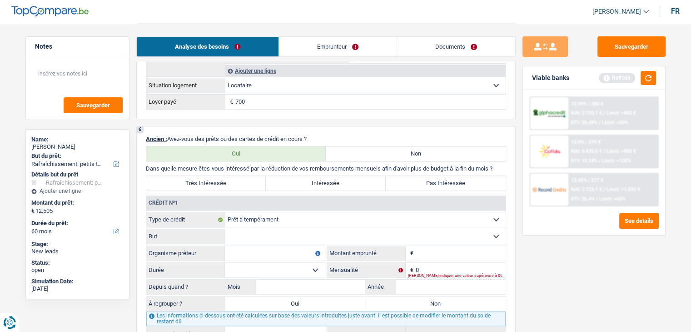
click at [390, 233] on select "Confort maison: meubles, textile, peinture, électroménager, outillage non-profe…" at bounding box center [365, 236] width 280 height 15
click at [180, 136] on p "Ancien : Avez-vous des prêts ou des cartes de crédit en cours ?" at bounding box center [326, 138] width 360 height 7
click at [261, 212] on select "Carte ou ouverture de crédit Prêt hypothécaire Vente à tempérament Prêt à tempé…" at bounding box center [365, 219] width 280 height 15
select select "carLoan"
click at [225, 212] on select "Carte ou ouverture de crédit Prêt hypothécaire Vente à tempérament Prêt à tempé…" at bounding box center [365, 219] width 280 height 15
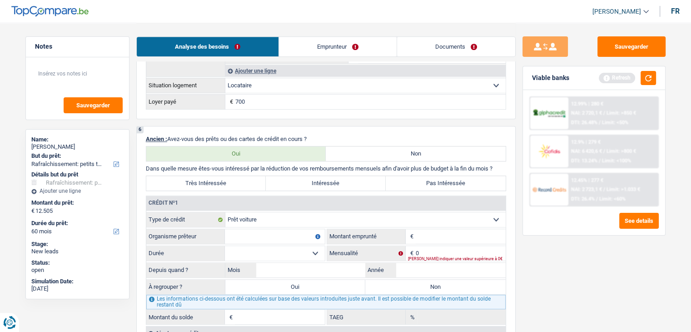
click at [420, 235] on input "Montant" at bounding box center [461, 236] width 90 height 15
click at [262, 236] on input "Organisme prêteur" at bounding box center [275, 236] width 100 height 15
click at [429, 229] on input "Montant" at bounding box center [461, 236] width 90 height 15
type input "28.000"
click at [294, 235] on input "Organisme prêteur" at bounding box center [275, 236] width 100 height 15
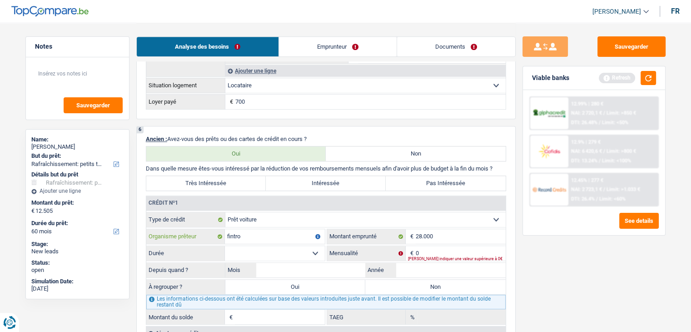
type input "fintro"
click at [429, 248] on input "0" at bounding box center [461, 253] width 90 height 15
type input "500"
click at [263, 250] on select "12 mois 18 mois 24 mois 30 mois 36 mois 42 mois 48 mois 60 mois 72 mois 84 mois…" at bounding box center [275, 253] width 100 height 15
select select "60"
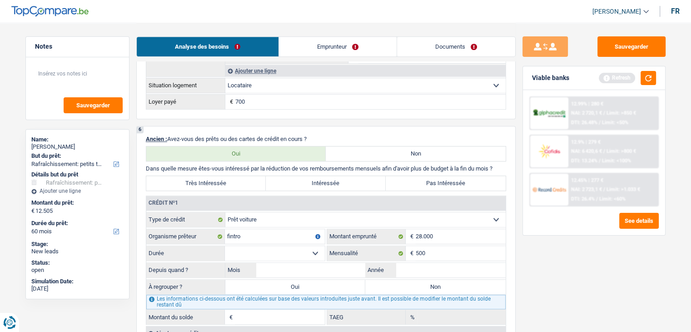
click at [225, 246] on select "12 mois 18 mois 24 mois 30 mois 36 mois 42 mois 48 mois 60 mois 72 mois 84 mois…" at bounding box center [275, 253] width 100 height 15
click at [414, 265] on input "Année" at bounding box center [451, 270] width 110 height 15
type input "24"
click at [354, 265] on input "Mois" at bounding box center [311, 270] width 110 height 15
click at [354, 265] on input "0" at bounding box center [311, 270] width 110 height 15
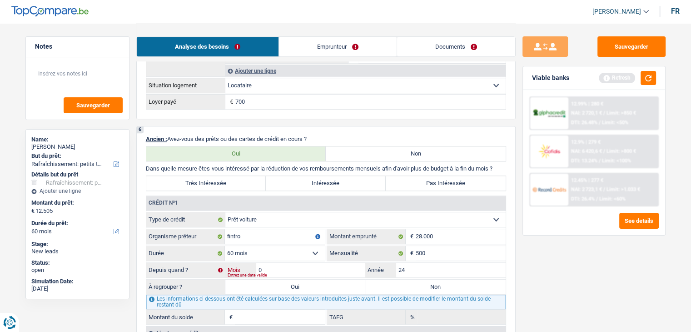
type input "01"
type input "1"
type input "2,78"
type input "240"
click at [354, 265] on input "01" at bounding box center [311, 270] width 110 height 15
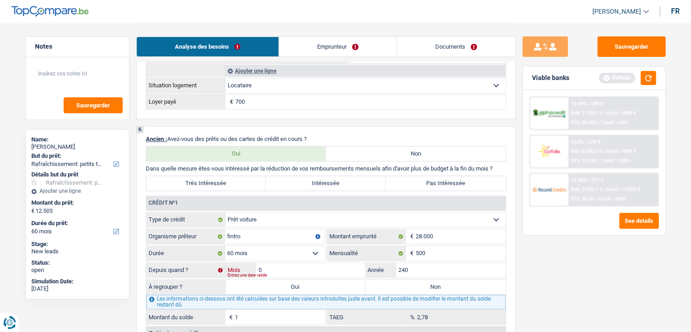
type input "0"
click at [446, 263] on input "240" at bounding box center [451, 270] width 110 height 15
type input "2024"
click at [336, 268] on input "0" at bounding box center [311, 270] width 110 height 15
type input "18.177"
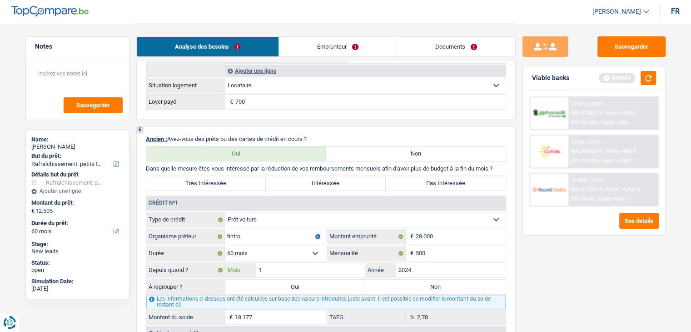
type input "10"
type input "22.704"
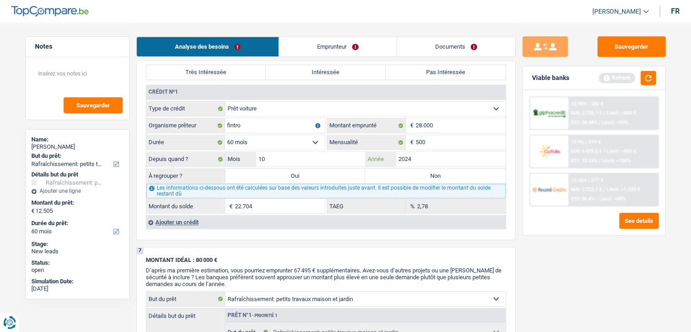
scroll to position [778, 0]
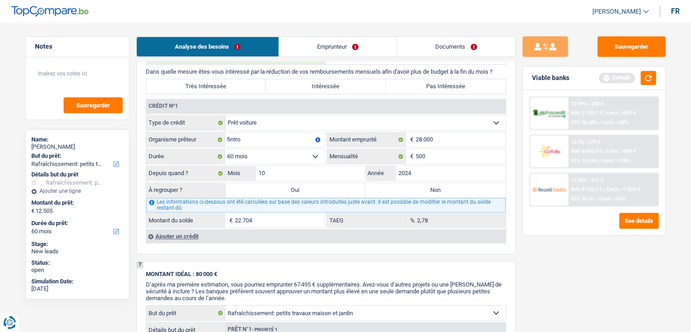
click at [173, 229] on div "Ajouter un crédit" at bounding box center [326, 236] width 360 height 14
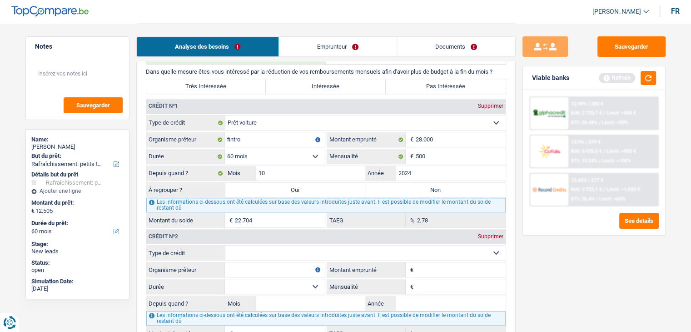
click at [335, 246] on select "Carte ou ouverture de crédit Prêt hypothécaire Vente à tempérament Prêt à tempé…" at bounding box center [365, 252] width 280 height 15
select select "cardOrCredit"
type input "0"
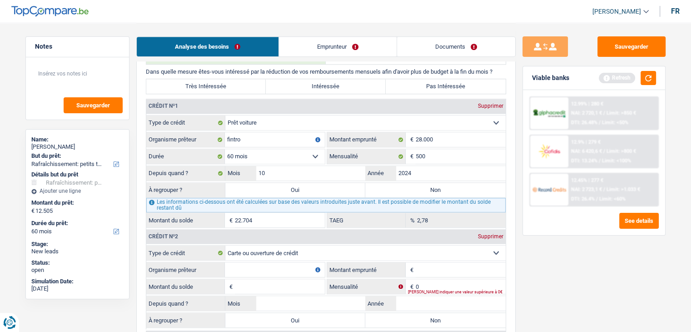
click at [245, 266] on input "Organisme prêteur" at bounding box center [275, 269] width 100 height 15
type input "fintro"
click at [434, 256] on fieldset "Carte ou ouverture de crédit Prêt hypothécaire Vente à tempérament Prêt à tempé…" at bounding box center [326, 287] width 360 height 84
click at [433, 262] on input "Montant emprunté" at bounding box center [461, 269] width 90 height 15
click at [604, 266] on div "Sauvegarder Viable banks Refresh 12.99% | 280 € NAI: 2 720,1 € / Limit: >850 € …" at bounding box center [594, 176] width 157 height 281
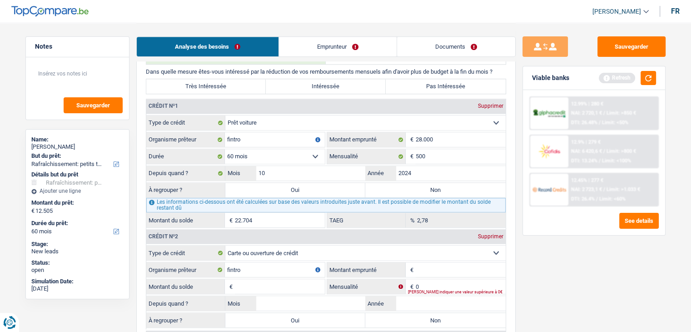
click at [464, 263] on input "Montant emprunté" at bounding box center [461, 269] width 90 height 15
type input "2.500"
click at [438, 282] on input "0" at bounding box center [461, 286] width 90 height 15
type input "125"
click at [273, 279] on input "Montant du solde" at bounding box center [280, 286] width 90 height 15
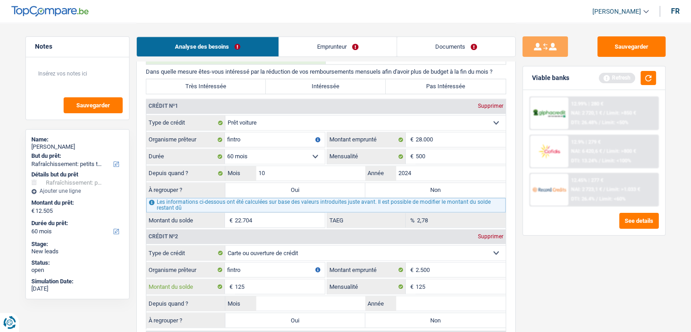
type input "125"
click at [413, 296] on input "Année" at bounding box center [451, 303] width 110 height 15
type input "20"
click at [451, 265] on input "2.500" at bounding box center [461, 269] width 90 height 15
click at [491, 234] on div "Supprimer" at bounding box center [491, 236] width 30 height 5
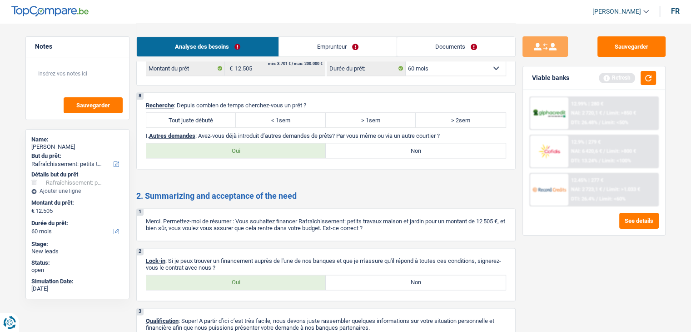
scroll to position [1138, 0]
click at [374, 143] on label "Non" at bounding box center [416, 150] width 180 height 15
click at [374, 143] on input "Non" at bounding box center [416, 150] width 180 height 15
radio input "true"
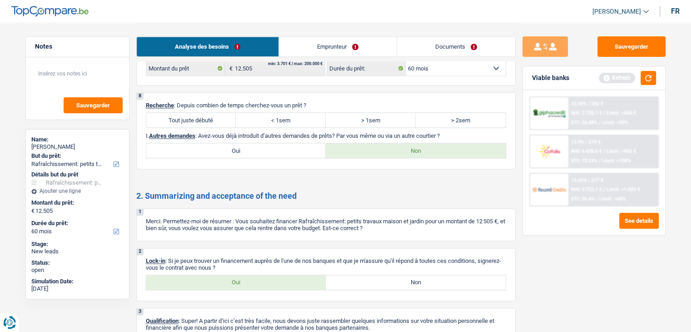
click at [254, 275] on label "Oui" at bounding box center [236, 282] width 180 height 15
click at [254, 275] on input "Oui" at bounding box center [236, 282] width 180 height 15
radio input "true"
click at [324, 48] on link "Emprunteur" at bounding box center [338, 47] width 118 height 20
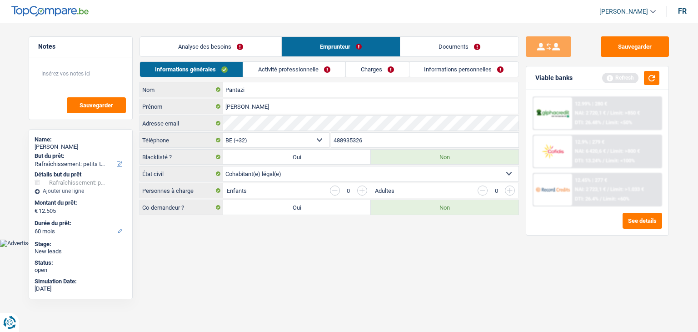
click at [302, 229] on main "Notes Sauvegarder Name: Valentin Pantazi But du prêt: Confort maison: meubles, …" at bounding box center [349, 119] width 698 height 239
click at [269, 71] on link "Activité professionnelle" at bounding box center [294, 69] width 102 height 15
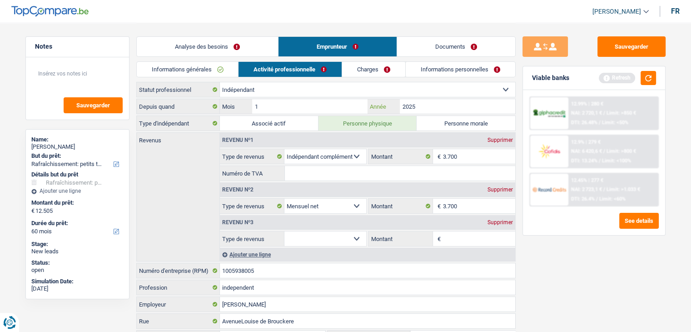
click at [424, 105] on input "2025" at bounding box center [457, 106] width 115 height 15
click at [333, 105] on input "1" at bounding box center [309, 106] width 115 height 15
click at [254, 44] on link "Analyse des besoins" at bounding box center [207, 47] width 141 height 20
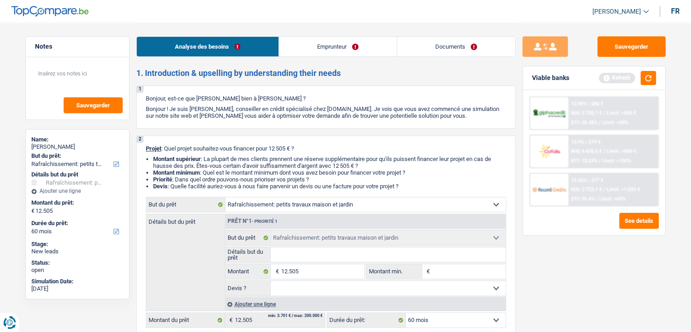
click at [317, 39] on link "Emprunteur" at bounding box center [338, 47] width 118 height 20
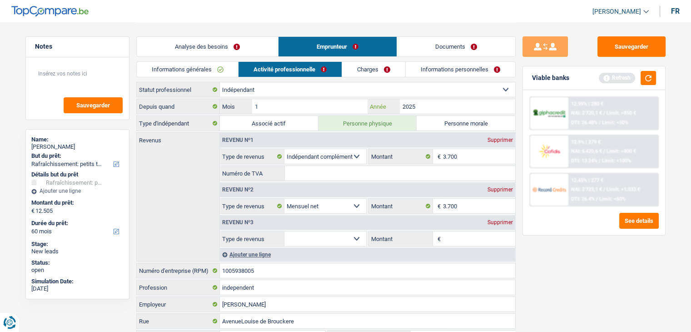
click at [443, 110] on input "2025" at bounding box center [457, 106] width 115 height 15
drag, startPoint x: 549, startPoint y: 237, endPoint x: 590, endPoint y: 295, distance: 70.5
click at [590, 295] on div "Sauvegarder Viable banks Refresh 12.99% | 280 € NAI: 2 720,1 € / Limit: >850 € …" at bounding box center [594, 176] width 157 height 281
drag, startPoint x: 274, startPoint y: 271, endPoint x: 171, endPoint y: 285, distance: 103.1
click at [171, 285] on div "Depuis quand 1 Mois / 2023 Année Type d'indépendant Associé actif Personne phys…" at bounding box center [326, 247] width 380 height 297
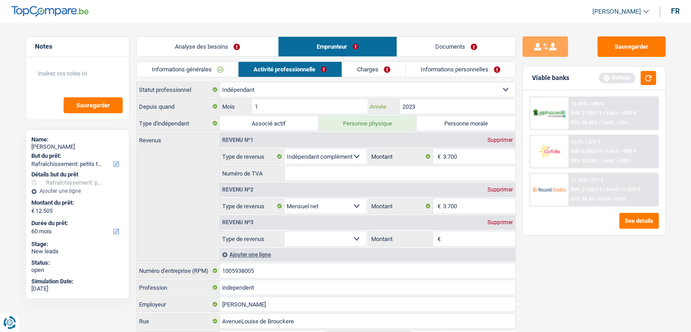
click at [425, 104] on input "2023" at bounding box center [457, 106] width 115 height 15
click at [425, 104] on input "202" at bounding box center [457, 106] width 115 height 15
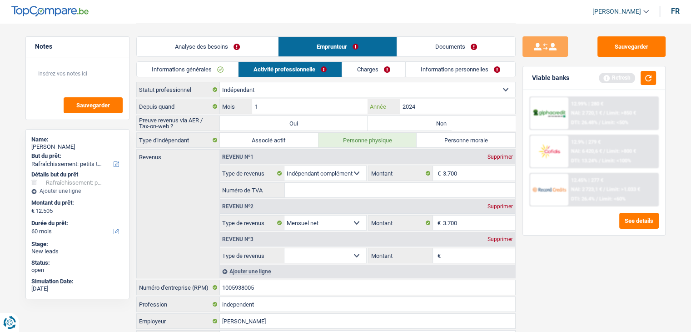
type input "2024"
click at [323, 104] on input "1" at bounding box center [309, 106] width 115 height 15
type input "2"
click at [586, 280] on div "Sauvegarder Viable banks Refresh 12.99% | 280 € NAI: 2 720,1 € / Limit: >850 € …" at bounding box center [594, 176] width 157 height 281
click at [506, 204] on div "Supprimer" at bounding box center [500, 206] width 30 height 5
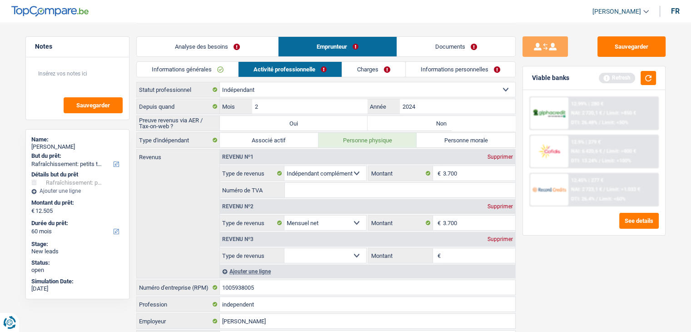
select select
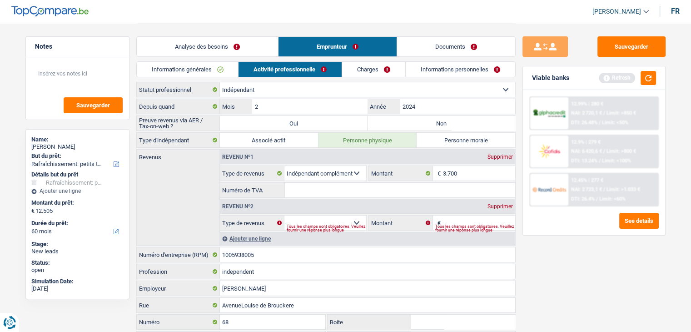
click at [498, 154] on div "Supprimer" at bounding box center [500, 156] width 30 height 5
select select
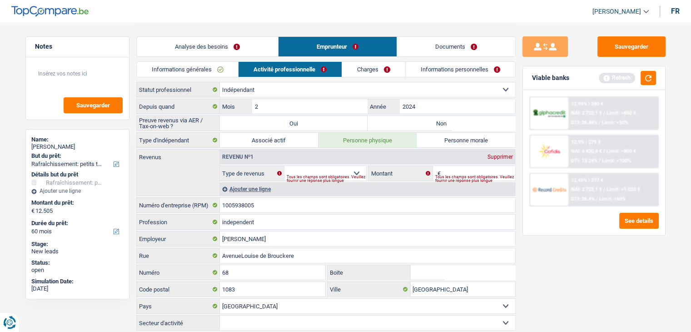
click at [354, 177] on div "Tous les champs sont obligatoires. Veuillez fournir une réponse plus longue" at bounding box center [327, 179] width 80 height 4
click at [359, 171] on select "Allocation d'handicap Allocations chômage Allocations familiales Chèques repas …" at bounding box center [326, 173] width 82 height 15
click at [449, 177] on div "Tous les champs sont obligatoires. Veuillez fournir une réponse plus longue" at bounding box center [475, 179] width 80 height 4
click at [353, 166] on select "Allocation d'handicap Allocations chômage Allocations familiales Chèques repas …" at bounding box center [326, 173] width 82 height 15
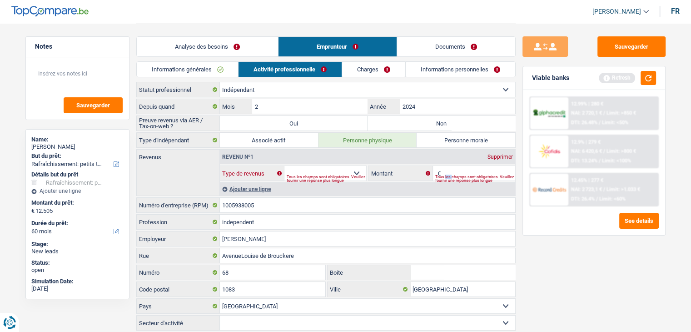
select select "netSalary"
click at [285, 166] on select "Allocation d'handicap Allocations chômage Allocations familiales Chèques repas …" at bounding box center [326, 173] width 82 height 15
click at [458, 177] on div "Selon le statut professionnel choisi à l’étape précédente, veuillez indiquer la…" at bounding box center [475, 179] width 80 height 4
click at [453, 166] on input "Montant" at bounding box center [479, 173] width 72 height 15
type input "3.700"
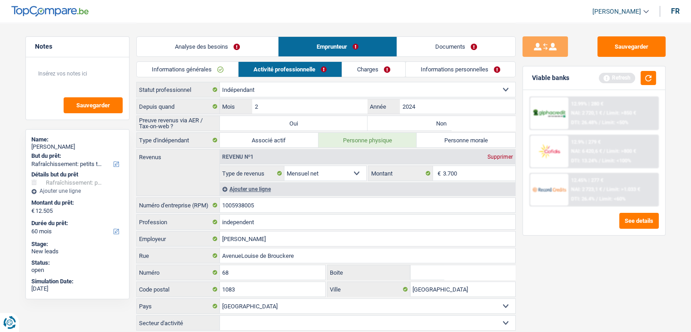
click at [363, 63] on link "Charges" at bounding box center [373, 69] width 63 height 15
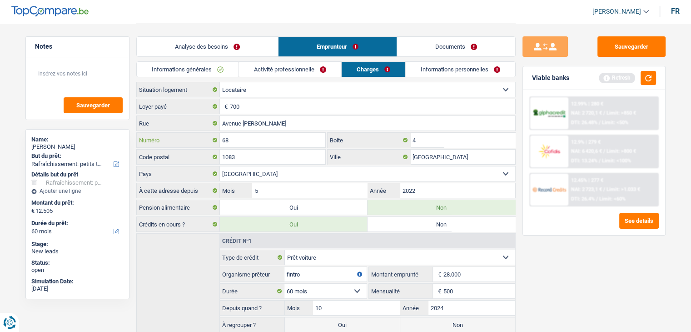
click at [247, 140] on input "68" at bounding box center [273, 140] width 106 height 15
click at [454, 68] on link "Informations personnelles" at bounding box center [461, 69] width 110 height 15
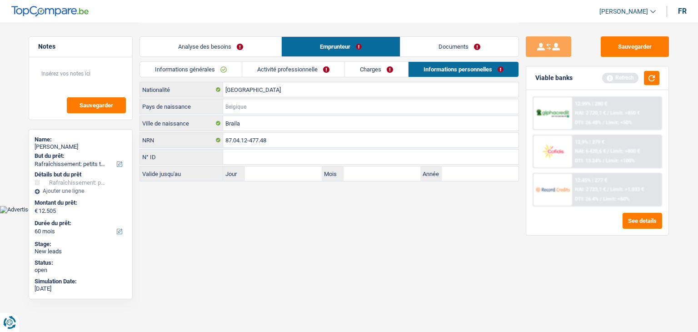
click at [249, 104] on input "Pays de naissance" at bounding box center [370, 106] width 295 height 15
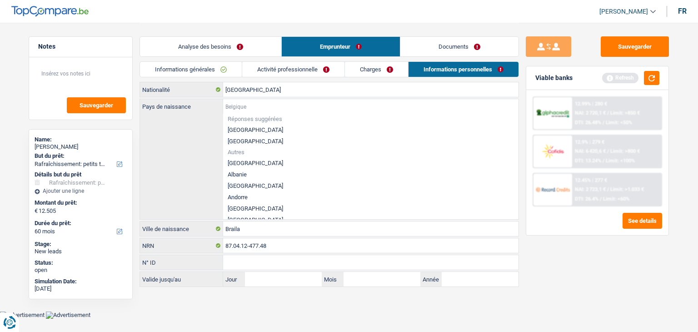
type input "r"
type input "o"
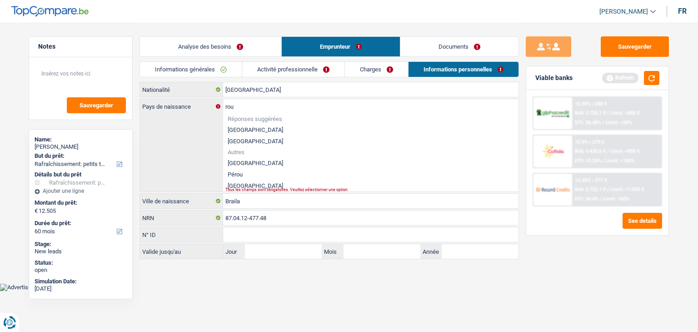
click at [245, 189] on div "rou Pays de naissance Réponses suggérées Belgique Luxembourg Autres Cameroun Pé…" at bounding box center [329, 145] width 379 height 92
click at [243, 188] on div "Tous les champs sont obligatoires. Veuillez sélectionner une option" at bounding box center [356, 190] width 263 height 4
click at [242, 185] on li "[GEOGRAPHIC_DATA]" at bounding box center [370, 185] width 295 height 11
type input "[GEOGRAPHIC_DATA]"
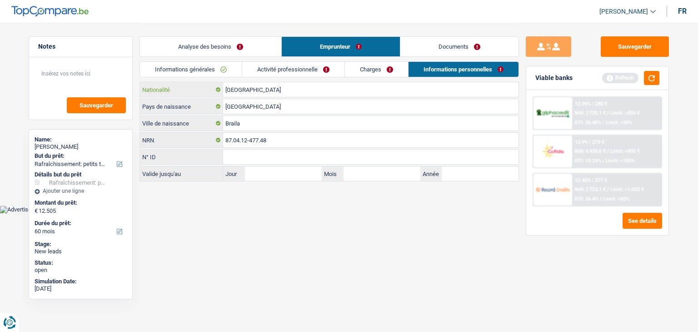
click at [255, 93] on input "[GEOGRAPHIC_DATA]" at bounding box center [370, 89] width 295 height 15
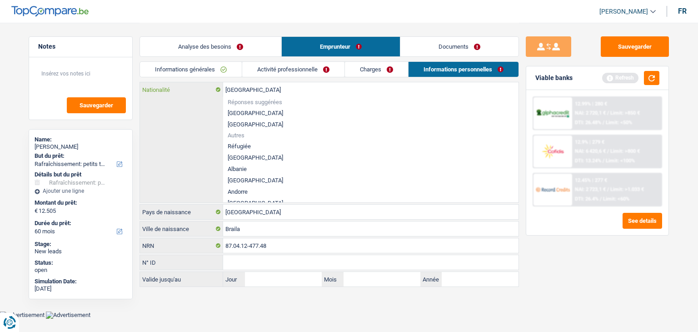
type input "Belgiqu"
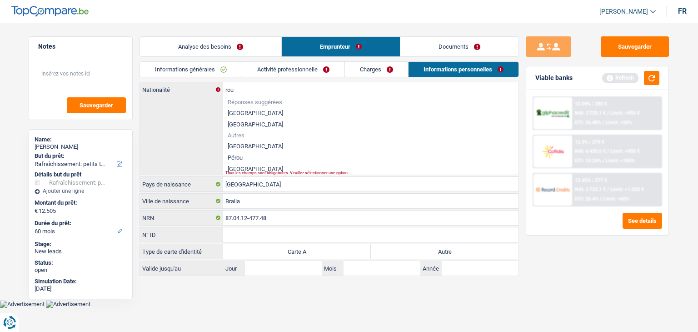
click at [242, 168] on li "[GEOGRAPHIC_DATA]" at bounding box center [370, 168] width 295 height 11
type input "[GEOGRAPHIC_DATA]"
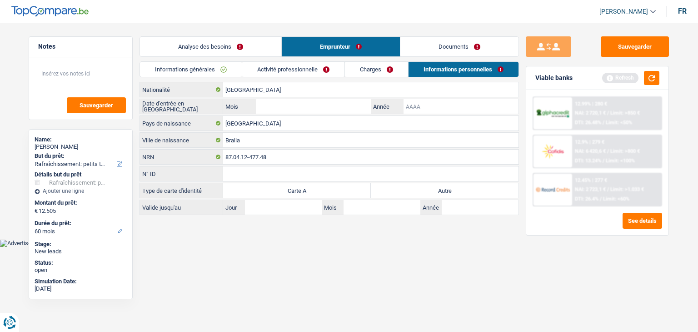
click at [409, 101] on input "Année" at bounding box center [461, 106] width 115 height 15
type input "2022"
click at [356, 106] on input "Mois" at bounding box center [313, 106] width 115 height 15
type input "04"
click at [489, 247] on html "Vous avez le contrôle de vos données Nous utilisons des cookies, tout comme nos…" at bounding box center [349, 123] width 698 height 247
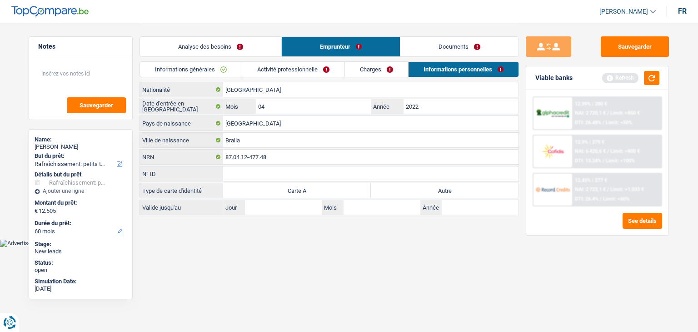
click at [418, 183] on label "Autre" at bounding box center [445, 190] width 148 height 15
click at [418, 183] on input "Autre" at bounding box center [445, 190] width 148 height 15
radio input "true"
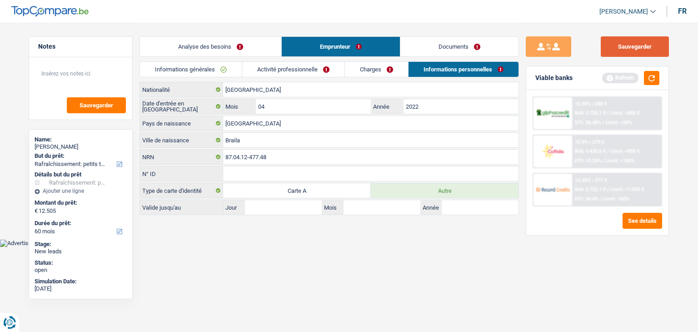
click at [636, 51] on button "Sauvegarder" at bounding box center [635, 46] width 68 height 20
click at [231, 54] on link "Analyse des besoins" at bounding box center [210, 47] width 141 height 20
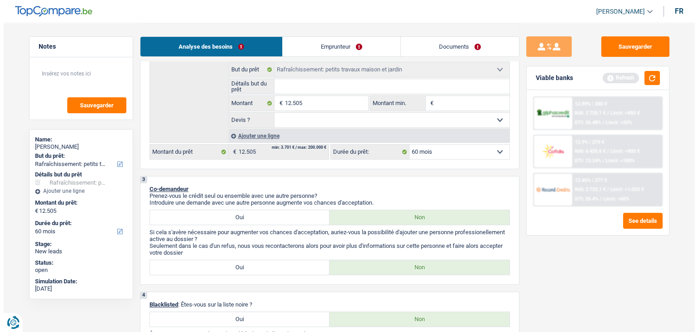
scroll to position [171, 0]
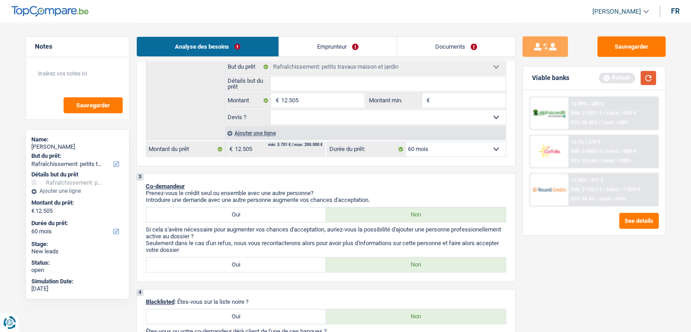
click at [648, 75] on button "button" at bounding box center [648, 78] width 15 height 14
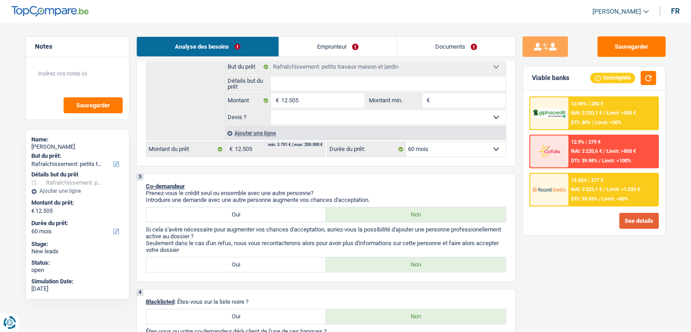
click at [649, 217] on button "See details" at bounding box center [639, 221] width 40 height 16
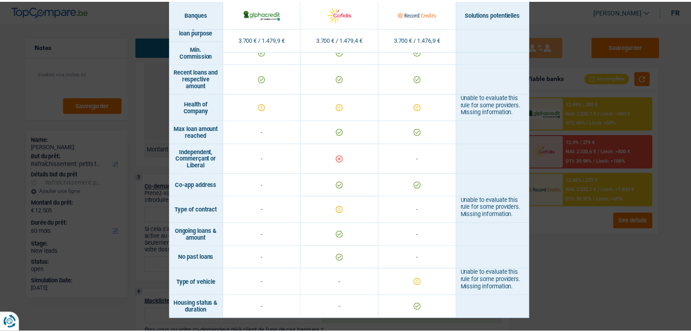
scroll to position [544, 0]
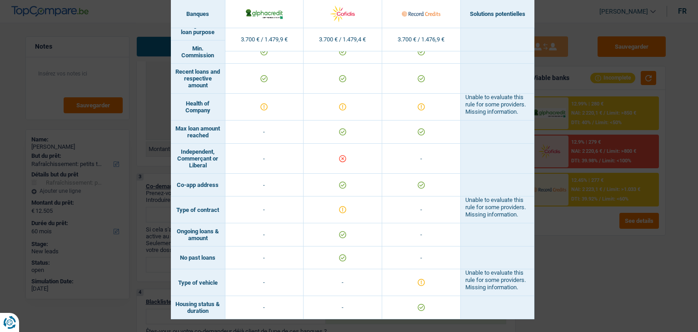
click at [577, 256] on div "Banks conditions × Banques Solutions potentielles Revenus / Charges 3.700 € / 1…" at bounding box center [349, 166] width 698 height 332
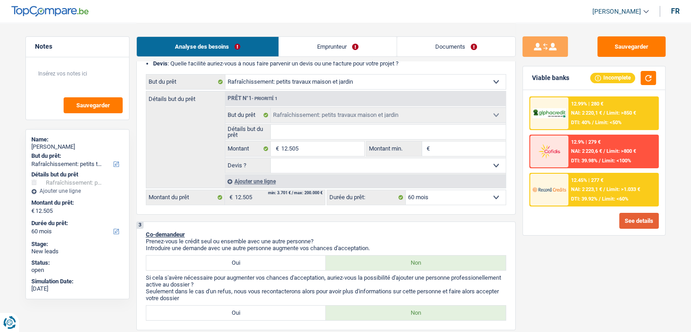
scroll to position [122, 0]
click at [424, 196] on select "12 mois 18 mois 24 mois 30 mois 36 mois 42 mois 48 mois 60 mois Sélectionner un…" at bounding box center [456, 198] width 100 height 15
select select "36"
click at [406, 191] on select "12 mois 18 mois 24 mois 30 mois 36 mois 42 mois 48 mois 60 mois Sélectionner un…" at bounding box center [456, 198] width 100 height 15
select select "36"
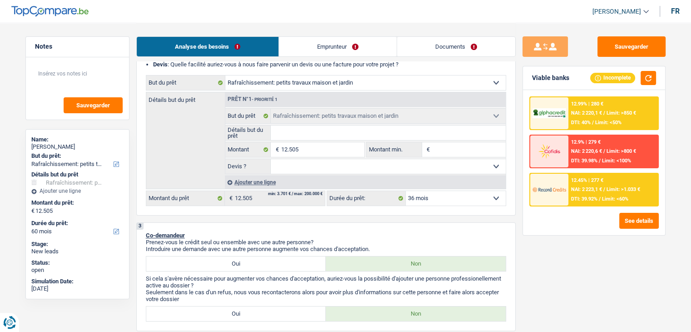
select select "36"
click at [593, 188] on span "NAI: 2 085,7 €" at bounding box center [586, 189] width 31 height 6
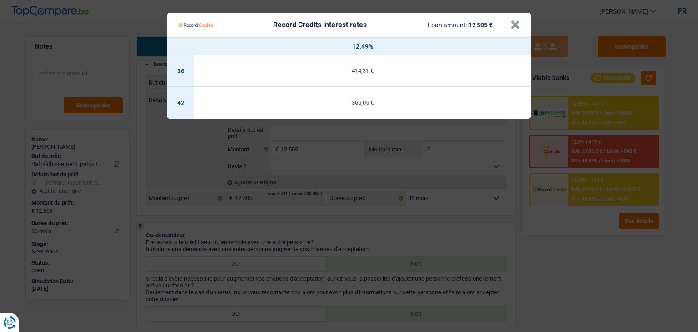
click at [598, 237] on Credits "Record Credits interest rates Loan amount: 12 505 € × 12.49% 36 414,31 € 42 365…" at bounding box center [349, 166] width 698 height 332
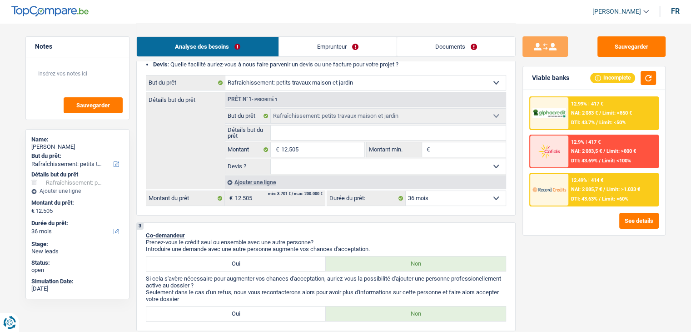
click at [569, 110] on div "12.99% | 417 € NAI: 2 083 € / Limit: >850 € DTI: 43.7% / Limit: <50%" at bounding box center [614, 113] width 90 height 32
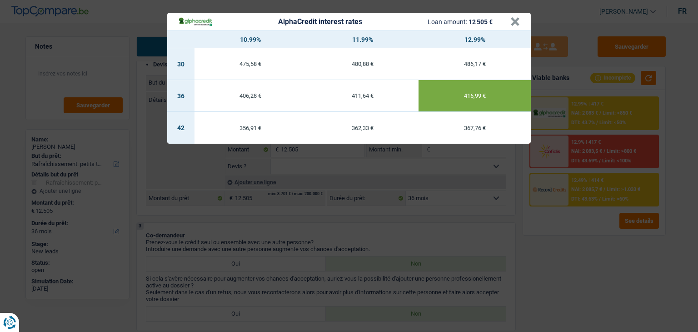
click at [549, 258] on div "AlphaCredit interest rates Loan amount: 12 505 € × 10.99% 11.99% 12.99% 30 475,…" at bounding box center [349, 166] width 698 height 332
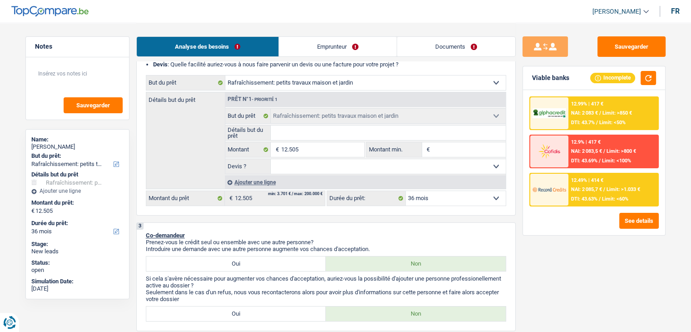
click at [564, 184] on img at bounding box center [550, 189] width 34 height 17
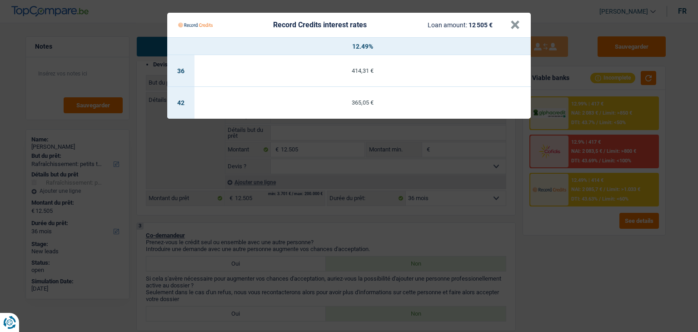
click at [575, 283] on Credits "Record Credits interest rates Loan amount: 12 505 € × 12.49% 36 414,31 € 42 365…" at bounding box center [349, 166] width 698 height 332
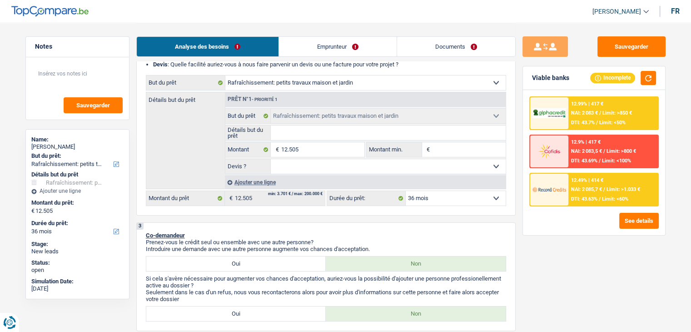
click at [424, 191] on select "12 mois 18 mois 24 mois 30 mois 36 mois 42 mois 48 mois 60 mois Sélectionner un…" at bounding box center [456, 198] width 100 height 15
select select "60"
click at [406, 191] on select "12 mois 18 mois 24 mois 30 mois 36 mois 42 mois 48 mois 60 mois Sélectionner un…" at bounding box center [456, 198] width 100 height 15
select select "60"
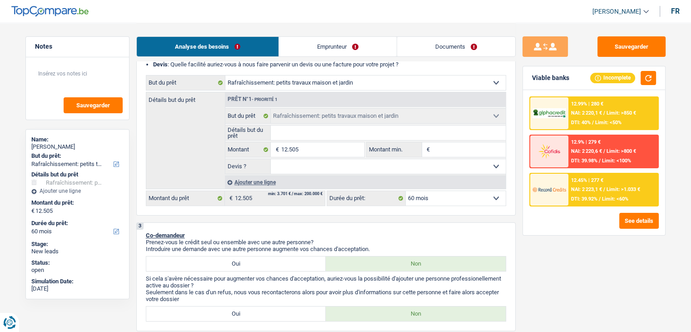
click at [587, 184] on div "12.45% | 277 € NAI: 2 223,1 € / Limit: >1.033 € DTI: 39.92% / Limit: <60%" at bounding box center [614, 190] width 90 height 32
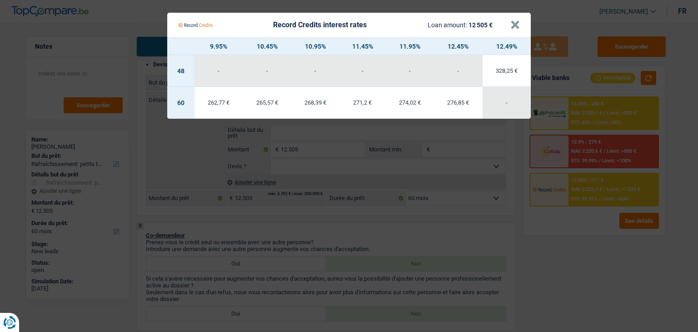
click at [609, 104] on Credits "Record Credits interest rates Loan amount: 12 505 € × 9.95% 10.45% 10.95% 11.45…" at bounding box center [349, 166] width 698 height 332
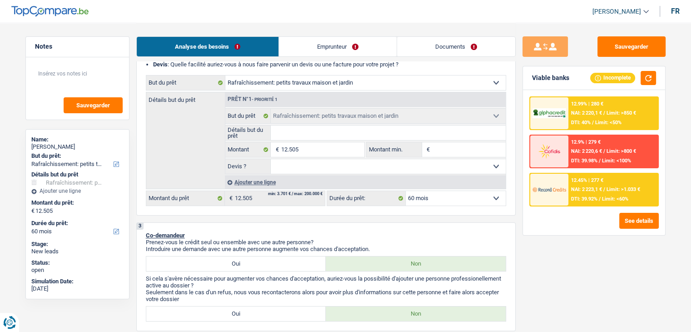
click at [609, 104] on div "12.99% | 280 € NAI: 2 220,1 € / Limit: >850 € DTI: 40% / Limit: <50%" at bounding box center [614, 113] width 90 height 32
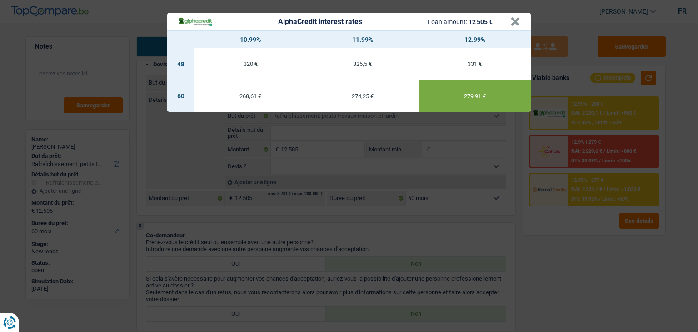
click at [562, 260] on div "AlphaCredit interest rates Loan amount: 12 505 € × 10.99% 11.99% 12.99% 48 320 …" at bounding box center [349, 166] width 698 height 332
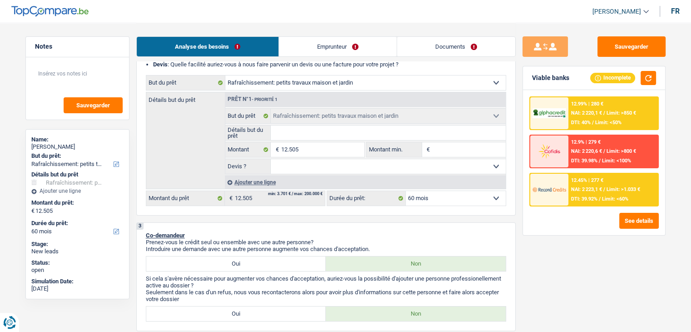
click at [431, 46] on link "Documents" at bounding box center [456, 47] width 118 height 20
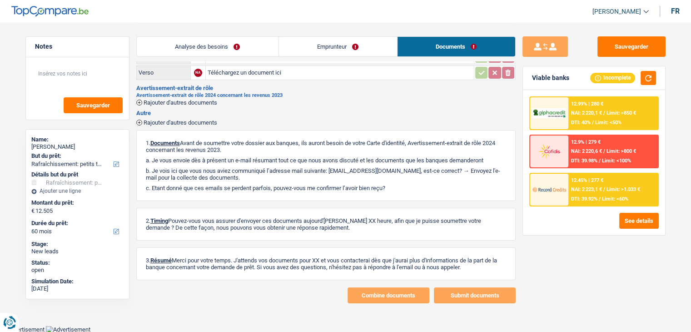
scroll to position [0, 0]
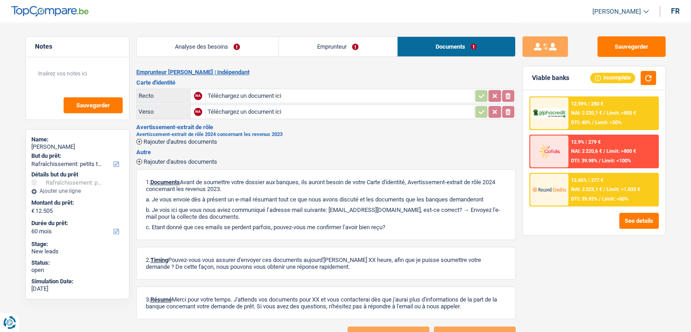
click at [318, 51] on link "Emprunteur" at bounding box center [338, 47] width 118 height 20
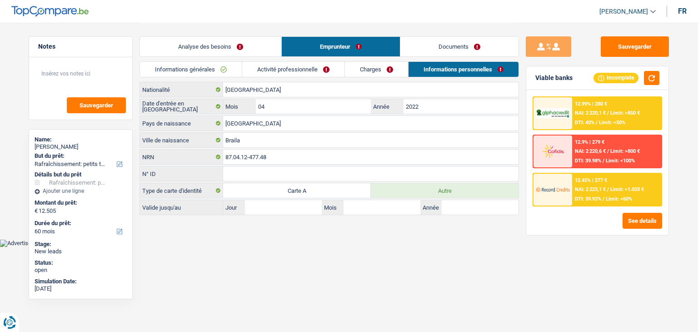
click at [234, 46] on link "Analyse des besoins" at bounding box center [210, 47] width 141 height 20
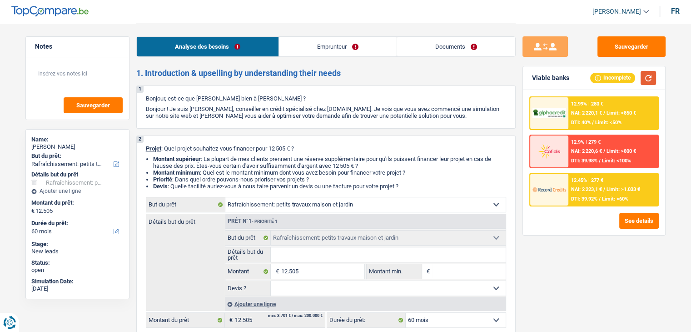
click at [648, 75] on button "button" at bounding box center [648, 78] width 15 height 14
click at [310, 281] on select "Oui Non Non répondu Sélectionner une option" at bounding box center [388, 288] width 235 height 15
select select "yes"
click at [271, 281] on select "Oui Non Non répondu Sélectionner une option" at bounding box center [388, 288] width 235 height 15
select select "yes"
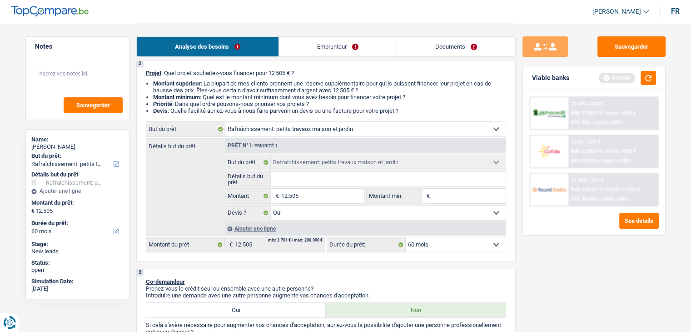
scroll to position [101, 0]
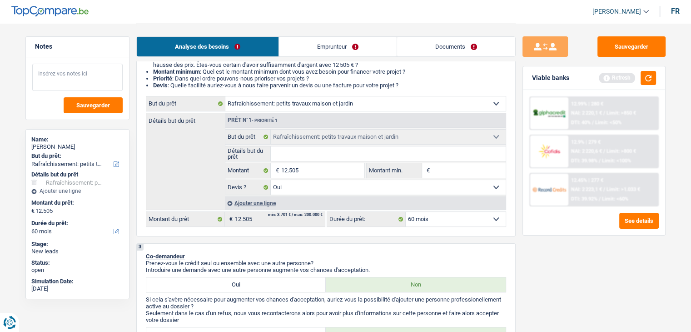
click at [65, 65] on textarea at bounding box center [77, 77] width 90 height 27
click at [47, 73] on textarea at bounding box center [77, 77] width 90 height 27
click at [82, 102] on span "Sauvegarder" at bounding box center [93, 105] width 34 height 6
click at [70, 77] on textarea at bounding box center [77, 77] width 90 height 27
click at [35, 73] on textarea "traveaux +" at bounding box center [77, 77] width 90 height 27
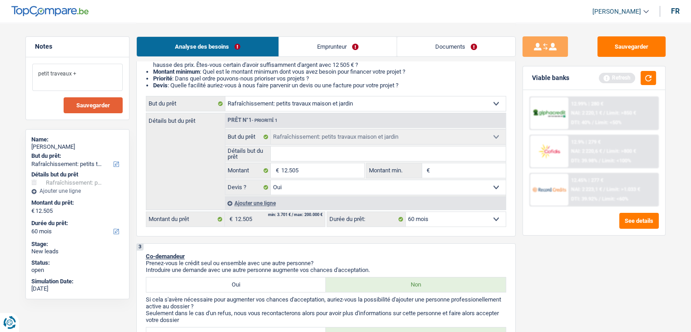
click at [84, 74] on textarea "petit traveaux +" at bounding box center [77, 77] width 90 height 27
type textarea "petit traveaux + voiture"
click at [94, 107] on span "Sauvegarder" at bounding box center [93, 105] width 34 height 6
click at [623, 47] on button "Sauvegarder" at bounding box center [632, 46] width 68 height 20
